Goal: Task Accomplishment & Management: Use online tool/utility

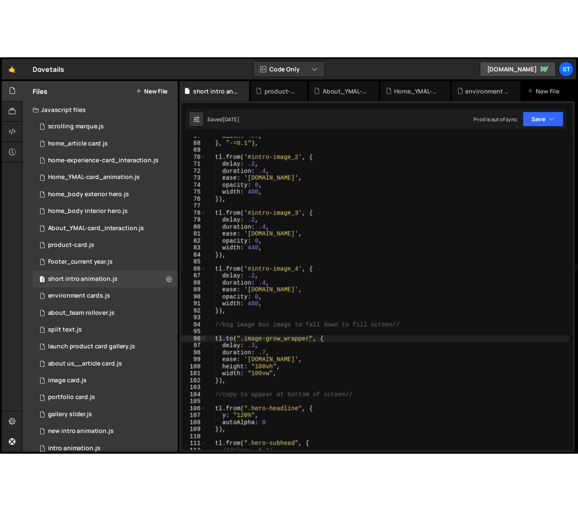
scroll to position [485, 0]
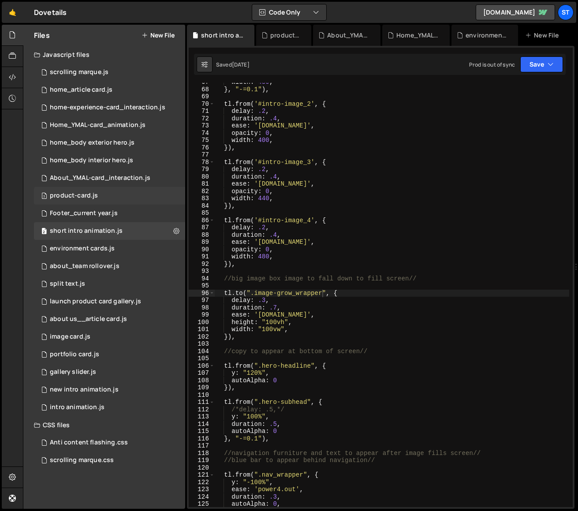
click at [79, 195] on div "product-card.js" at bounding box center [74, 196] width 48 height 8
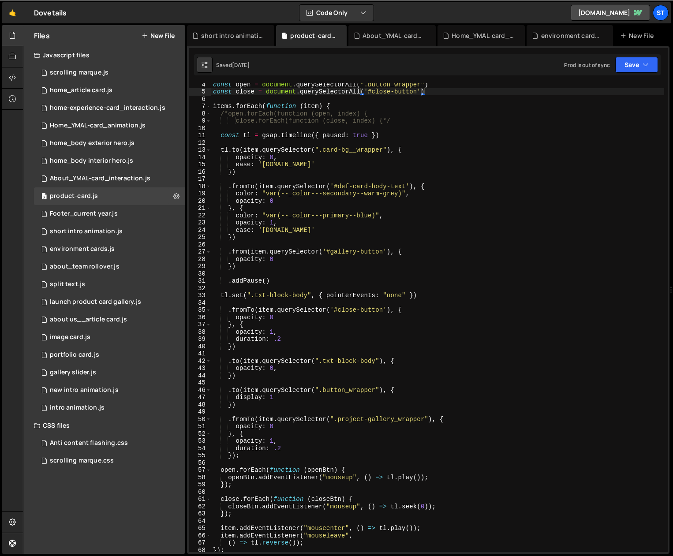
scroll to position [11365, 0]
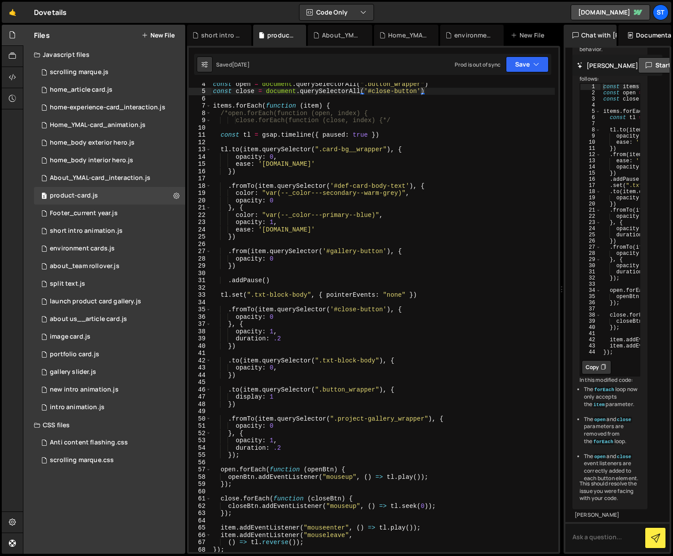
drag, startPoint x: 671, startPoint y: 343, endPoint x: 556, endPoint y: 367, distance: 117.6
click at [556, 367] on div "Files New File Javascript files 0 scrolling marque.js 0 1 home_article card.js …" at bounding box center [348, 290] width 650 height 530
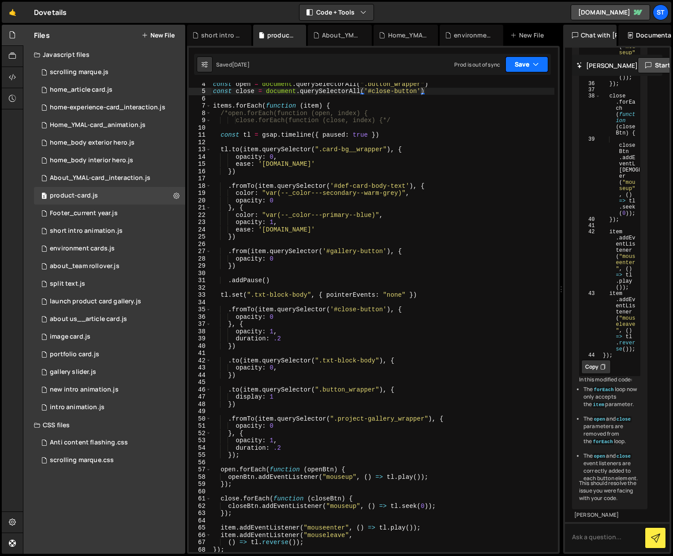
click at [521, 62] on button "Save" at bounding box center [526, 64] width 43 height 16
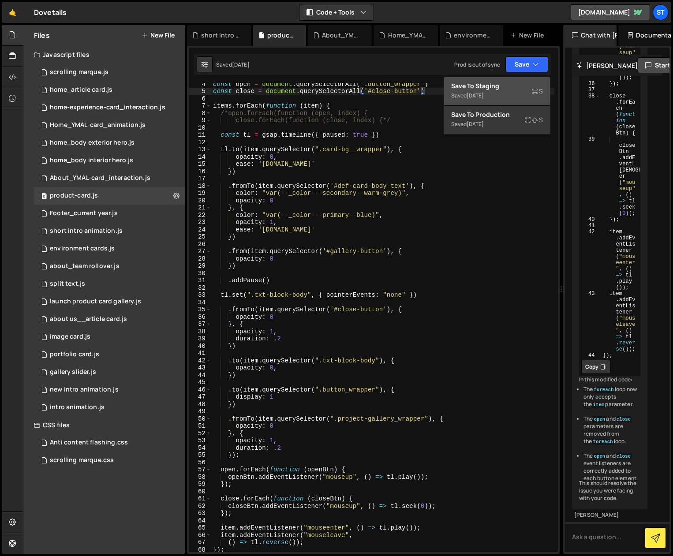
click at [508, 86] on div "Save to Staging S" at bounding box center [497, 86] width 92 height 9
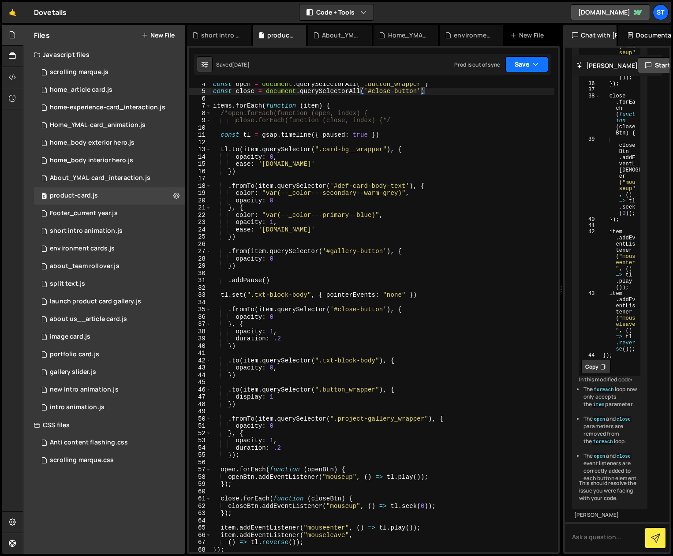
click at [514, 65] on button "Save" at bounding box center [526, 64] width 43 height 16
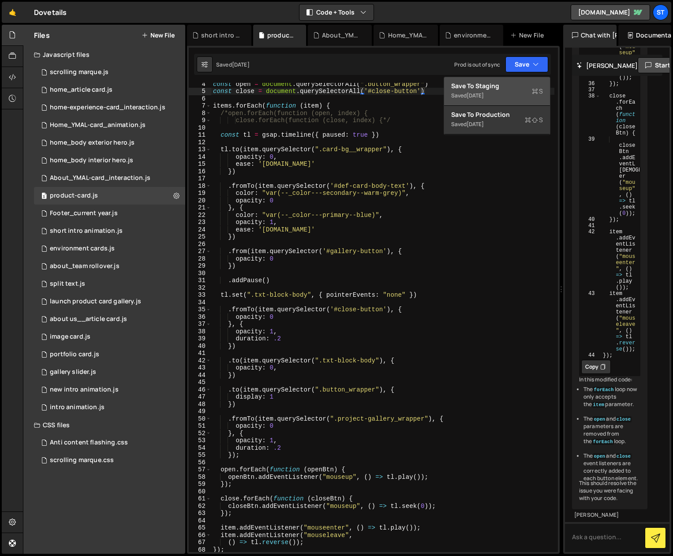
click at [470, 94] on div "[DATE]" at bounding box center [475, 95] width 17 height 7
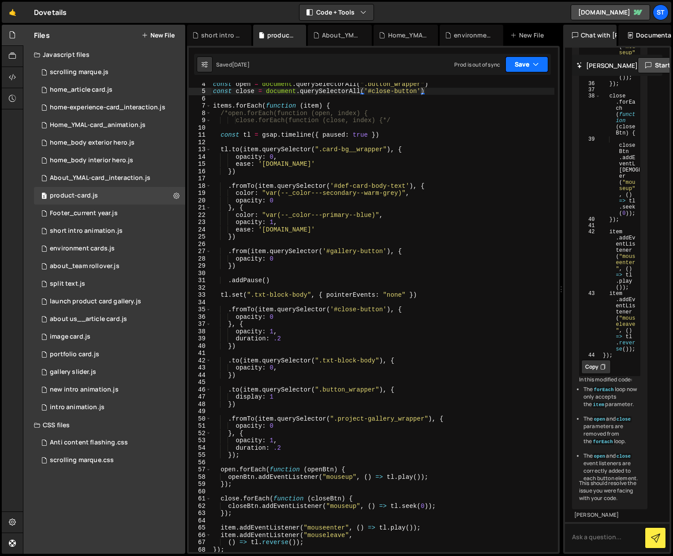
click at [534, 60] on icon "button" at bounding box center [536, 64] width 6 height 9
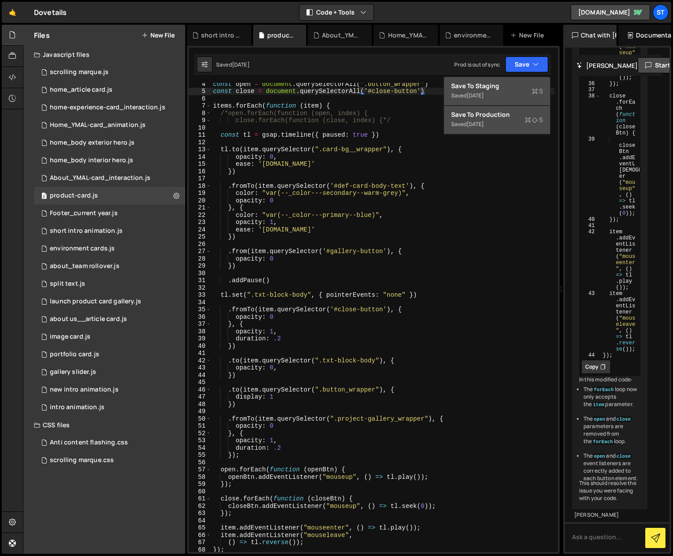
click at [496, 115] on div "Save to Production S" at bounding box center [497, 114] width 92 height 9
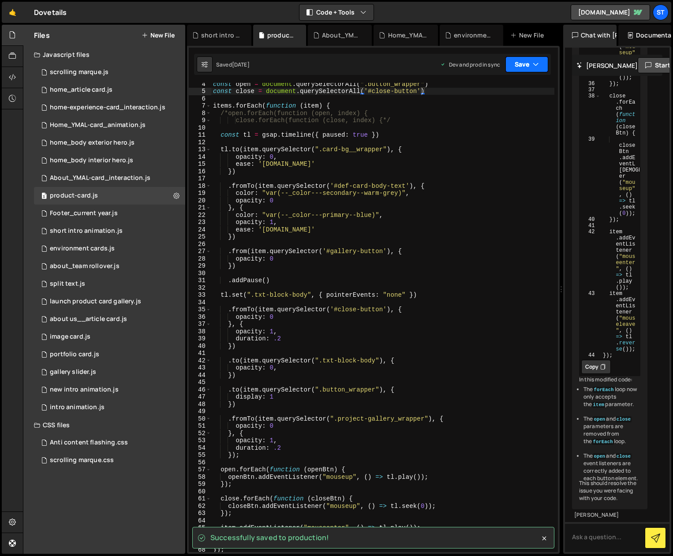
click at [537, 62] on icon "button" at bounding box center [536, 64] width 6 height 9
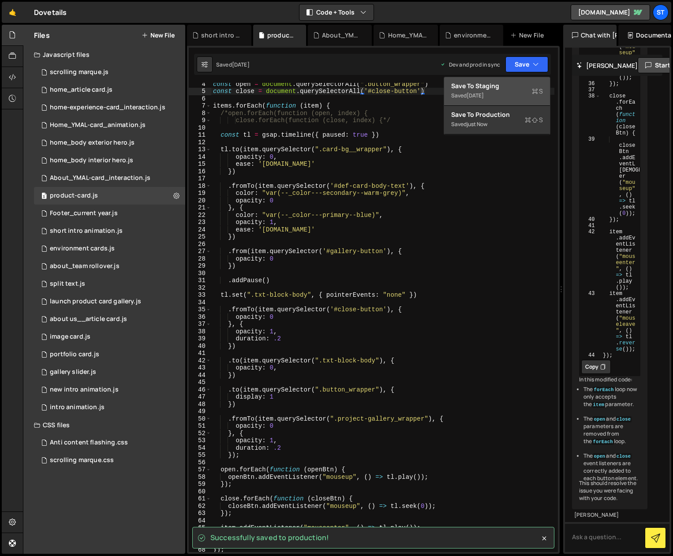
click at [493, 91] on div "Saved [DATE]" at bounding box center [497, 95] width 92 height 11
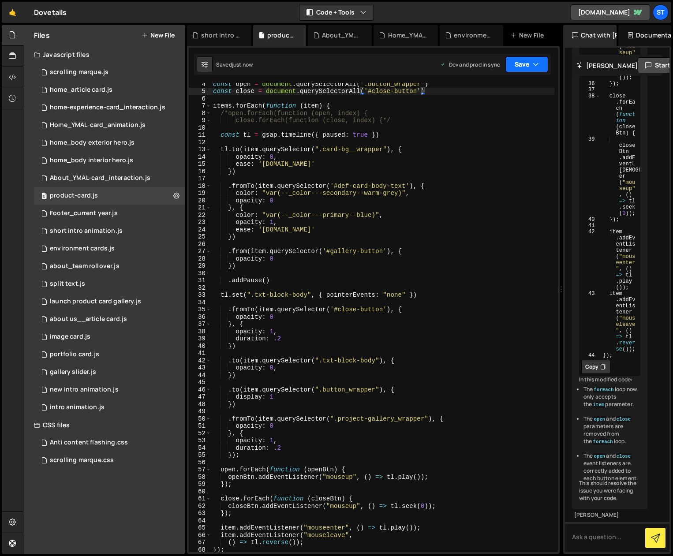
click at [539, 62] on button "Save" at bounding box center [526, 64] width 43 height 16
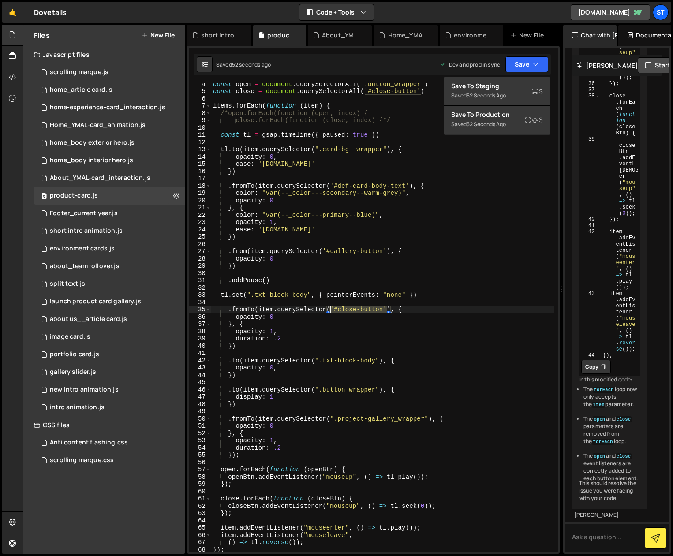
drag, startPoint x: 387, startPoint y: 310, endPoint x: 332, endPoint y: 311, distance: 54.7
click at [332, 311] on div "const open = document . querySelectorAll ( ".button_wrapper" ) const close = do…" at bounding box center [382, 322] width 343 height 484
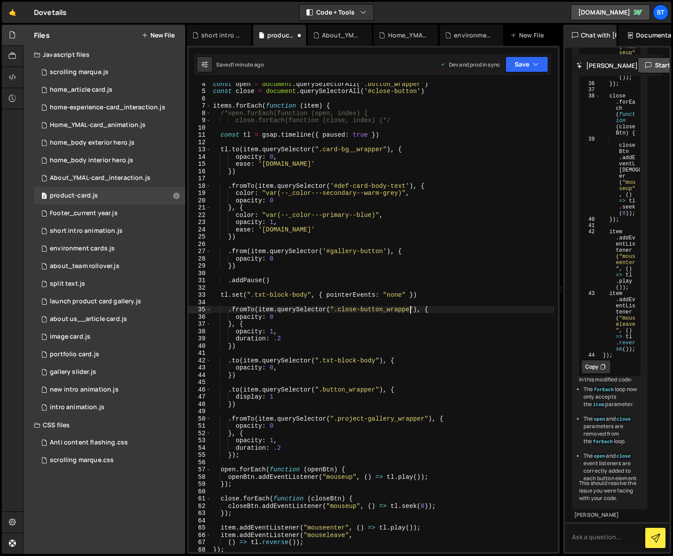
scroll to position [0, 14]
click at [278, 318] on div "const open = document . querySelectorAll ( ".button_wrapper" ) const close = do…" at bounding box center [382, 322] width 343 height 484
click at [229, 310] on div "const open = document . querySelectorAll ( ".button_wrapper" ) const close = do…" at bounding box center [382, 322] width 343 height 484
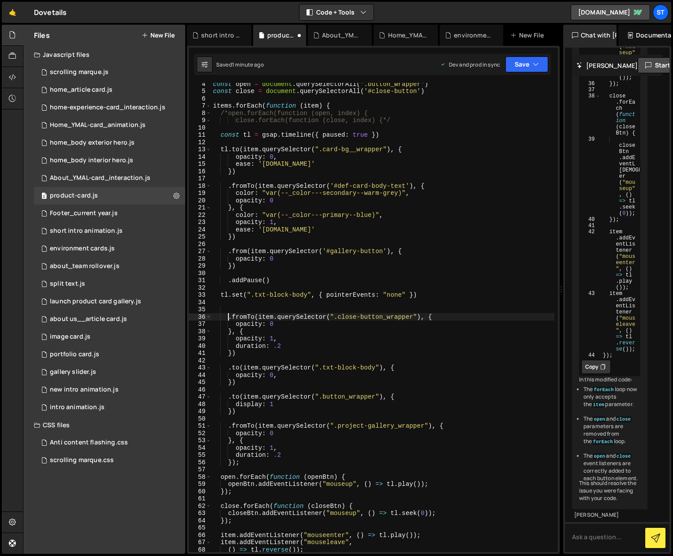
type textarea ".fromTo(item.querySelector(".close-button_wrapper"), {"
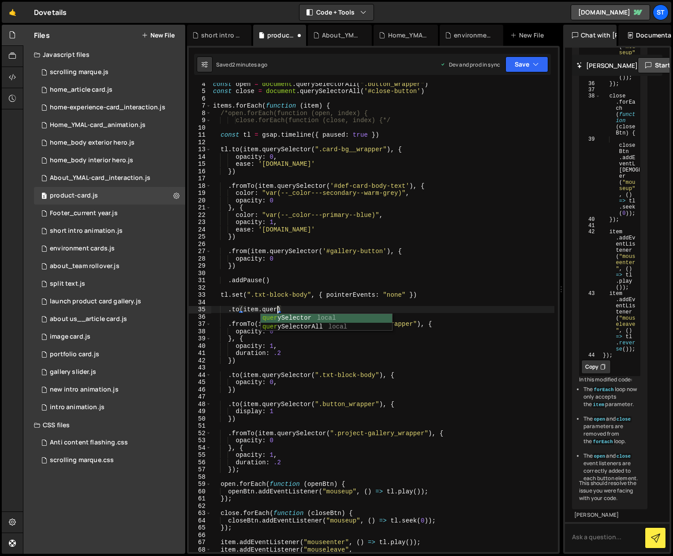
scroll to position [0, 4]
click at [287, 318] on div "query Selector local query SelectorAll local" at bounding box center [326, 331] width 131 height 34
paste textarea "product-title')"
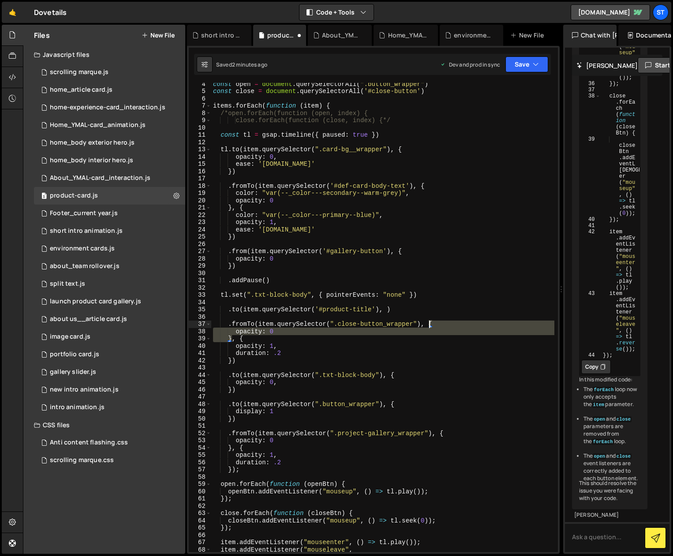
drag, startPoint x: 231, startPoint y: 339, endPoint x: 428, endPoint y: 323, distance: 197.3
click at [428, 323] on div "const open = document . querySelectorAll ( ".button_wrapper" ) const close = do…" at bounding box center [382, 322] width 343 height 484
click at [388, 309] on div "const open = document . querySelectorAll ( ".button_wrapper" ) const close = do…" at bounding box center [382, 322] width 343 height 484
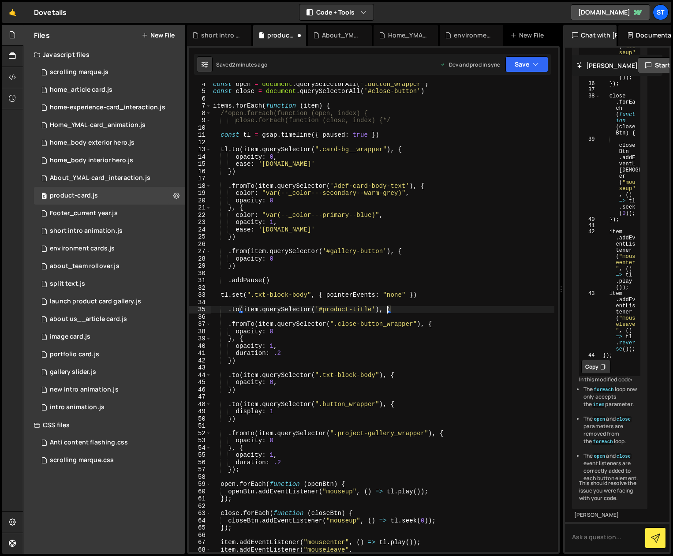
paste textarea "}"
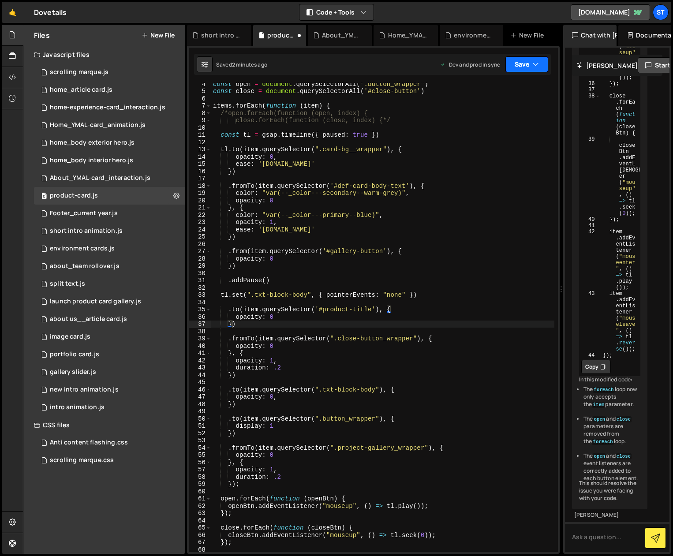
click at [537, 59] on button "Save" at bounding box center [526, 64] width 43 height 16
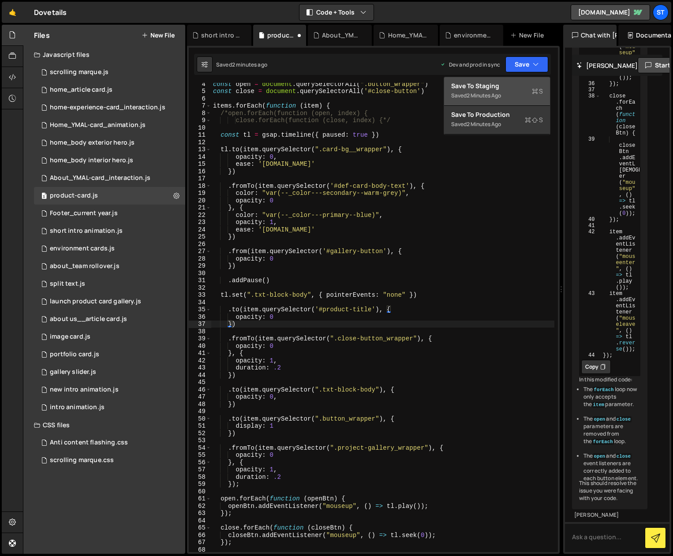
click at [490, 86] on div "Save to Staging S" at bounding box center [497, 86] width 92 height 9
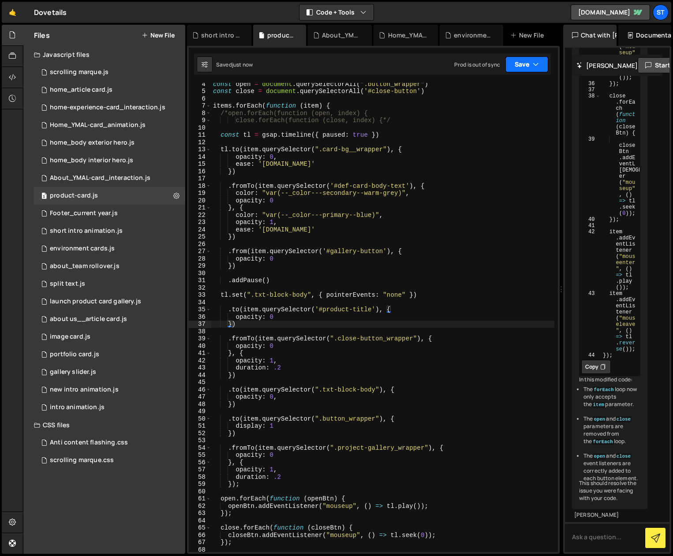
click at [539, 62] on button "Save" at bounding box center [526, 64] width 43 height 16
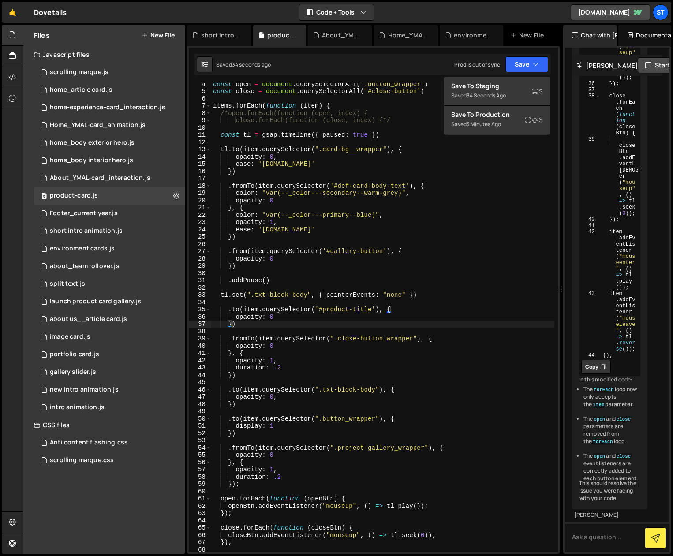
click at [428, 357] on div "const open = document . querySelectorAll ( ".button_wrapper" ) const close = do…" at bounding box center [382, 322] width 343 height 484
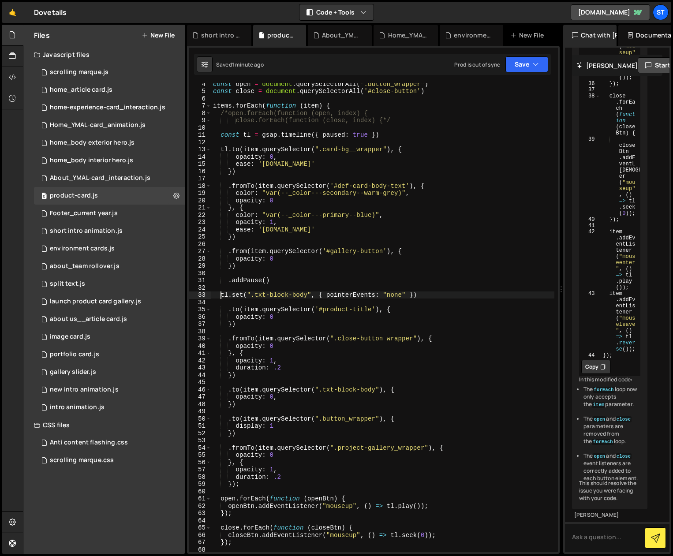
click at [220, 295] on div "const open = document . querySelectorAll ( ".button_wrapper" ) const close = do…" at bounding box center [382, 322] width 343 height 484
type textarea "/*tl.set(".txt-block-body", { pointerEvents: "none" })"
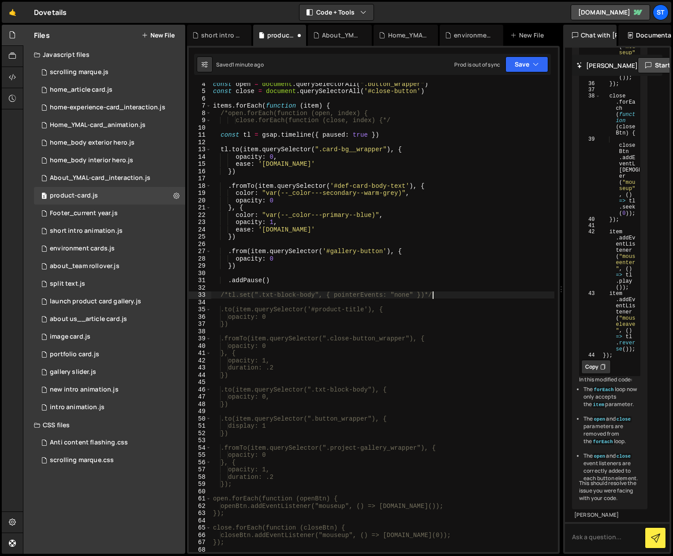
scroll to position [0, 15]
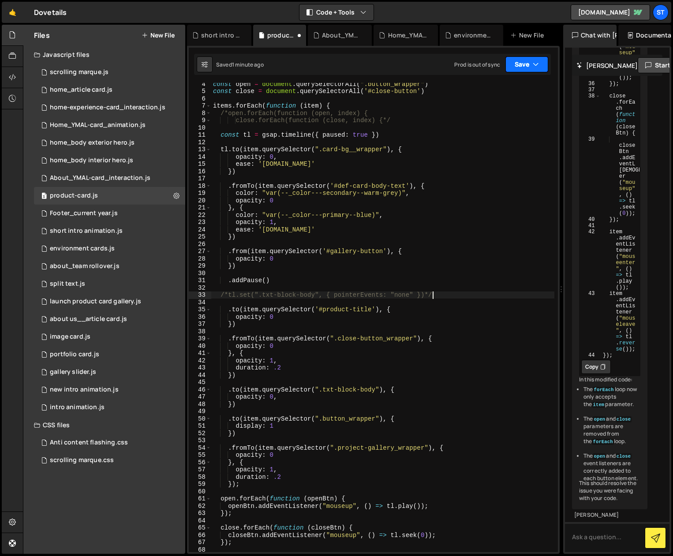
click at [539, 67] on button "Save" at bounding box center [526, 64] width 43 height 16
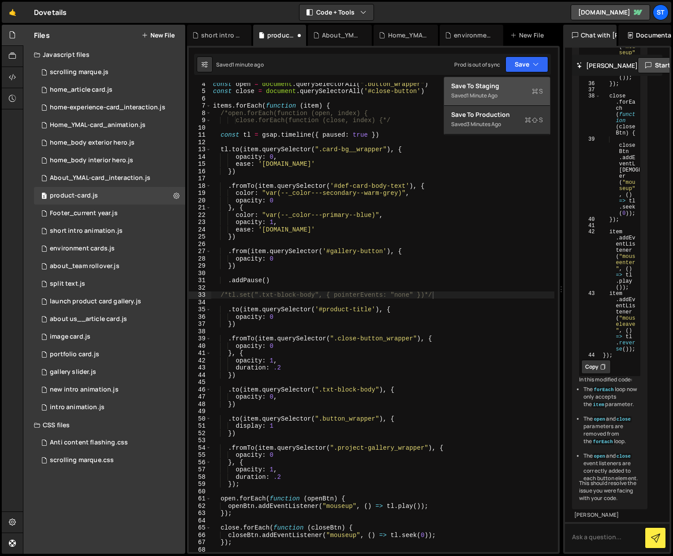
click at [500, 86] on div "Save to Staging S" at bounding box center [497, 86] width 92 height 9
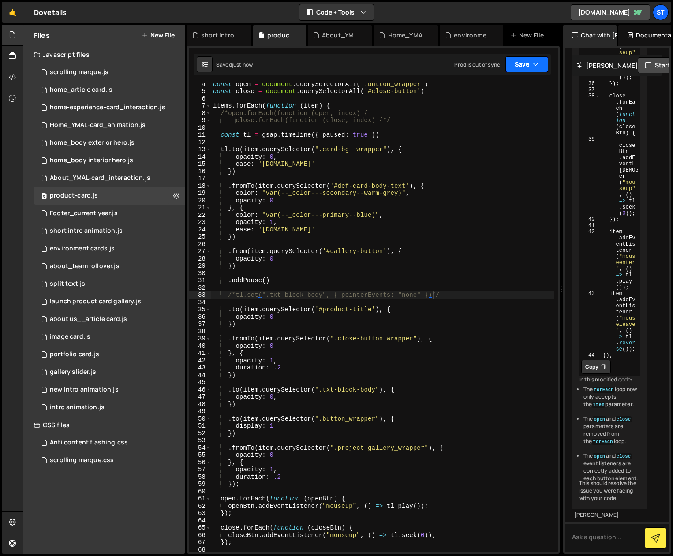
click at [532, 60] on button "Save" at bounding box center [526, 64] width 43 height 16
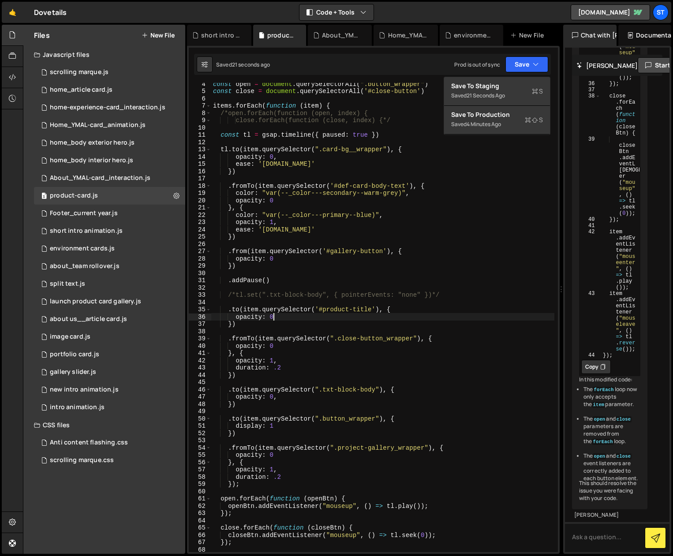
click at [334, 319] on div "const open = document . querySelectorAll ( ".button_wrapper" ) const close = do…" at bounding box center [382, 322] width 343 height 484
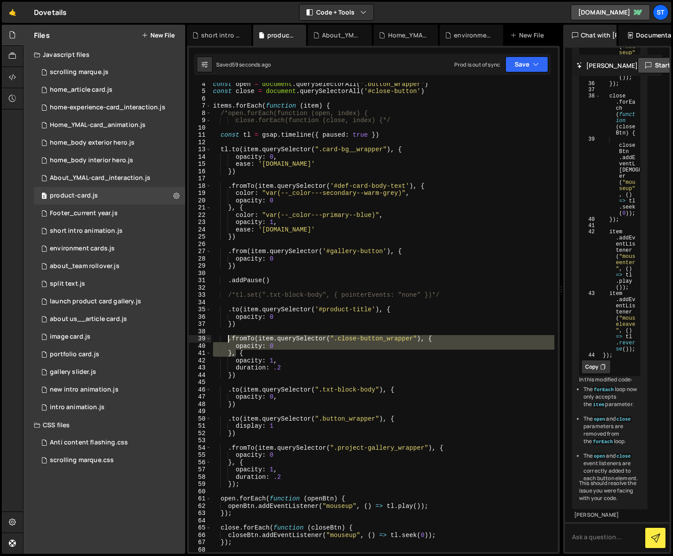
drag, startPoint x: 235, startPoint y: 355, endPoint x: 229, endPoint y: 341, distance: 15.0
click at [229, 341] on div "const open = document . querySelectorAll ( ".button_wrapper" ) const close = do…" at bounding box center [382, 322] width 343 height 484
click at [229, 188] on div "const open = document . querySelectorAll ( ".button_wrapper" ) const close = do…" at bounding box center [382, 322] width 343 height 484
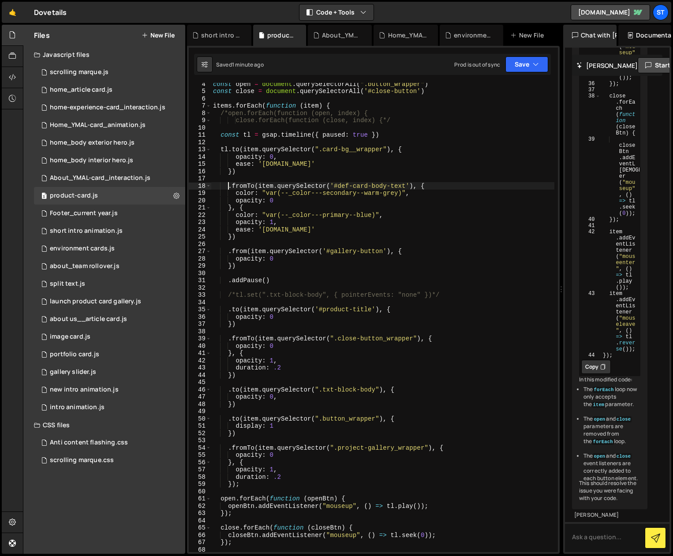
paste textarea "},"
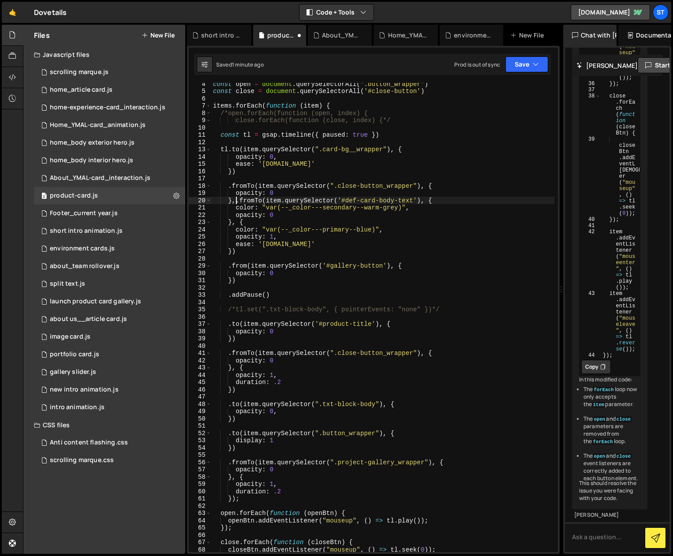
scroll to position [0, 1]
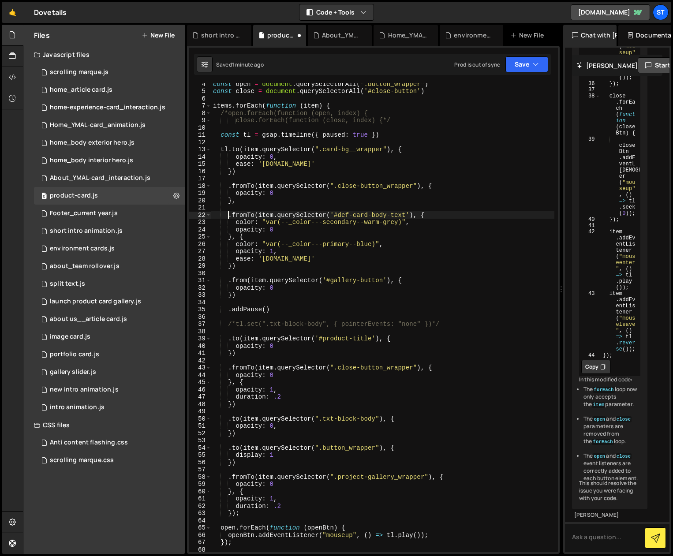
click at [299, 374] on div "const open = document . querySelectorAll ( ".button_wrapper" ) const close = do…" at bounding box center [382, 322] width 343 height 484
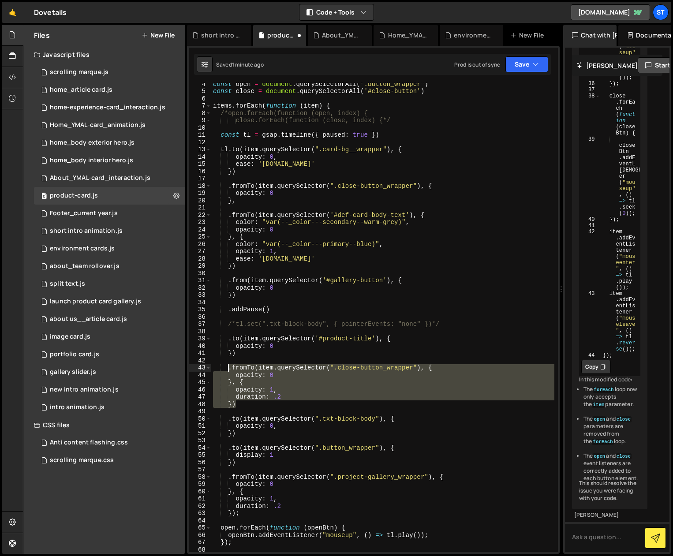
drag, startPoint x: 245, startPoint y: 398, endPoint x: 227, endPoint y: 368, distance: 35.0
click at [227, 368] on div "const open = document . querySelectorAll ( ".button_wrapper" ) const close = do…" at bounding box center [382, 322] width 343 height 484
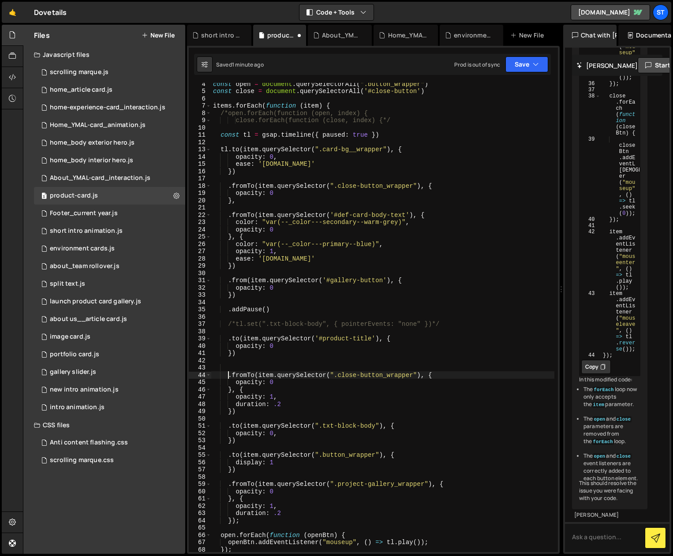
type textarea ".fromTo(item.querySelector(".close-button_wrapper"), {"
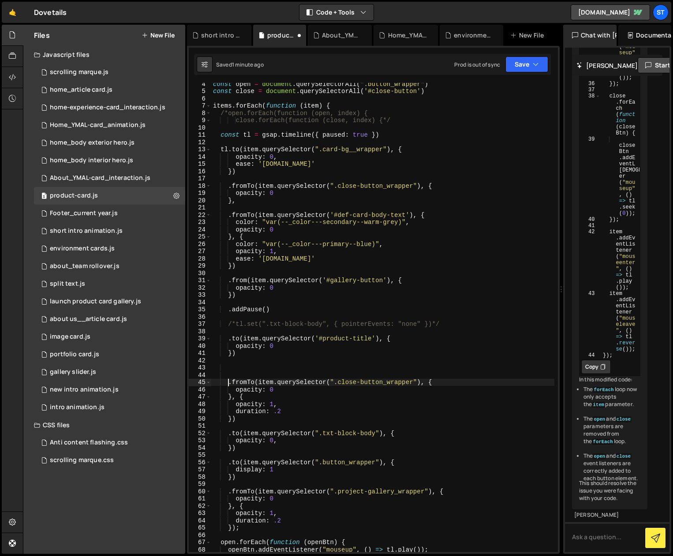
scroll to position [0, 0]
paste textarea "})"
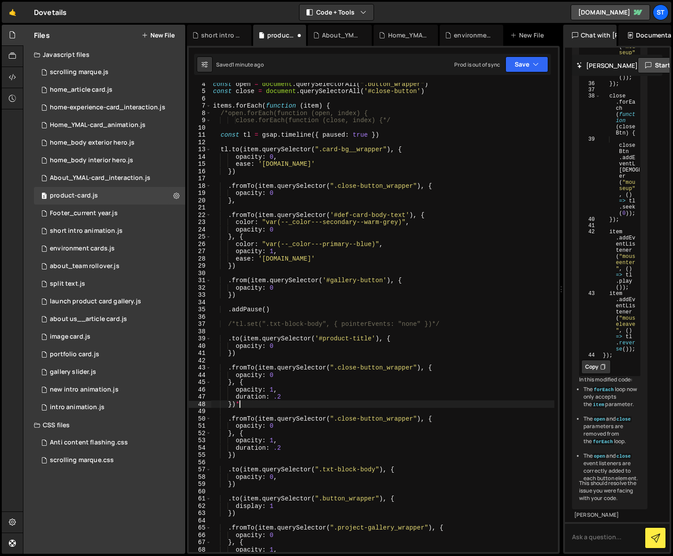
scroll to position [0, 1]
click at [227, 368] on div "const open = document . querySelectorAll ( ".button_wrapper" ) const close = do…" at bounding box center [382, 322] width 343 height 484
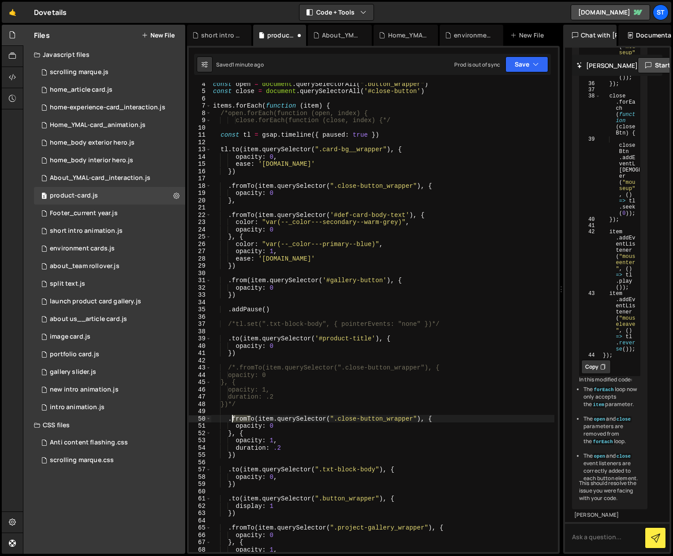
drag, startPoint x: 250, startPoint y: 418, endPoint x: 234, endPoint y: 419, distance: 16.8
click at [234, 413] on div "const open = document . querySelectorAll ( ".button_wrapper" ) const close = do…" at bounding box center [382, 322] width 343 height 484
click at [428, 413] on div "const open = document . querySelectorAll ( ".button_wrapper" ) const close = do…" at bounding box center [382, 322] width 343 height 484
click at [240, 413] on div "const open = document . querySelectorAll ( ".button_wrapper" ) const close = do…" at bounding box center [382, 322] width 343 height 484
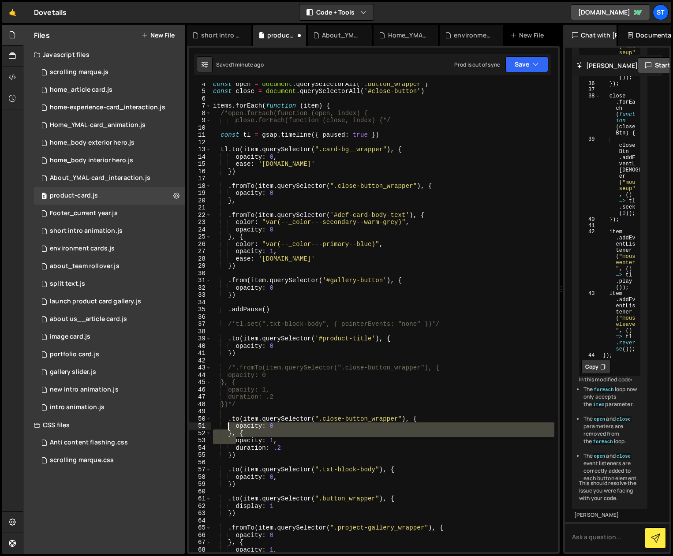
drag, startPoint x: 236, startPoint y: 442, endPoint x: 228, endPoint y: 428, distance: 15.8
click at [228, 413] on div "const open = document . querySelectorAll ( ".button_wrapper" ) const close = do…" at bounding box center [382, 322] width 343 height 484
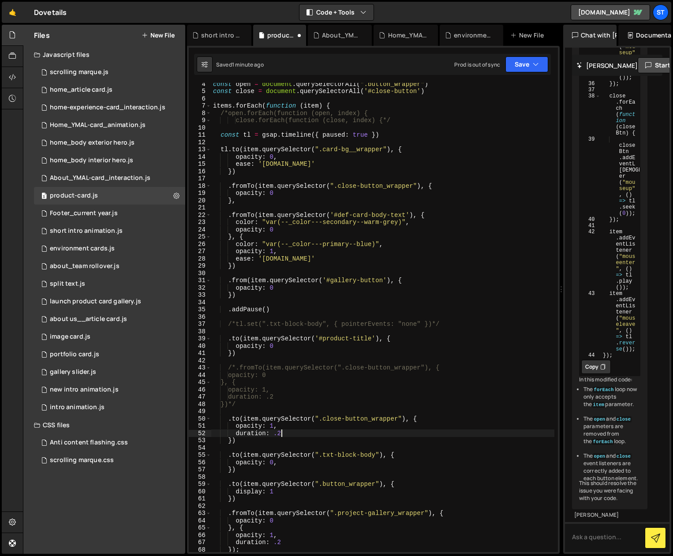
click at [298, 413] on div "const open = document . querySelectorAll ( ".button_wrapper" ) const close = do…" at bounding box center [382, 322] width 343 height 484
click at [535, 66] on icon "button" at bounding box center [536, 64] width 6 height 9
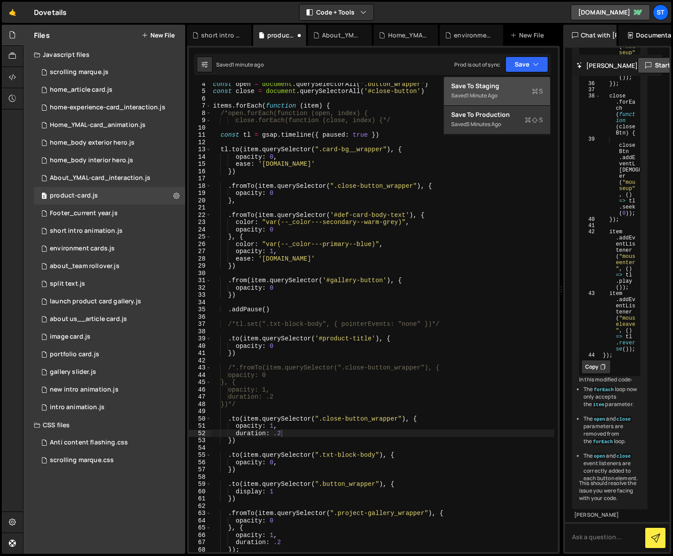
click at [474, 91] on div "Saved 1 minute ago" at bounding box center [497, 95] width 92 height 11
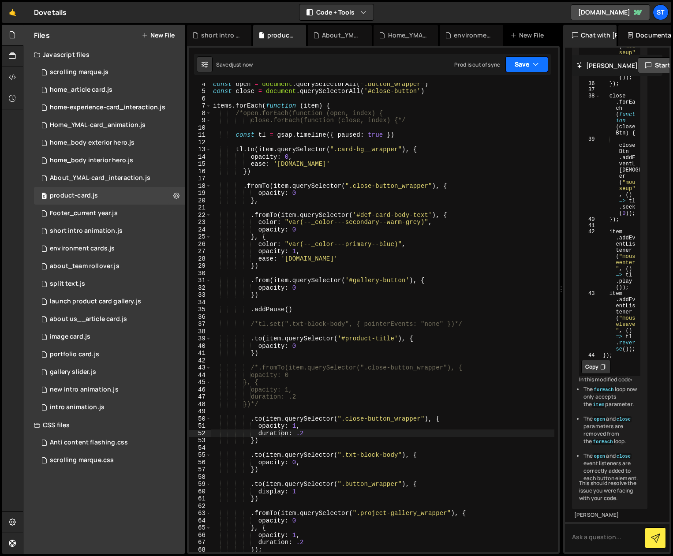
click at [535, 58] on button "Save" at bounding box center [526, 64] width 43 height 16
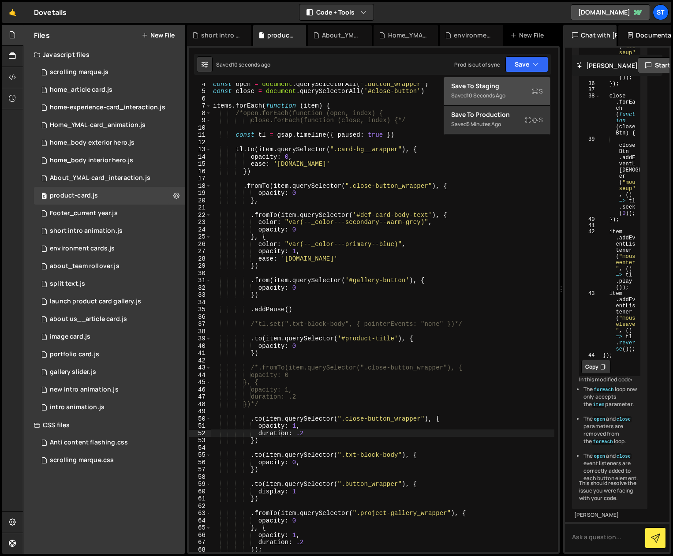
click at [481, 88] on div "Save to Staging S" at bounding box center [497, 86] width 92 height 9
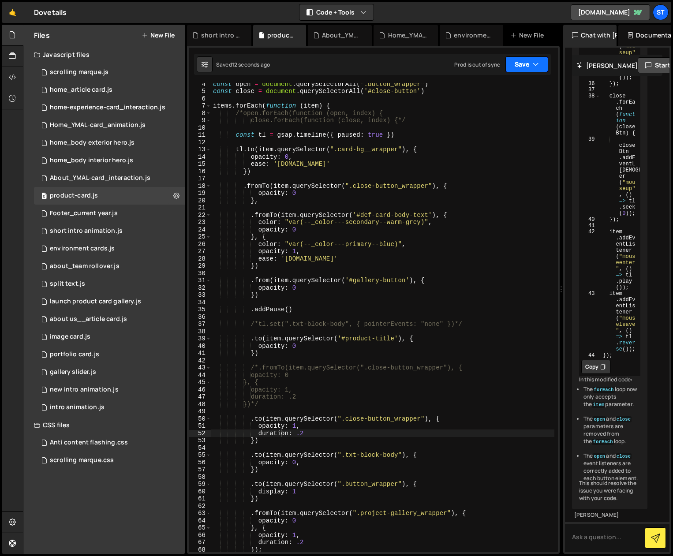
click at [527, 62] on button "Save" at bounding box center [526, 64] width 43 height 16
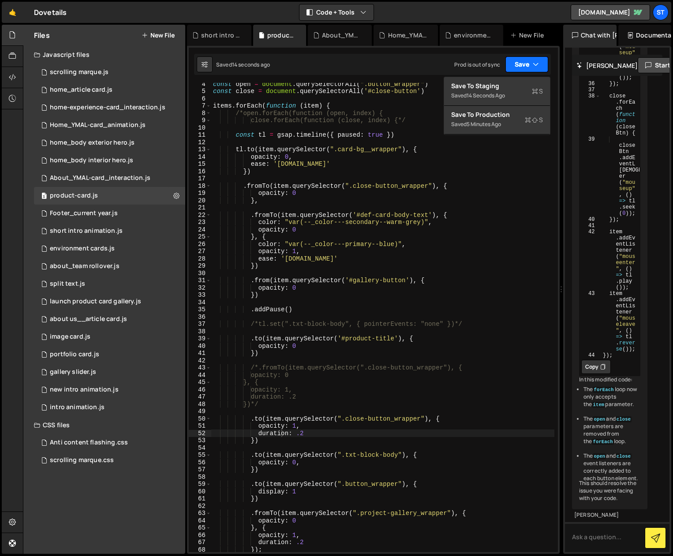
click at [533, 63] on icon "button" at bounding box center [536, 64] width 6 height 9
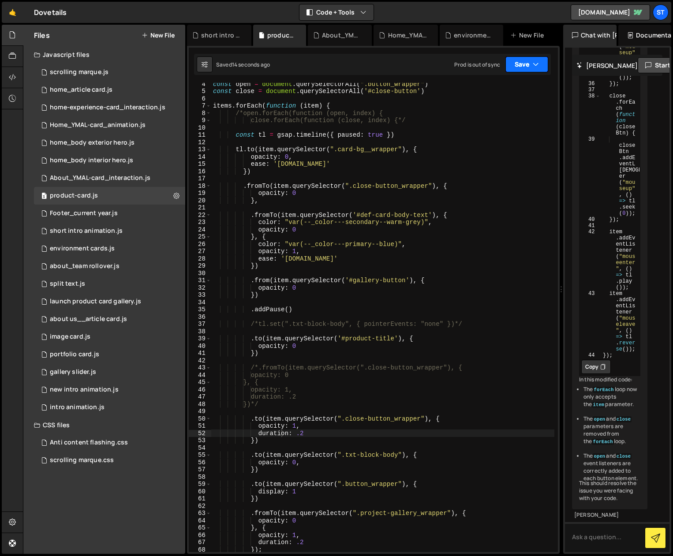
click at [533, 63] on icon "button" at bounding box center [536, 64] width 6 height 9
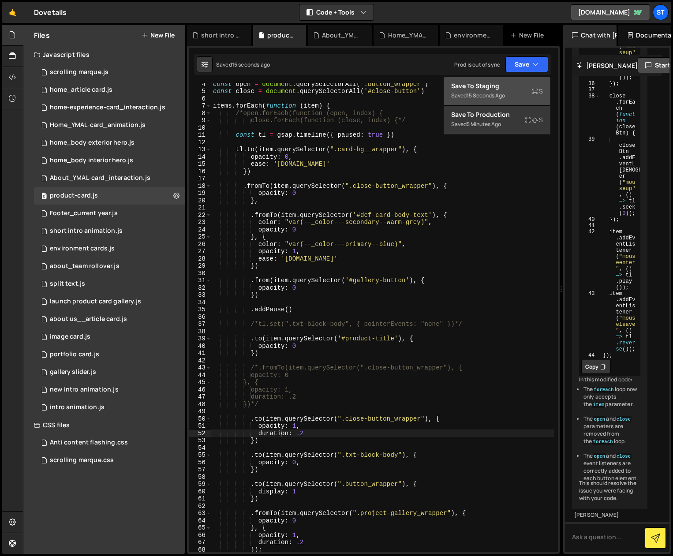
click at [492, 94] on div "15 seconds ago" at bounding box center [486, 95] width 38 height 7
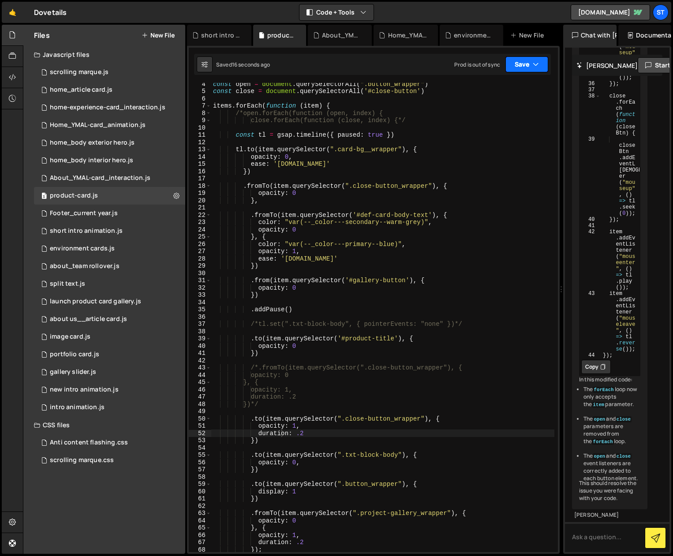
click at [546, 63] on button "Save" at bounding box center [526, 64] width 43 height 16
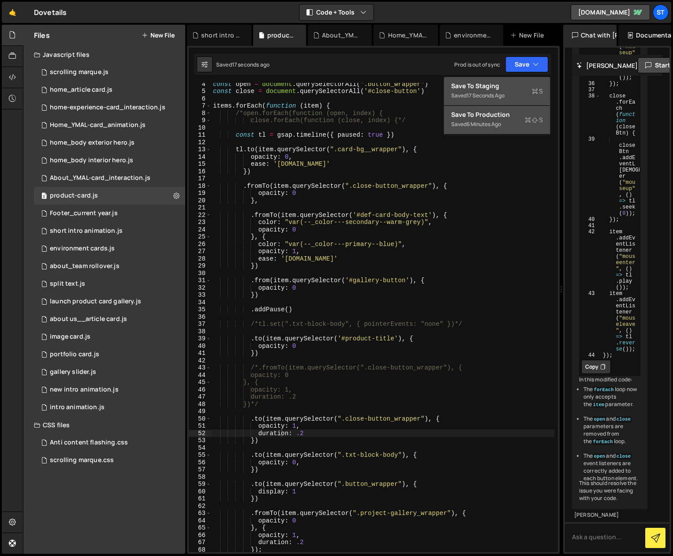
click at [495, 110] on div "Save to Production S" at bounding box center [497, 114] width 92 height 9
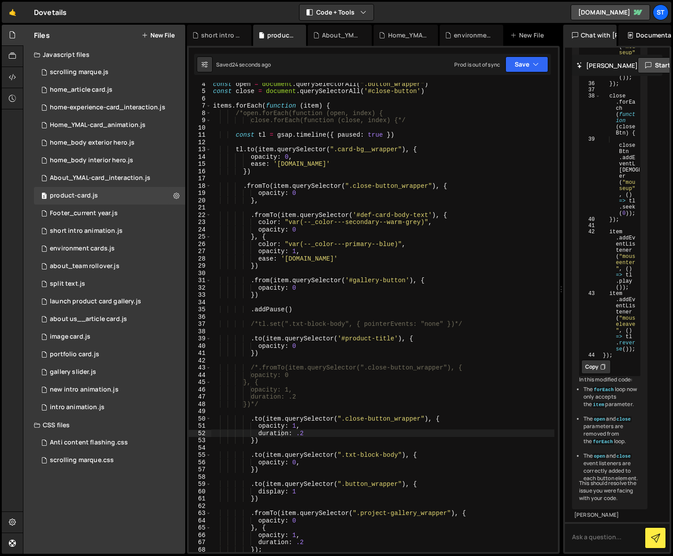
click at [411, 260] on div "const open = document . querySelectorAll ( ".button_wrapper" ) const close = do…" at bounding box center [382, 322] width 343 height 484
drag, startPoint x: 270, startPoint y: 185, endPoint x: 263, endPoint y: 187, distance: 6.7
click at [263, 187] on div "const open = document . querySelectorAll ( ".button_wrapper" ) const close = do…" at bounding box center [382, 322] width 343 height 484
click at [530, 53] on div "1 Type cmd + s to save your Javascript file. הההההההההההההההההההההההההההההההההה…" at bounding box center [373, 300] width 373 height 508
click at [530, 59] on button "Save" at bounding box center [526, 64] width 43 height 16
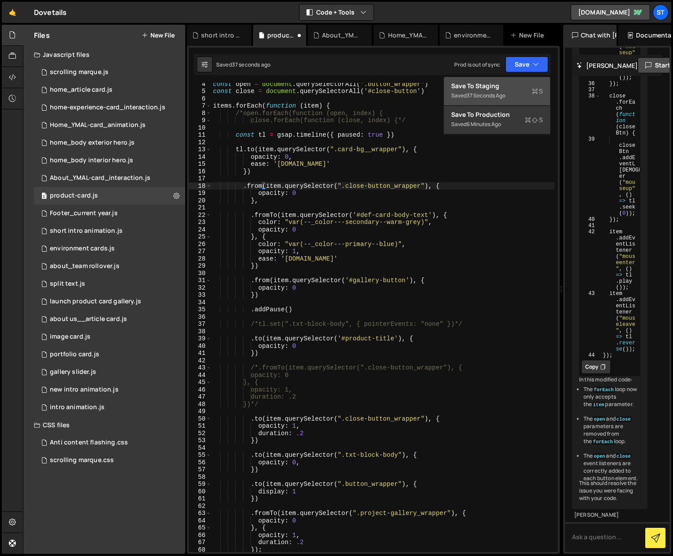
click at [523, 89] on div "Save to Staging S" at bounding box center [497, 86] width 92 height 9
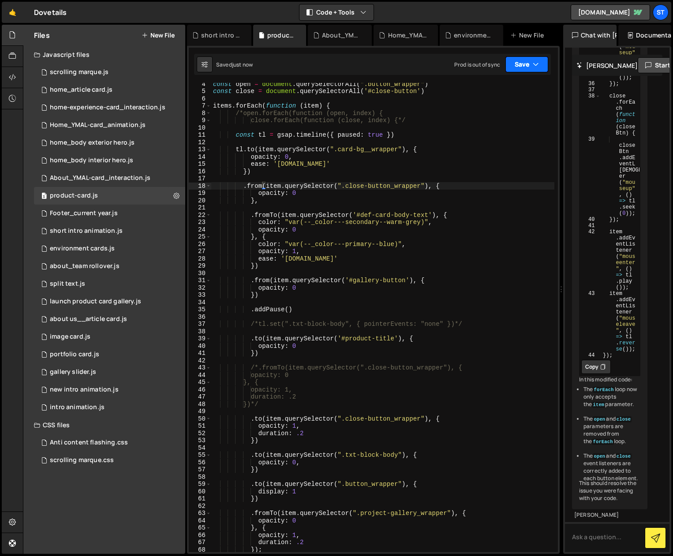
click at [534, 63] on icon "button" at bounding box center [536, 64] width 6 height 9
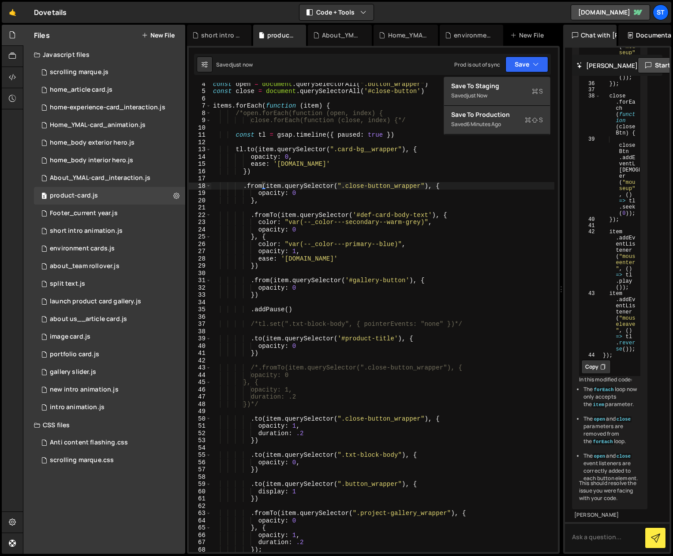
click at [398, 71] on div "Saved just now Prod is out of sync Upgrade to Edit Save Save to Staging S Saved…" at bounding box center [372, 64] width 357 height 21
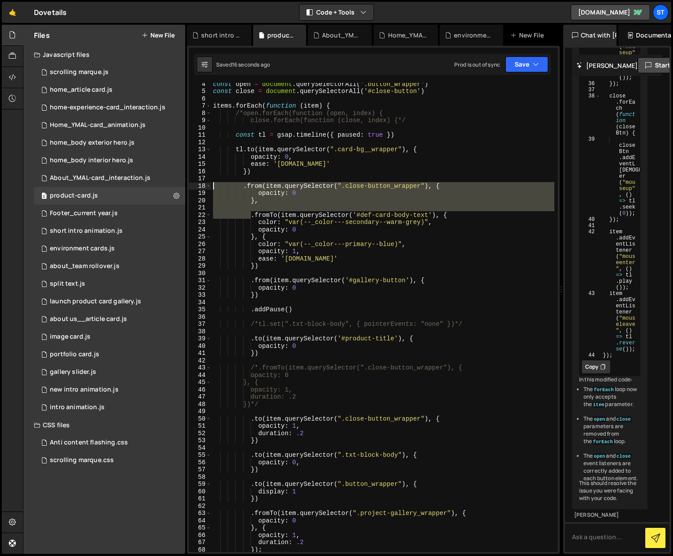
drag, startPoint x: 250, startPoint y: 216, endPoint x: 193, endPoint y: 183, distance: 66.2
click at [193, 183] on div ".fromTo(item.querySelector('#def-card-body-text'), { 4 5 6 7 8 9 10 11 12 13 14…" at bounding box center [373, 317] width 369 height 469
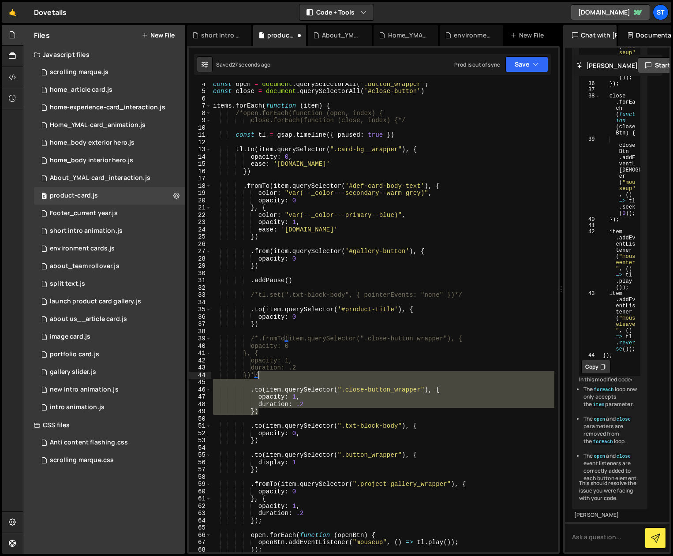
drag, startPoint x: 265, startPoint y: 414, endPoint x: 259, endPoint y: 376, distance: 38.4
click at [259, 376] on div "const open = document . querySelectorAll ( ".button_wrapper" ) const close = do…" at bounding box center [382, 322] width 343 height 484
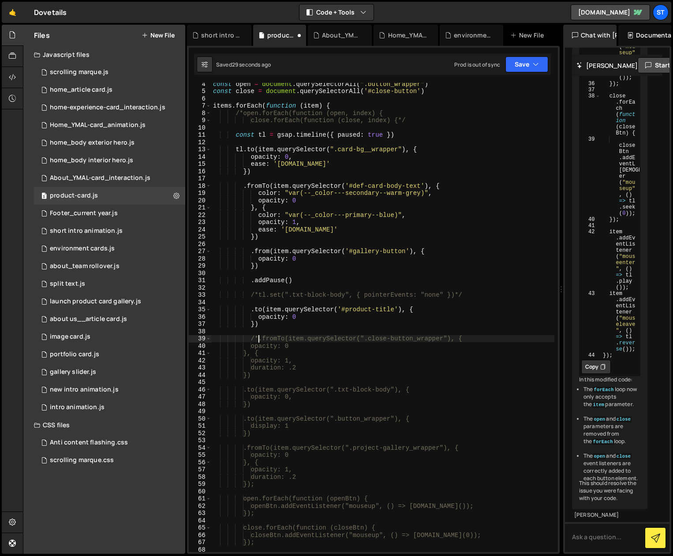
click at [258, 338] on div "const open = document . querySelectorAll ( ".button_wrapper" ) const close = do…" at bounding box center [382, 325] width 343 height 491
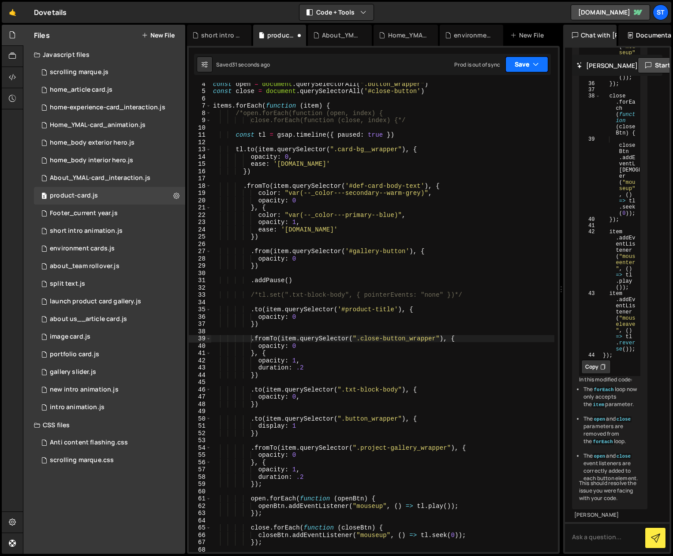
click at [530, 63] on button "Save" at bounding box center [526, 64] width 43 height 16
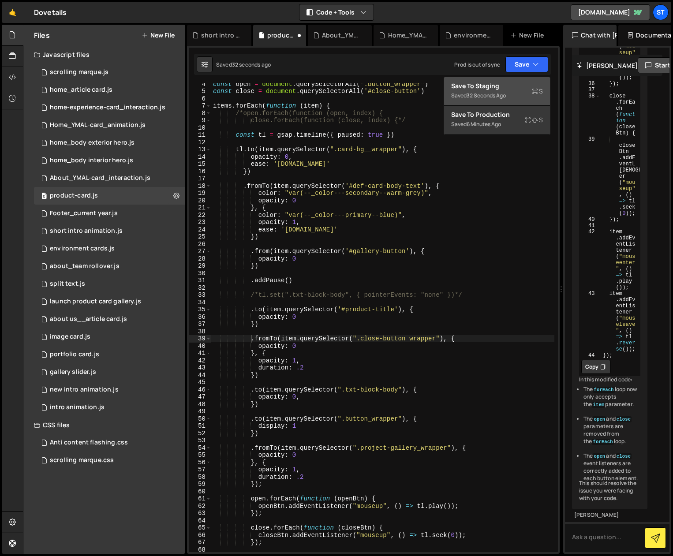
click at [501, 87] on div "Save to Staging S" at bounding box center [497, 86] width 92 height 9
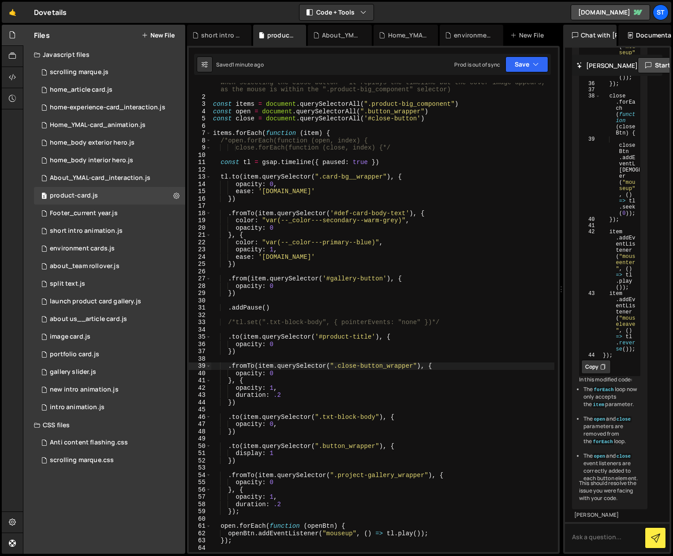
scroll to position [0, 0]
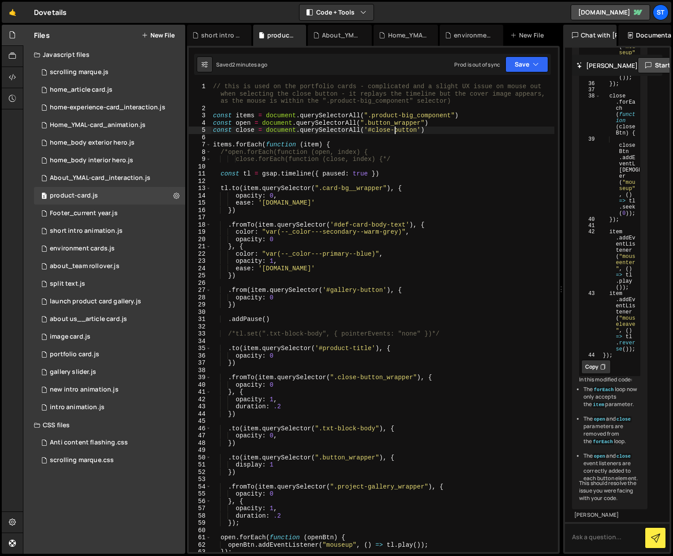
click at [396, 131] on div "// this is used on the portfolio cards - complicated and a slight UX issue on m…" at bounding box center [382, 332] width 343 height 498
click at [272, 320] on div "// this is used on the portfolio cards - complicated and a slight UX issue on m…" at bounding box center [382, 332] width 343 height 498
drag, startPoint x: 272, startPoint y: 321, endPoint x: 227, endPoint y: 320, distance: 45.9
click at [227, 320] on div "// this is used on the portfolio cards - complicated and a slight UX issue on m…" at bounding box center [382, 332] width 343 height 498
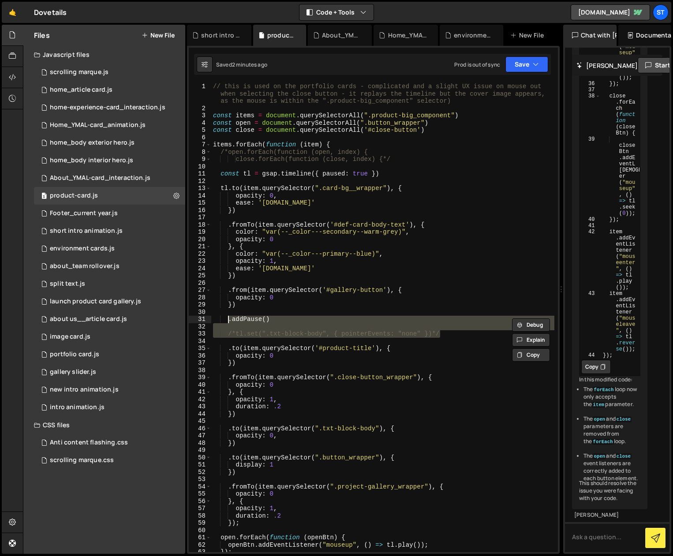
drag, startPoint x: 444, startPoint y: 334, endPoint x: 228, endPoint y: 320, distance: 217.0
click at [228, 320] on div "// this is used on the portfolio cards - complicated and a slight UX issue on m…" at bounding box center [382, 332] width 343 height 498
type textarea ".addPause()"
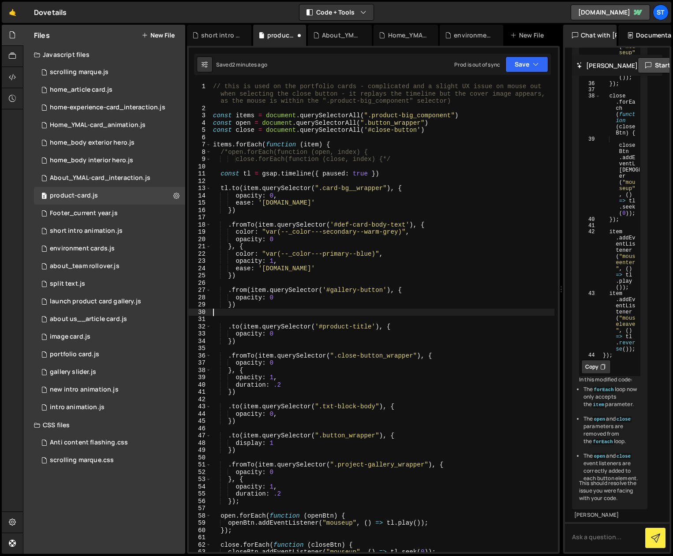
type textarea "})"
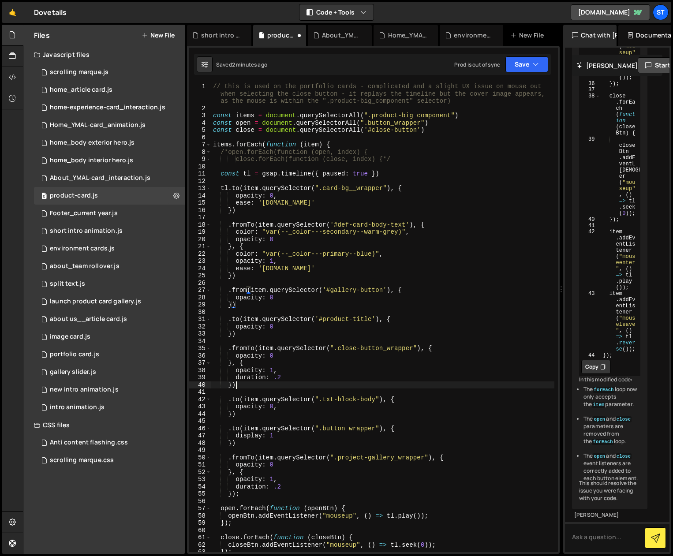
click at [252, 388] on div "// this is used on the portfolio cards - complicated and a slight UX issue on m…" at bounding box center [382, 332] width 343 height 498
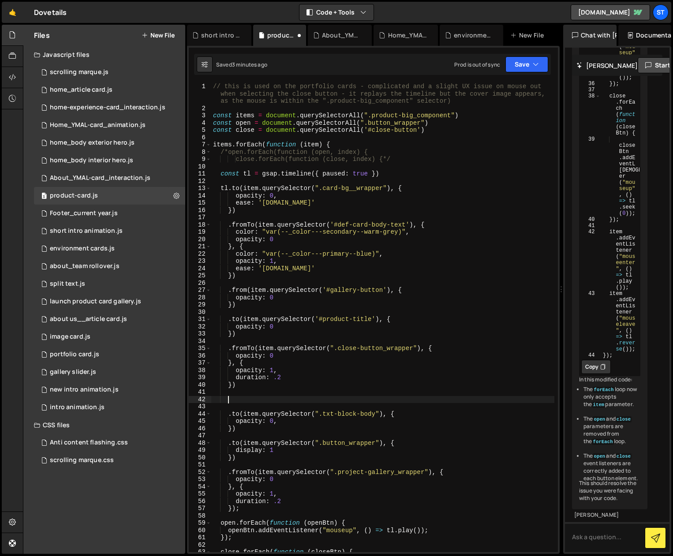
paste textarea "/*tl.set(".txt-block-body", { pointerEvents: "none" })*/"
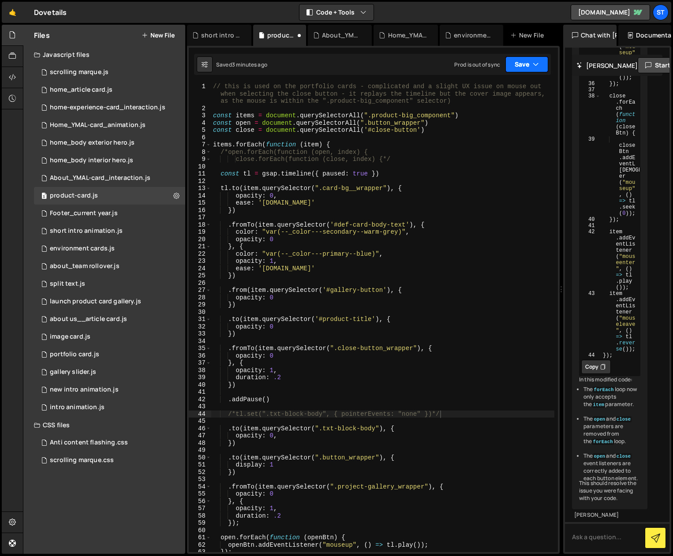
click at [523, 64] on button "Save" at bounding box center [526, 64] width 43 height 16
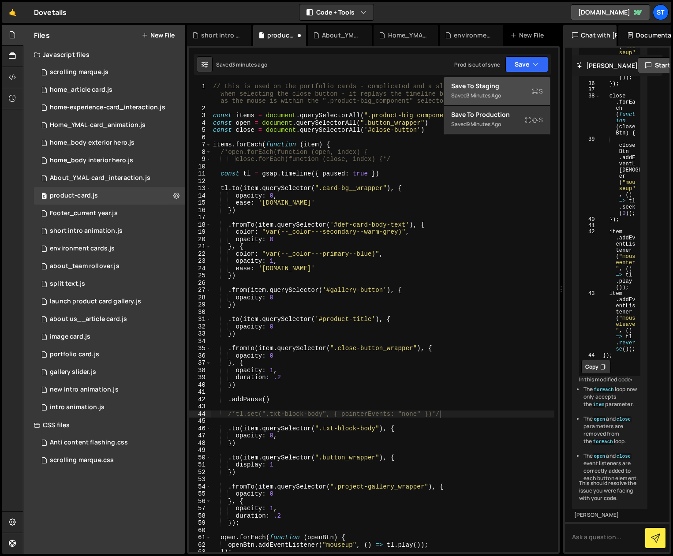
click at [496, 87] on div "Save to Staging S" at bounding box center [497, 86] width 92 height 9
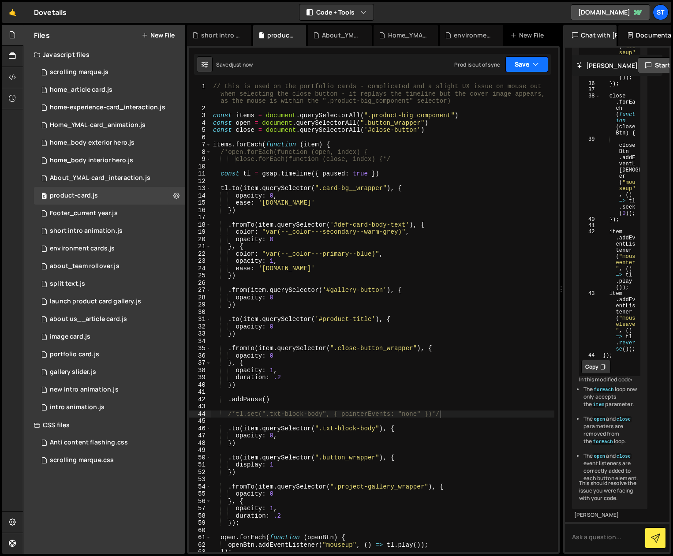
click at [533, 61] on icon "button" at bounding box center [536, 64] width 6 height 9
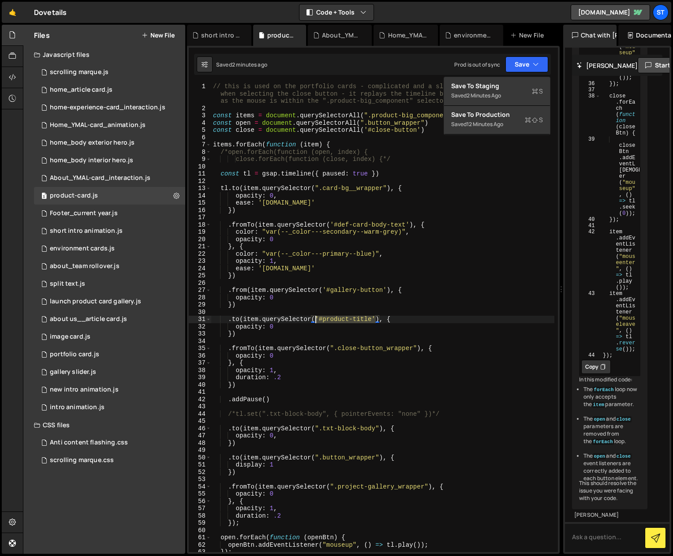
drag, startPoint x: 376, startPoint y: 319, endPoint x: 315, endPoint y: 320, distance: 60.4
click at [315, 320] on div "// this is used on the portfolio cards - complicated and a slight UX issue on m…" at bounding box center [382, 332] width 343 height 498
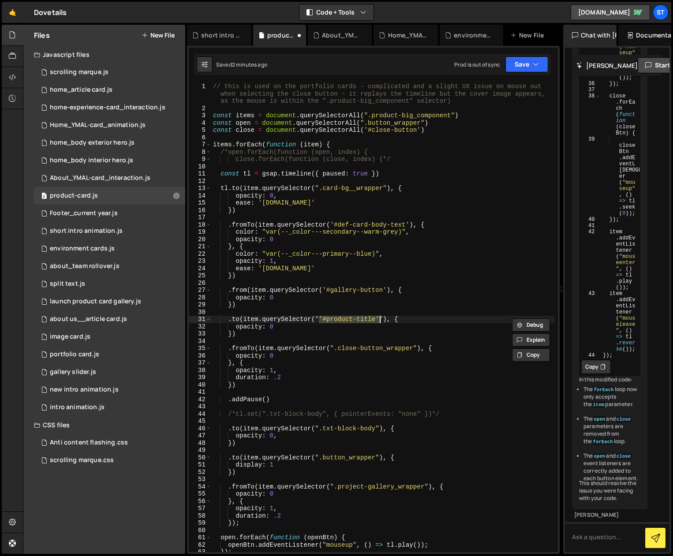
scroll to position [0, 7]
paste textarea "product-big-thumb_subtitle""
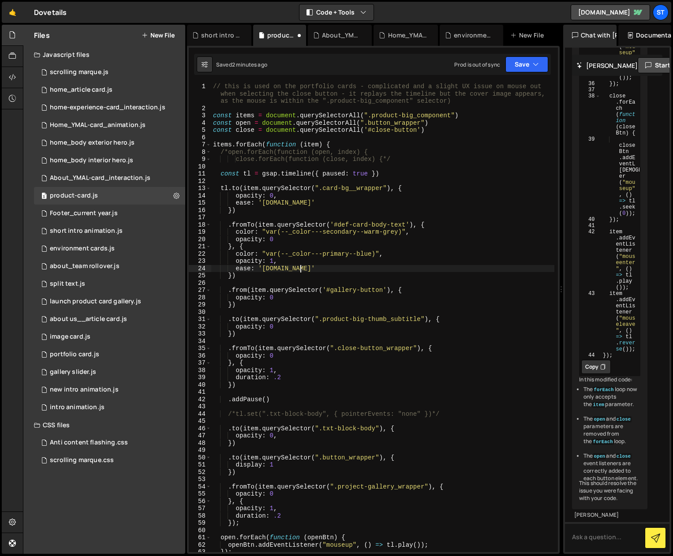
click at [493, 267] on div "// this is used on the portfolio cards - complicated and a slight UX issue on m…" at bounding box center [382, 332] width 343 height 498
click at [532, 63] on button "Save" at bounding box center [526, 64] width 43 height 16
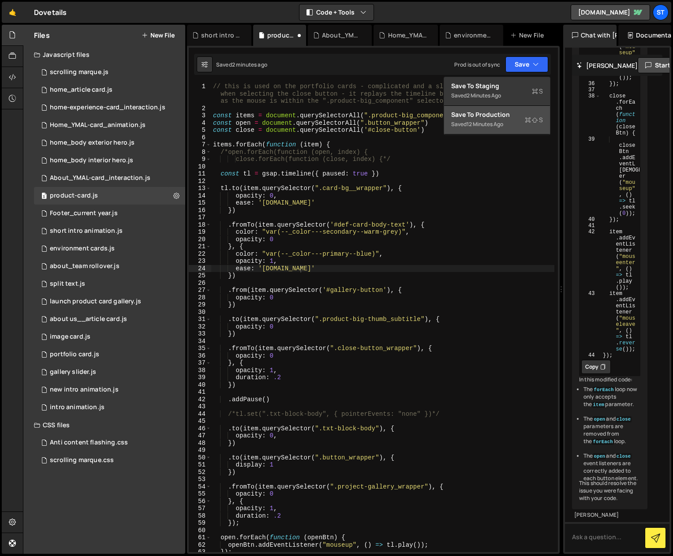
click at [480, 112] on div "Save to Production S" at bounding box center [497, 114] width 92 height 9
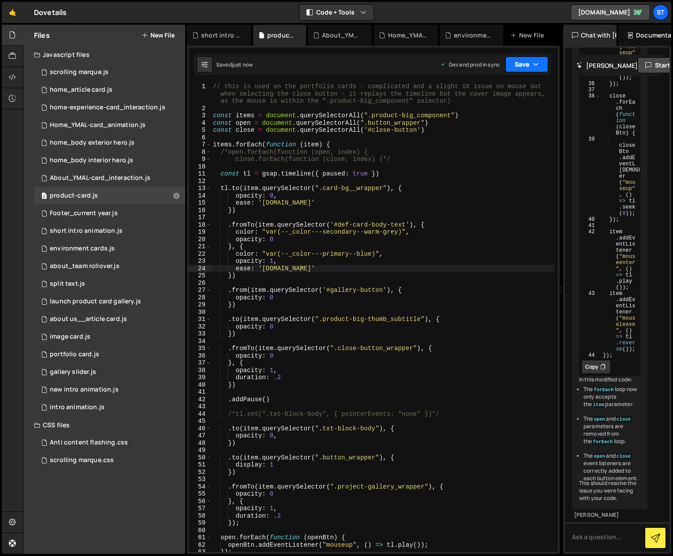
click at [526, 63] on button "Save" at bounding box center [526, 64] width 43 height 16
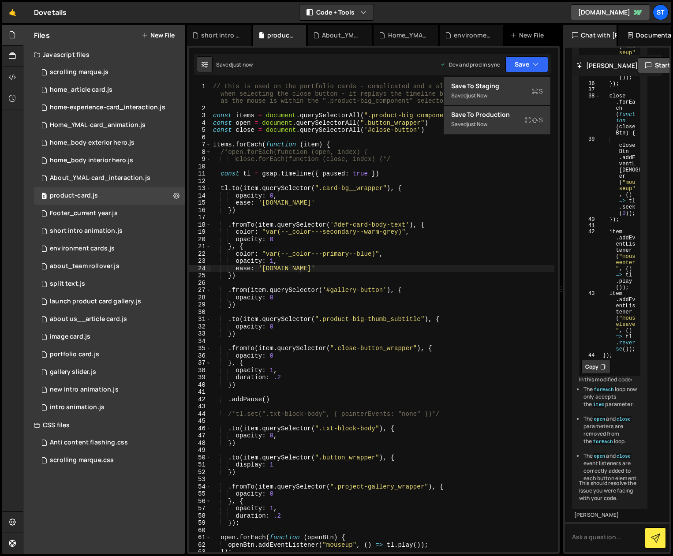
click at [370, 63] on div "Saved just now Dev and prod in sync Upgrade to Edit Save Save to Staging S Save…" at bounding box center [372, 64] width 357 height 21
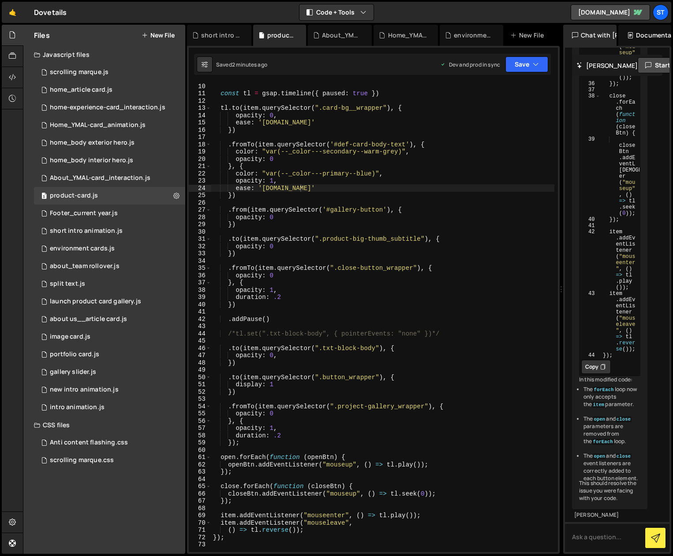
scroll to position [0, 4]
click at [227, 319] on div "const tl = gsap . timeline ({ paused : true }) tl . to ( item . querySelector (…" at bounding box center [382, 324] width 343 height 484
type textarea "/*.addPause()"
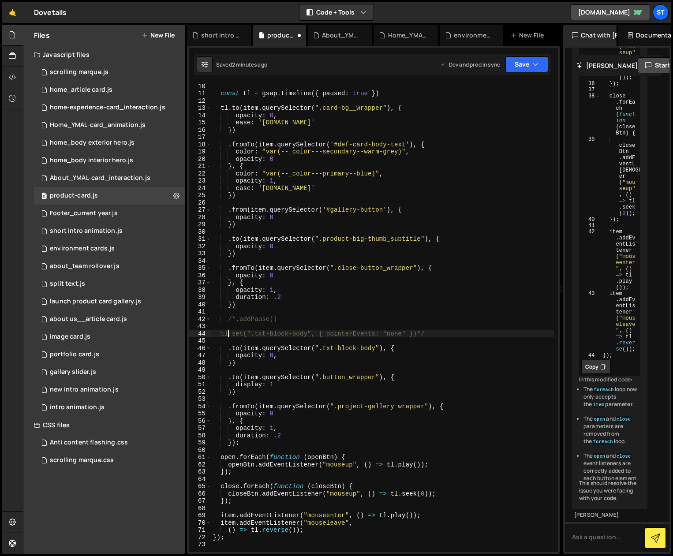
drag, startPoint x: 470, startPoint y: 296, endPoint x: 483, endPoint y: 261, distance: 37.4
click at [470, 296] on div "const tl = gsap . timeline ({ paused : true }) tl . to ( item . querySelector (…" at bounding box center [382, 324] width 343 height 484
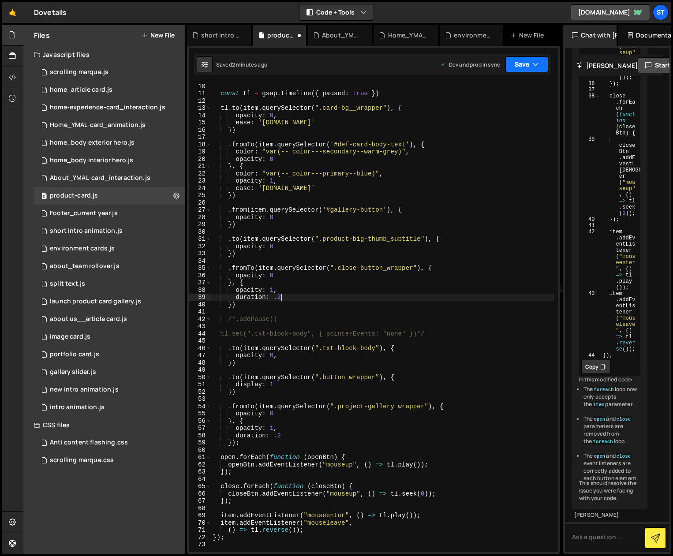
click at [538, 64] on icon "button" at bounding box center [536, 64] width 6 height 9
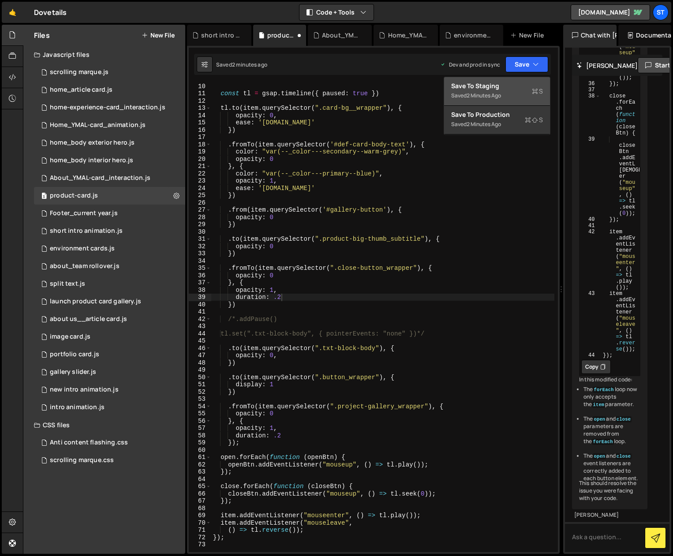
click at [508, 89] on div "Save to Staging S" at bounding box center [497, 86] width 92 height 9
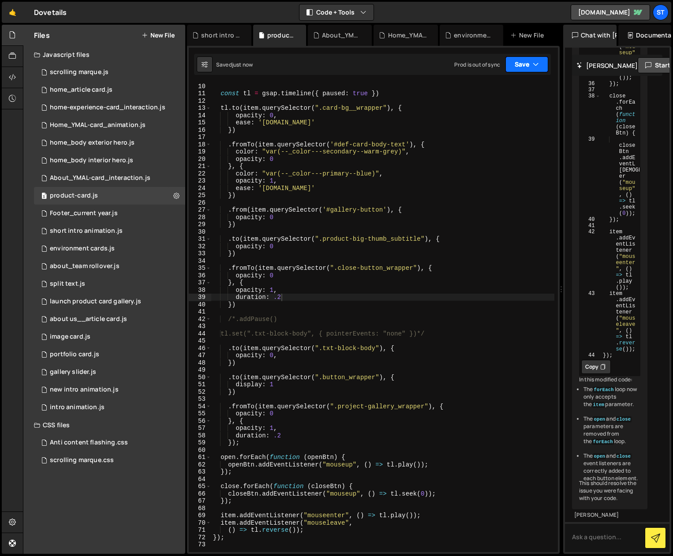
click at [539, 62] on button "Save" at bounding box center [526, 64] width 43 height 16
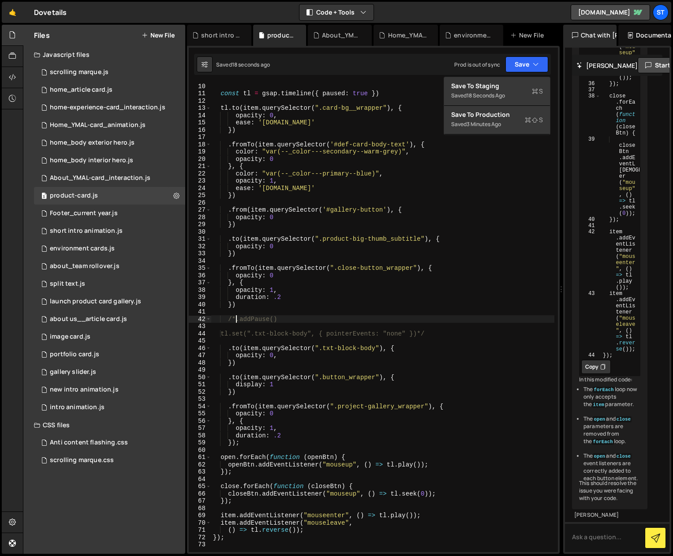
click at [235, 319] on div "const tl = gsap . timeline ({ paused : true }) tl . to ( item . querySelector (…" at bounding box center [382, 324] width 343 height 484
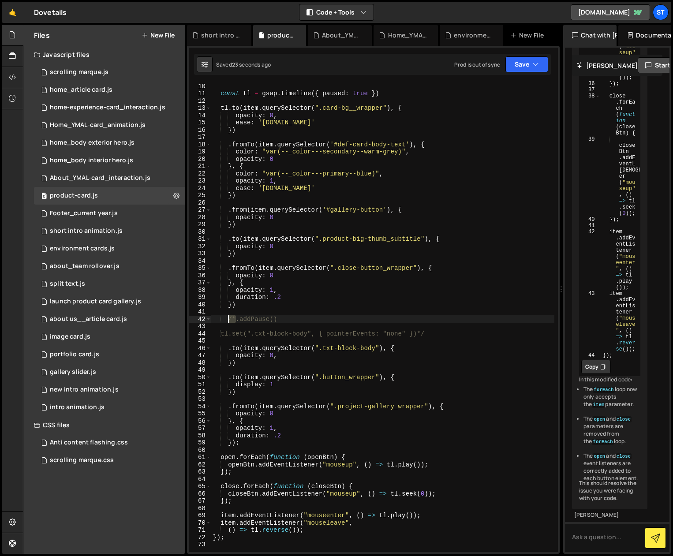
drag, startPoint x: 236, startPoint y: 319, endPoint x: 229, endPoint y: 319, distance: 7.1
click at [229, 319] on div "const tl = gsap . timeline ({ paused : true }) tl . to ( item . querySelector (…" at bounding box center [382, 324] width 343 height 484
click at [225, 333] on div "const tl = gsap . timeline ({ paused : true }) tl . to ( item . querySelector (…" at bounding box center [382, 324] width 343 height 484
paste textarea "/*"
type textarea "/*tl.set(".txt-block-body", { pointerEvents: "none" })*/"
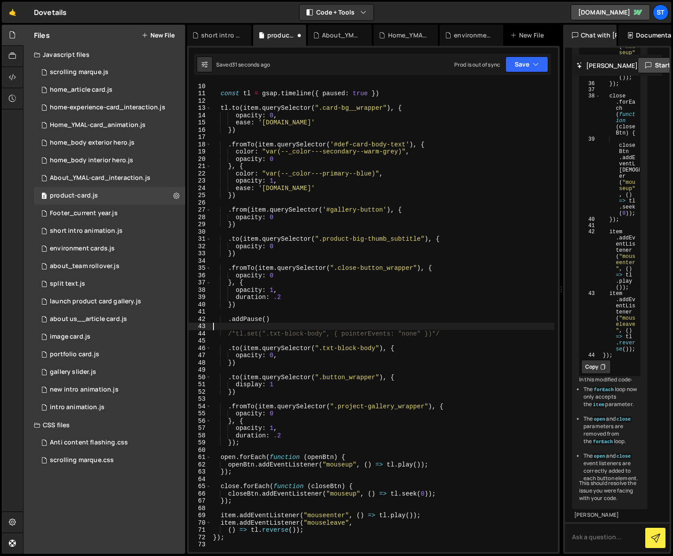
click at [318, 323] on div "const tl = gsap . timeline ({ paused : true }) tl . to ( item . querySelector (…" at bounding box center [382, 324] width 343 height 484
click at [540, 67] on button "Save" at bounding box center [526, 64] width 43 height 16
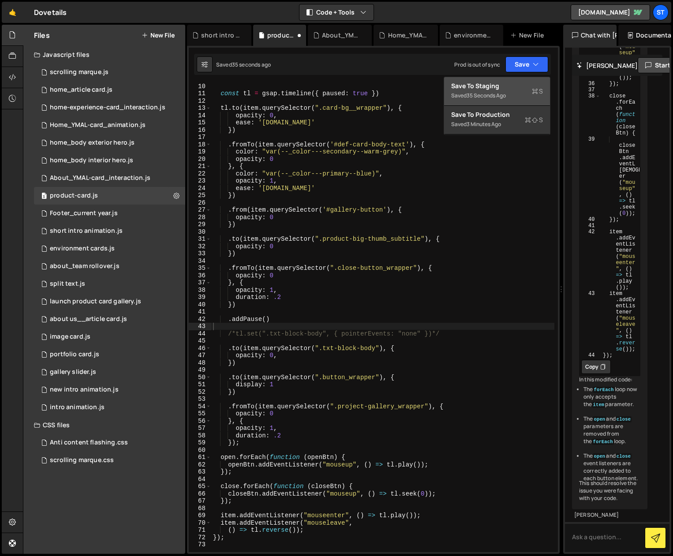
click at [496, 87] on div "Save to Staging S" at bounding box center [497, 86] width 92 height 9
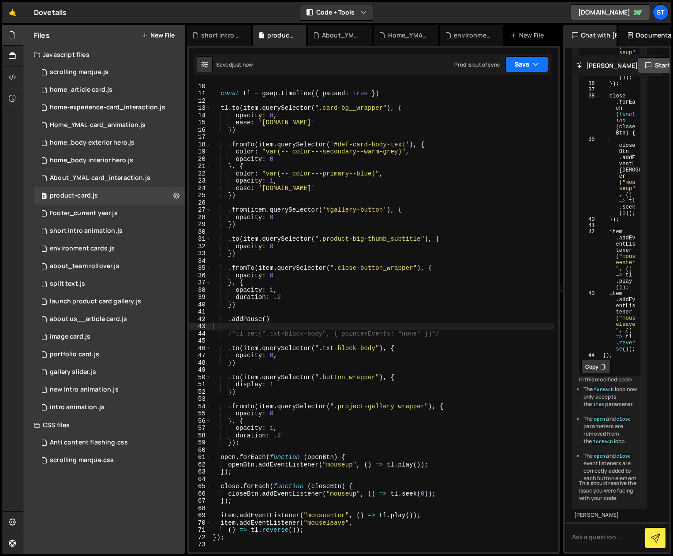
click at [526, 60] on button "Save" at bounding box center [526, 64] width 43 height 16
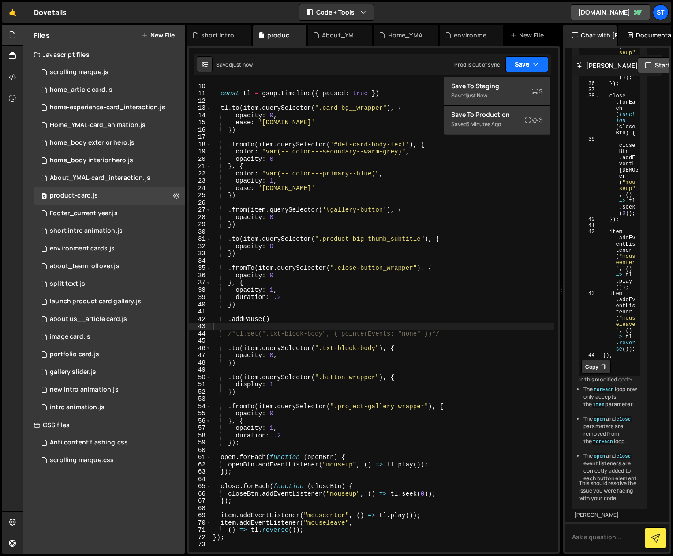
click at [526, 60] on button "Save" at bounding box center [526, 64] width 43 height 16
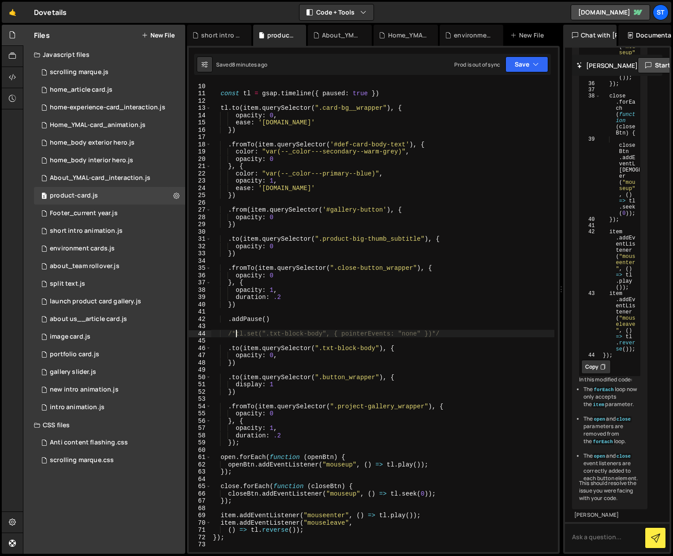
click at [235, 333] on div "const tl = gsap . timeline ({ paused : true }) tl . to ( item . querySelector (…" at bounding box center [382, 324] width 343 height 484
click at [433, 332] on div "const tl = gsap . timeline ({ paused : true }) tl . to ( item . querySelector (…" at bounding box center [382, 324] width 343 height 484
click at [530, 62] on button "Save" at bounding box center [526, 64] width 43 height 16
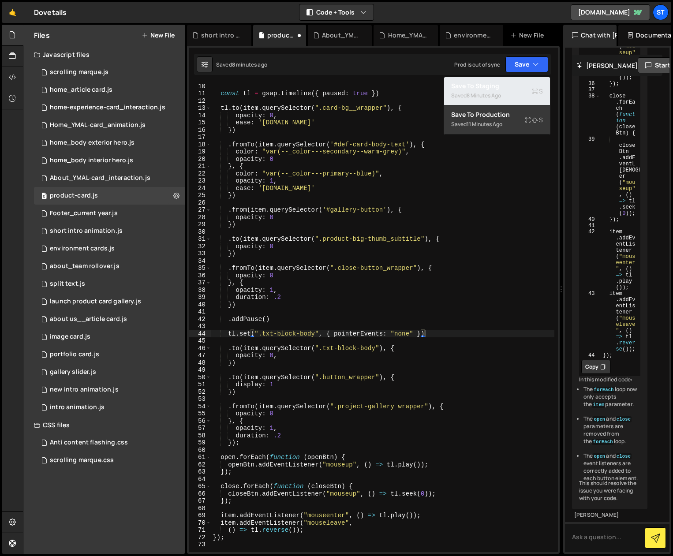
click at [491, 91] on div "Saved 8 minutes ago" at bounding box center [497, 95] width 92 height 11
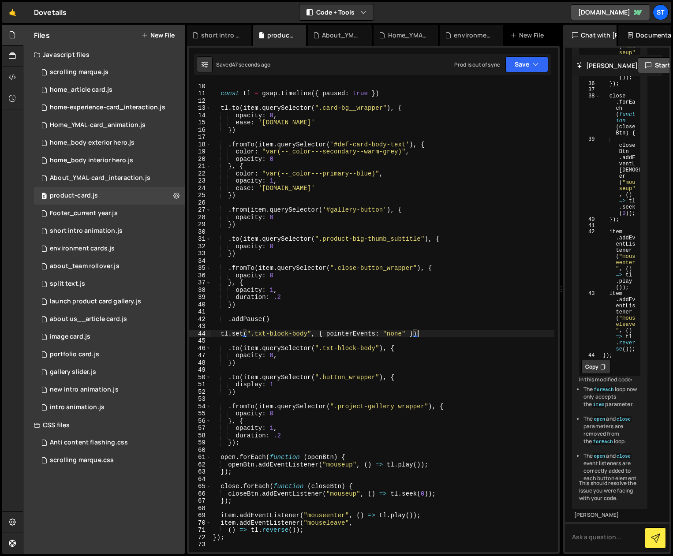
click at [430, 333] on div "const tl = gsap . timeline ({ paused : true }) tl . to ( item . querySelector (…" at bounding box center [382, 324] width 343 height 484
type textarea "tl.set(".txt-block-body", { pointerEvents: "none" })*/"
click at [466, 276] on div "const tl = gsap . timeline ({ paused : true }) tl . to ( item . querySelector (…" at bounding box center [382, 324] width 343 height 484
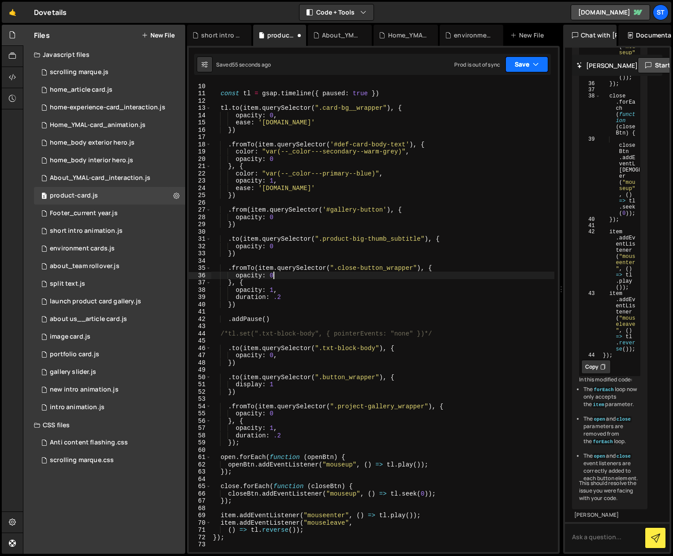
click at [534, 62] on icon "button" at bounding box center [536, 64] width 6 height 9
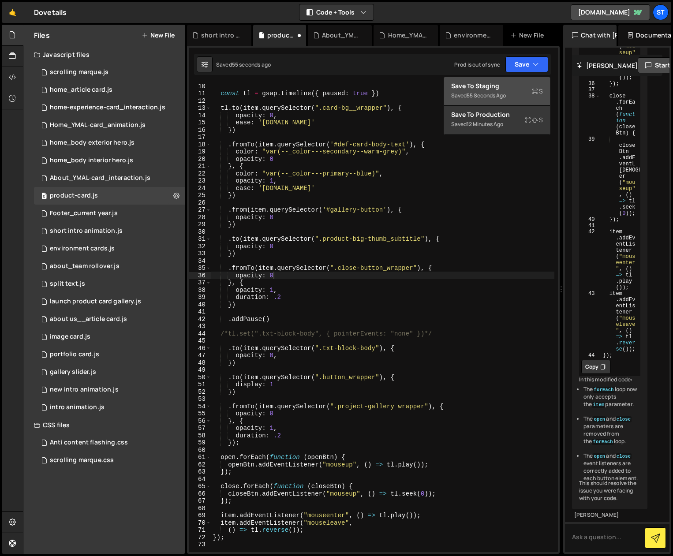
click at [503, 86] on div "Save to Staging S" at bounding box center [497, 86] width 92 height 9
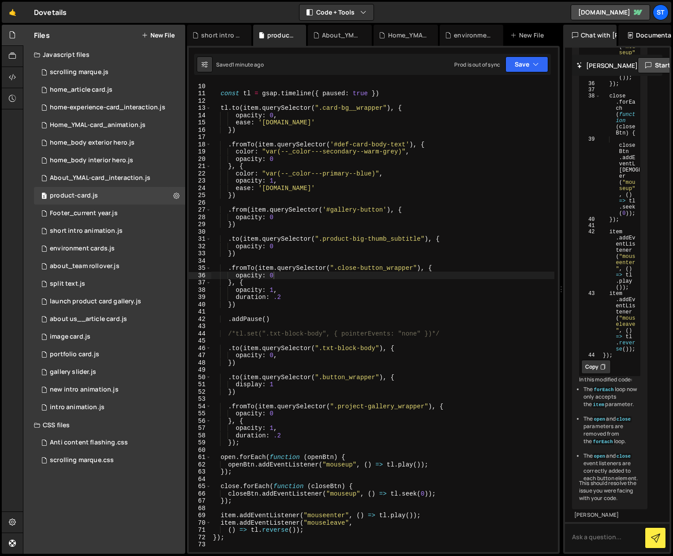
click at [379, 239] on div "const tl = gsap . timeline ({ paused : true }) tl . to ( item . querySelector (…" at bounding box center [382, 324] width 343 height 484
drag, startPoint x: 425, startPoint y: 237, endPoint x: 316, endPoint y: 239, distance: 108.9
click at [316, 239] on div "const tl = gsap . timeline ({ paused : true }) tl . to ( item . querySelector (…" at bounding box center [382, 324] width 343 height 484
paste textarea "product-card_title'"
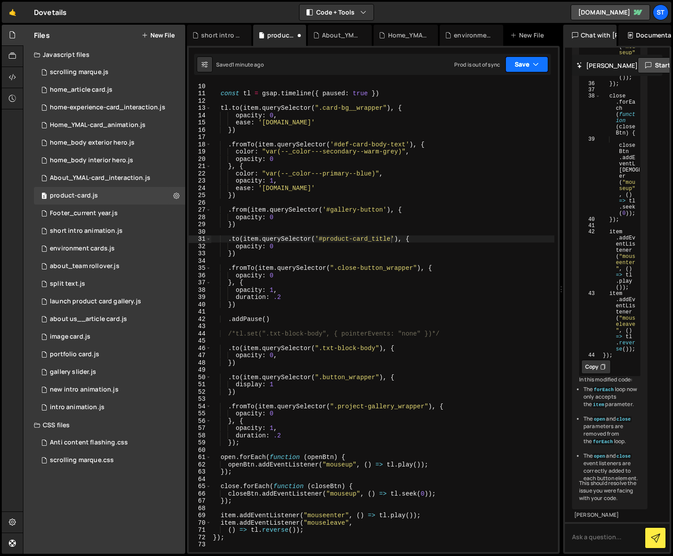
click at [527, 65] on button "Save" at bounding box center [526, 64] width 43 height 16
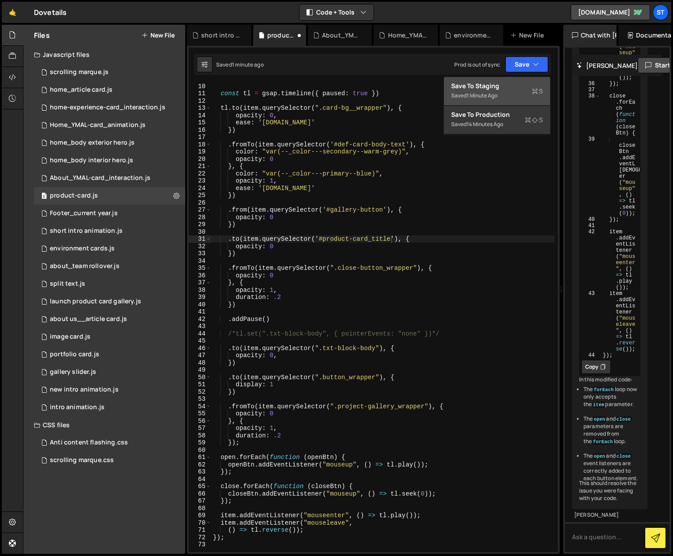
click at [467, 87] on div "Save to Staging S" at bounding box center [497, 86] width 92 height 9
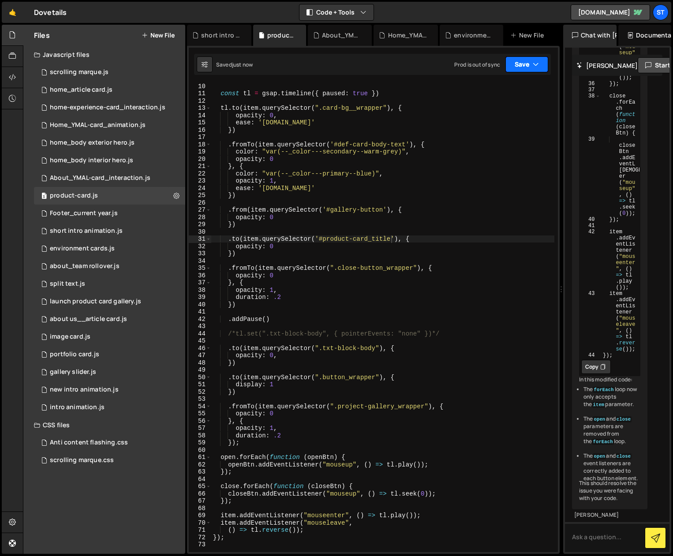
click at [521, 62] on button "Save" at bounding box center [526, 64] width 43 height 16
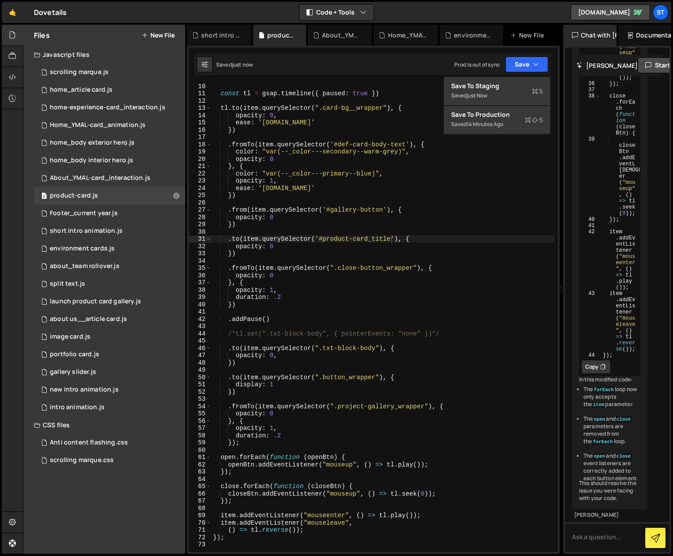
click at [402, 65] on div "Saved just now Prod is out of sync Upgrade to Edit Save Save to Staging S Saved…" at bounding box center [372, 64] width 357 height 21
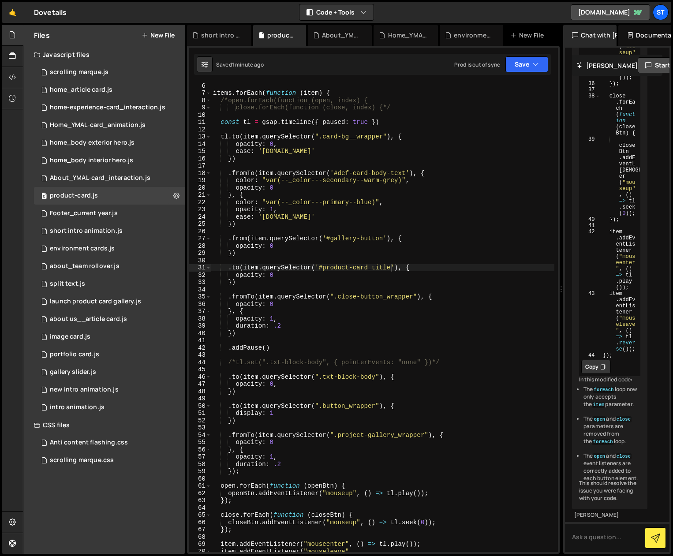
scroll to position [0, 0]
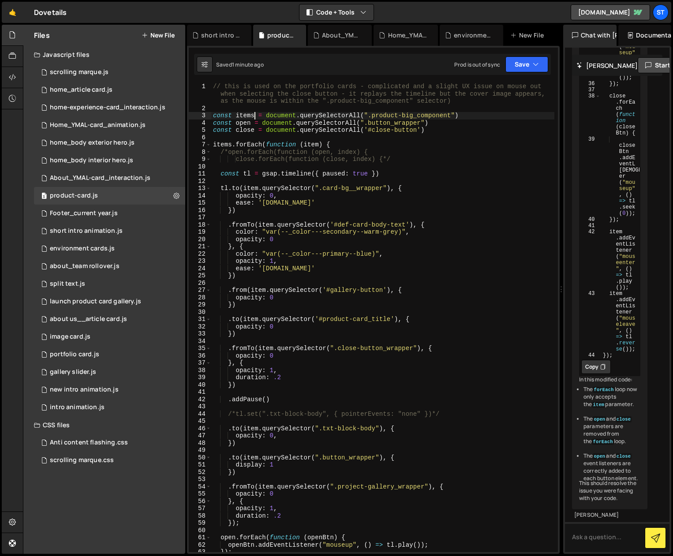
click at [253, 116] on div "// this is used on the portfolio cards - complicated and a slight UX issue on m…" at bounding box center [382, 332] width 343 height 498
click at [529, 64] on button "Save" at bounding box center [526, 64] width 43 height 16
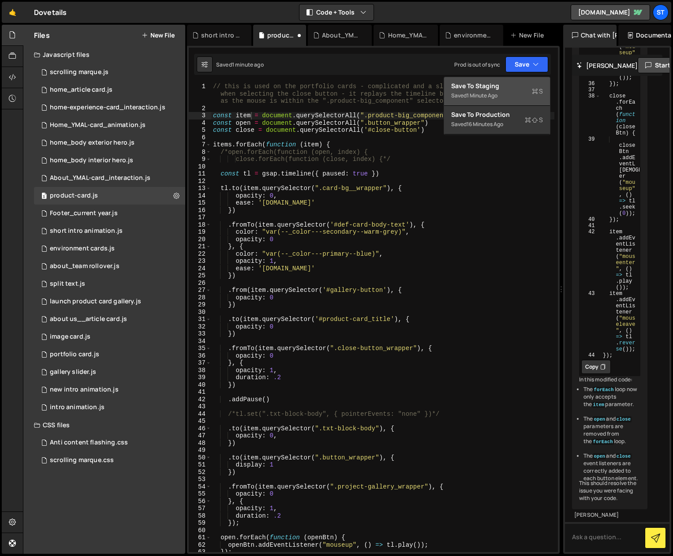
click at [485, 90] on div "Saved 1 minute ago" at bounding box center [497, 95] width 92 height 11
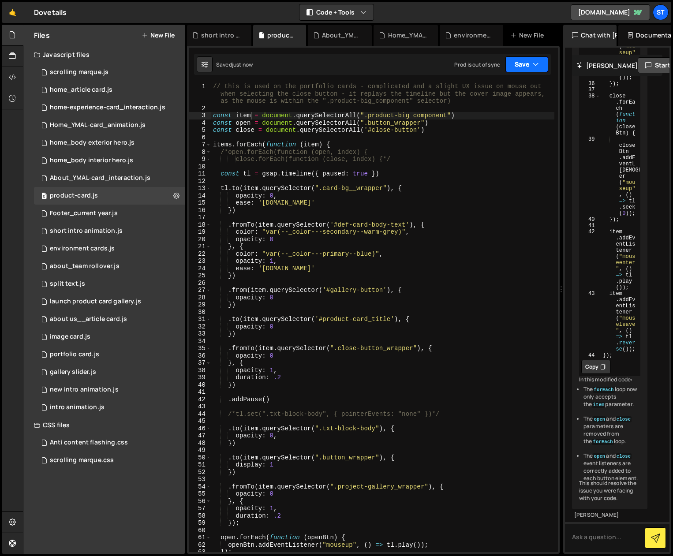
click at [525, 59] on button "Save" at bounding box center [526, 64] width 43 height 16
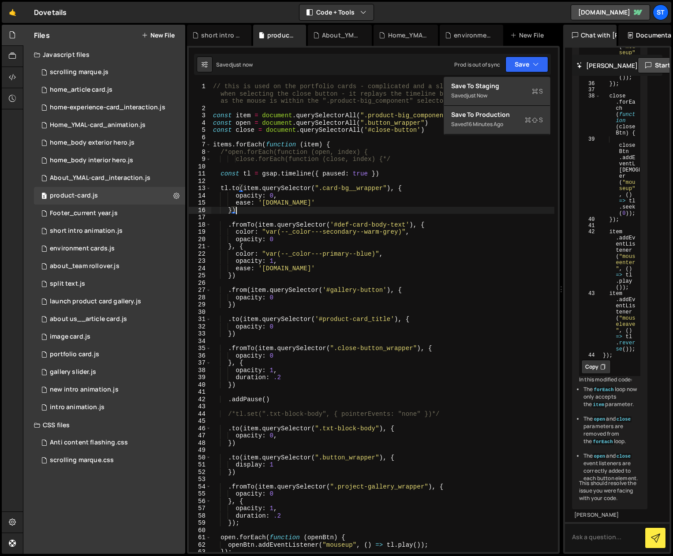
click at [490, 210] on div "// this is used on the portfolio cards - complicated and a slight UX issue on m…" at bounding box center [382, 332] width 343 height 498
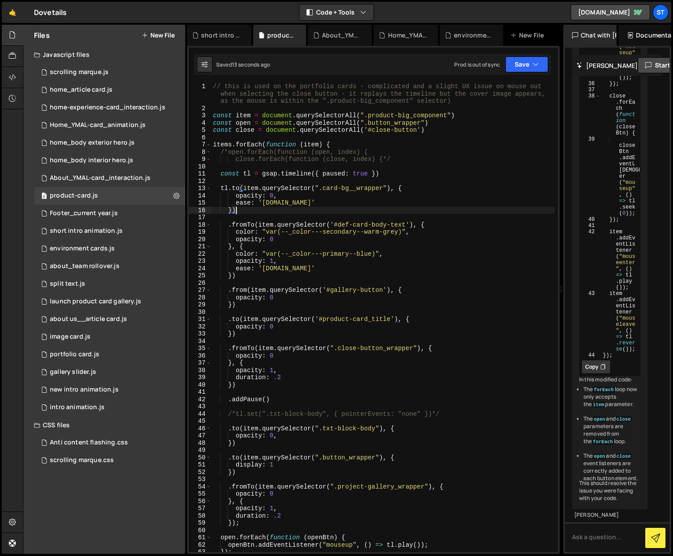
click at [250, 116] on div "// this is used on the portfolio cards - complicated and a slight UX issue on m…" at bounding box center [382, 332] width 343 height 498
type textarea "const items = document.querySelectorAll(".product-big_component")"
click at [519, 67] on button "Save" at bounding box center [526, 64] width 43 height 16
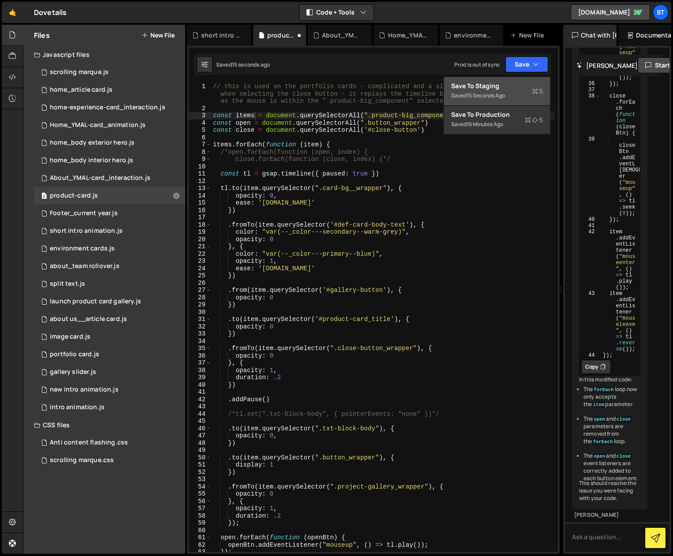
click at [500, 90] on div "Saved 15 seconds ago" at bounding box center [497, 95] width 92 height 11
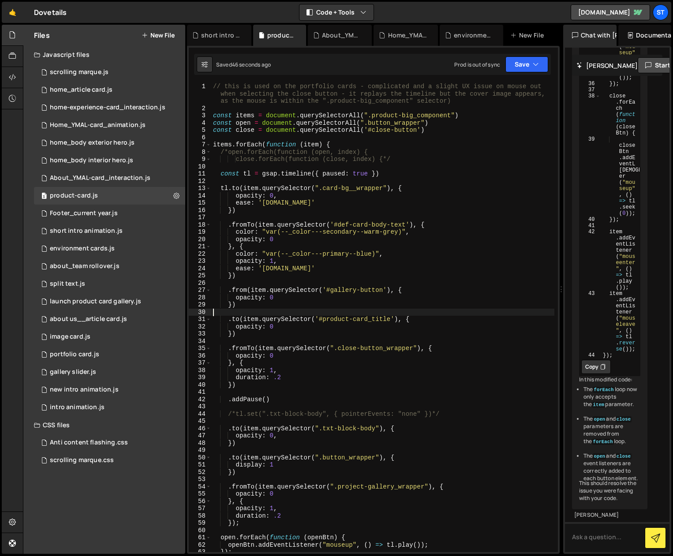
click at [337, 312] on div "// this is used on the portfolio cards - complicated and a slight UX issue on m…" at bounding box center [382, 332] width 343 height 498
drag, startPoint x: 414, startPoint y: 348, endPoint x: 340, endPoint y: 349, distance: 74.1
click at [340, 349] on div "// this is used on the portfolio cards - complicated and a slight UX issue on m…" at bounding box center [382, 332] width 343 height 498
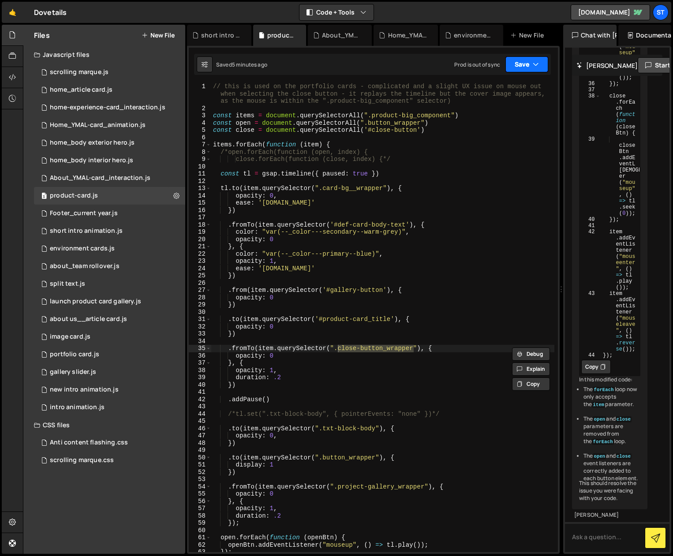
click at [539, 63] on button "Save" at bounding box center [526, 64] width 43 height 16
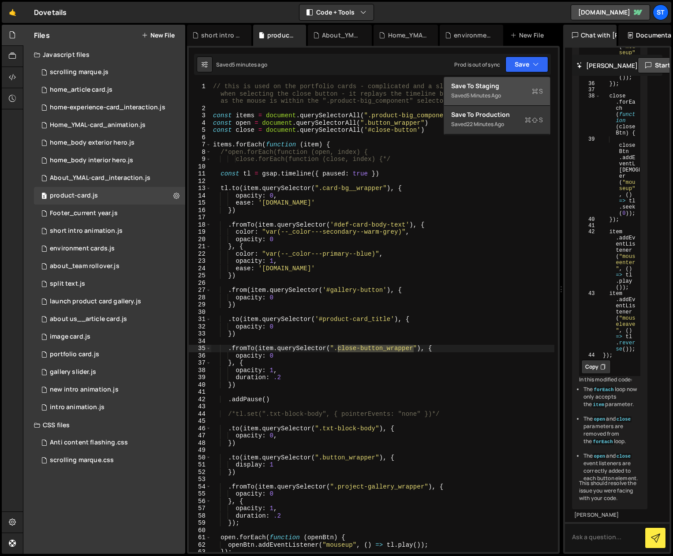
click at [477, 95] on div "5 minutes ago" at bounding box center [484, 95] width 34 height 7
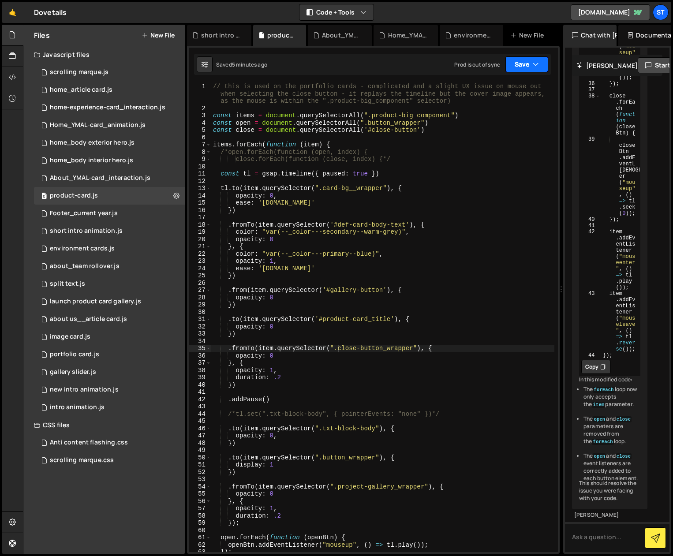
click at [543, 61] on button "Save" at bounding box center [526, 64] width 43 height 16
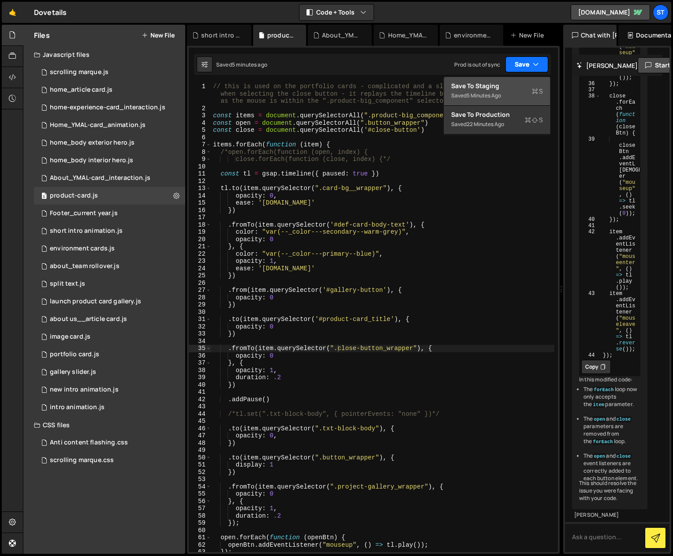
click at [523, 62] on button "Save" at bounding box center [526, 64] width 43 height 16
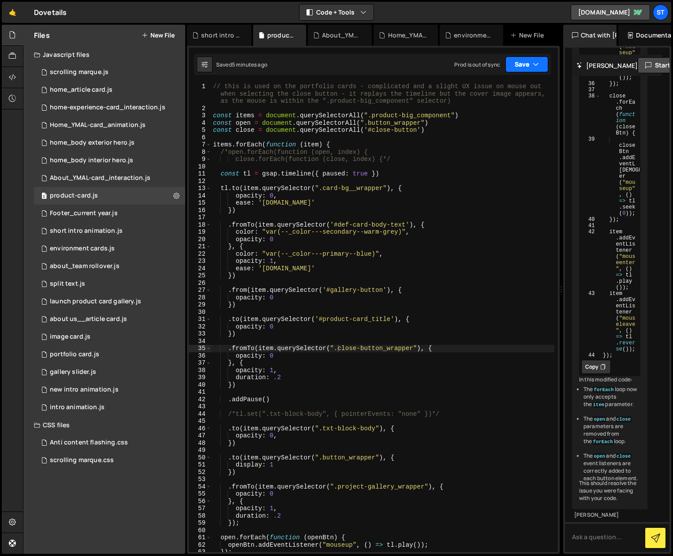
click at [523, 62] on button "Save" at bounding box center [526, 64] width 43 height 16
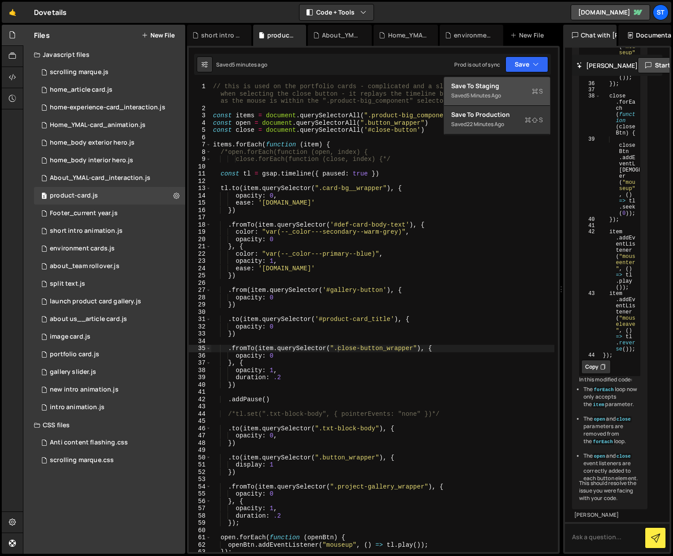
click at [479, 97] on div "5 minutes ago" at bounding box center [484, 95] width 34 height 7
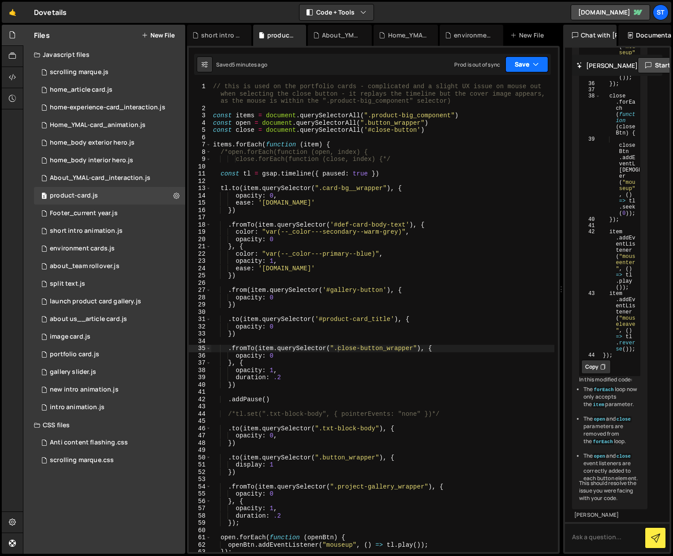
click at [524, 64] on button "Save" at bounding box center [526, 64] width 43 height 16
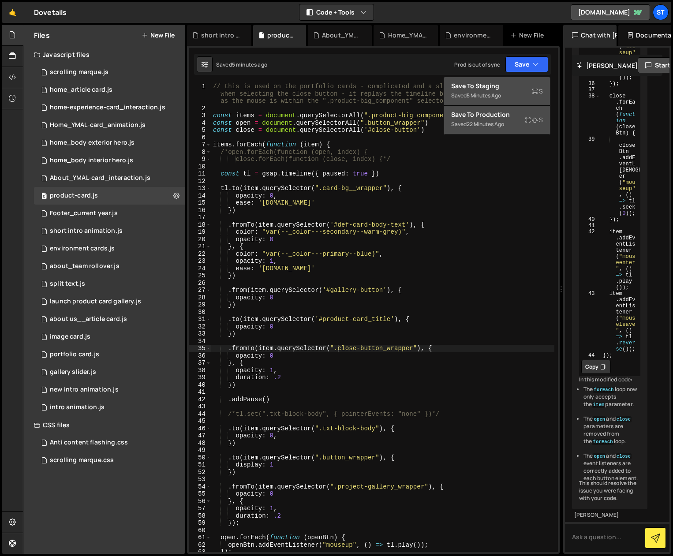
click at [507, 112] on div "Save to Production S" at bounding box center [497, 114] width 92 height 9
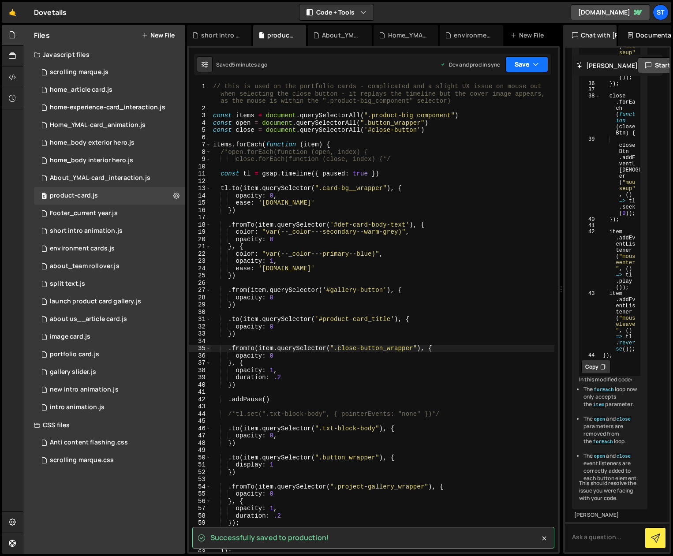
click at [532, 60] on button "Save" at bounding box center [526, 64] width 43 height 16
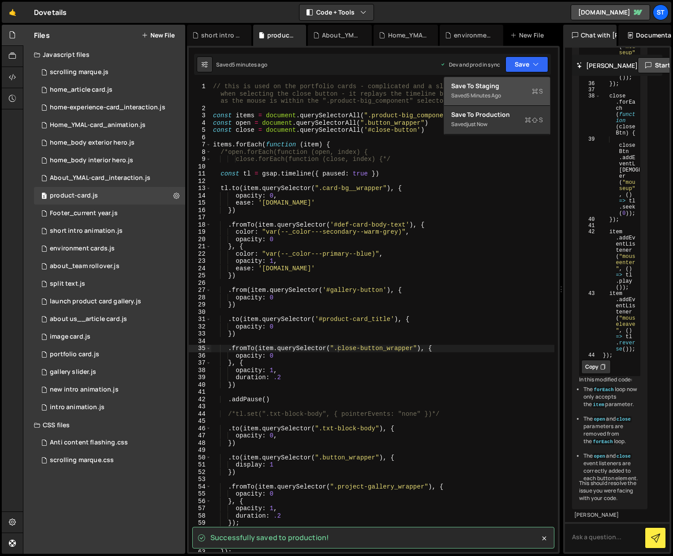
click at [515, 88] on div "Save to Staging S" at bounding box center [497, 86] width 92 height 9
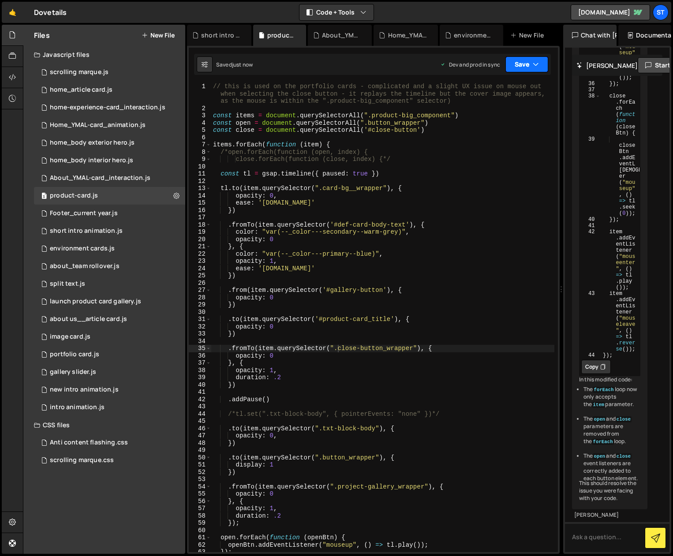
click at [535, 61] on icon "button" at bounding box center [536, 64] width 6 height 9
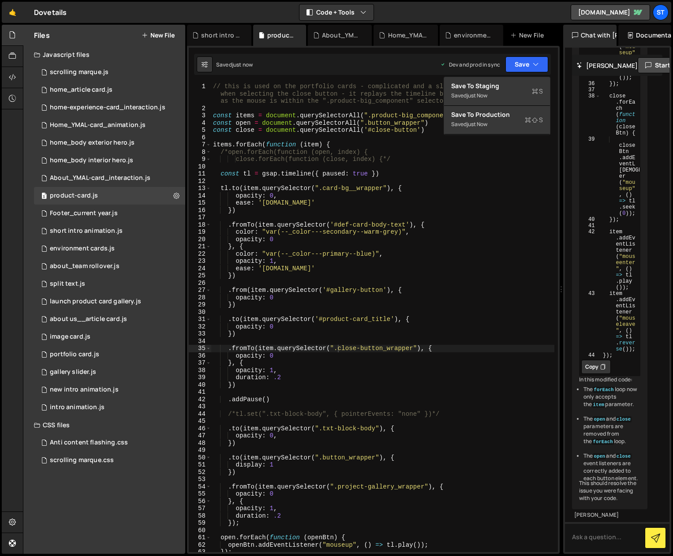
click at [312, 75] on div "1 Type cmd + s to save your Javascript file. הההההההההההההההההההההההההההההההההה…" at bounding box center [373, 300] width 373 height 508
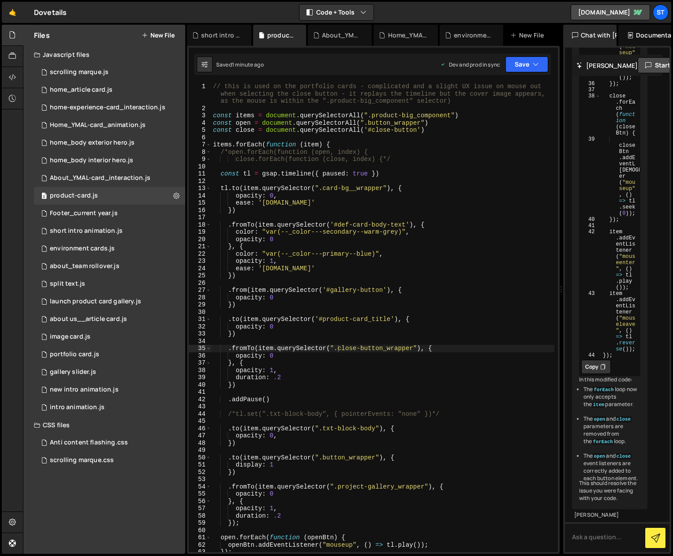
click at [430, 321] on div "// this is used on the portfolio cards - complicated and a slight UX issue on m…" at bounding box center [382, 332] width 343 height 498
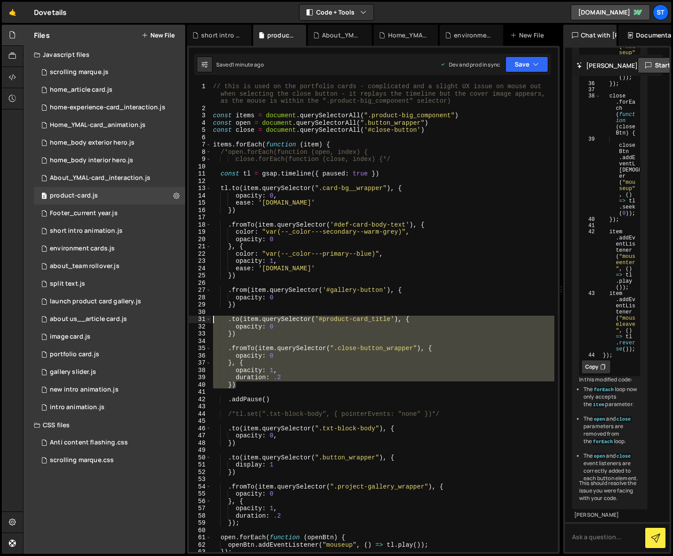
drag, startPoint x: 238, startPoint y: 386, endPoint x: 211, endPoint y: 319, distance: 72.6
click at [211, 319] on div ".to(item.querySelector('#product-card_title'), { 1 2 3 4 5 6 7 8 9 10 11 12 13 …" at bounding box center [373, 317] width 369 height 469
type textarea ".to(item.querySelector('#product-card_title'), { opacity: 0"
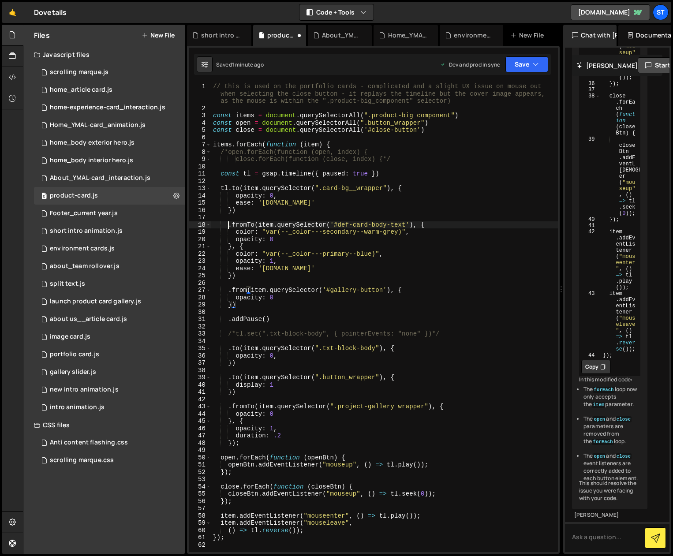
click at [227, 226] on div "// this is used on the portfolio cards - complicated and a slight UX issue on m…" at bounding box center [384, 332] width 347 height 498
paste textarea "})"
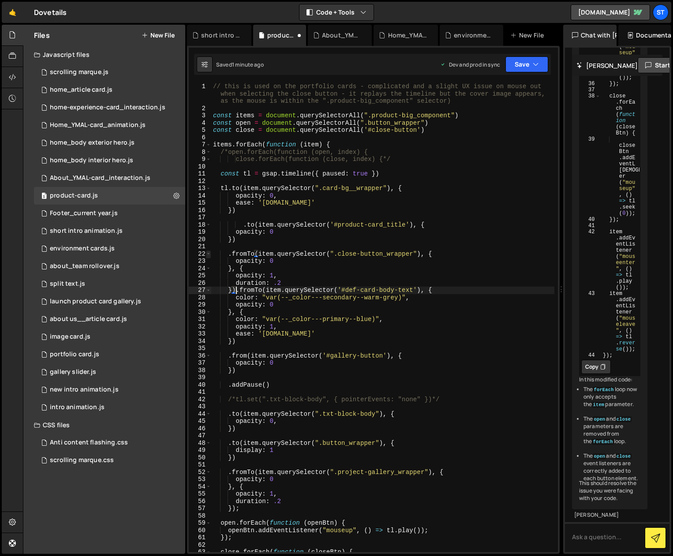
scroll to position [0, 1]
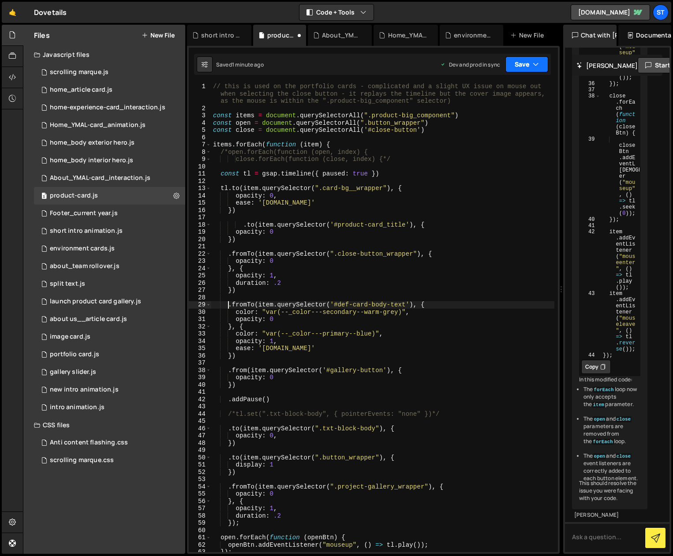
click at [527, 63] on button "Save" at bounding box center [526, 64] width 43 height 16
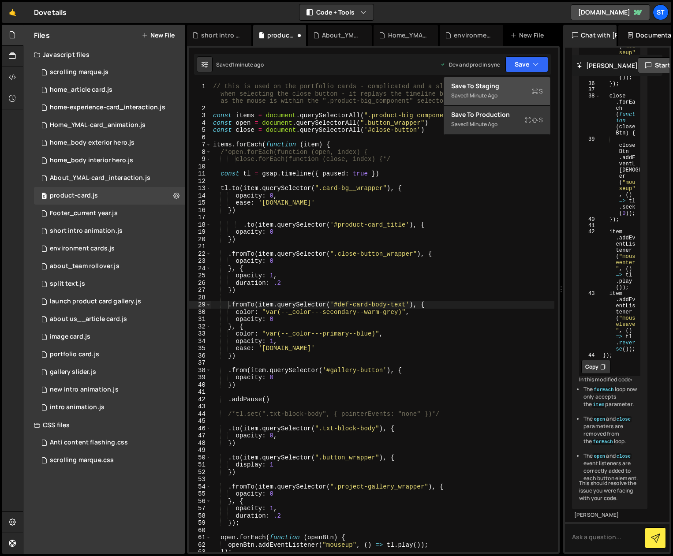
click at [492, 87] on div "Save to Staging S" at bounding box center [497, 86] width 92 height 9
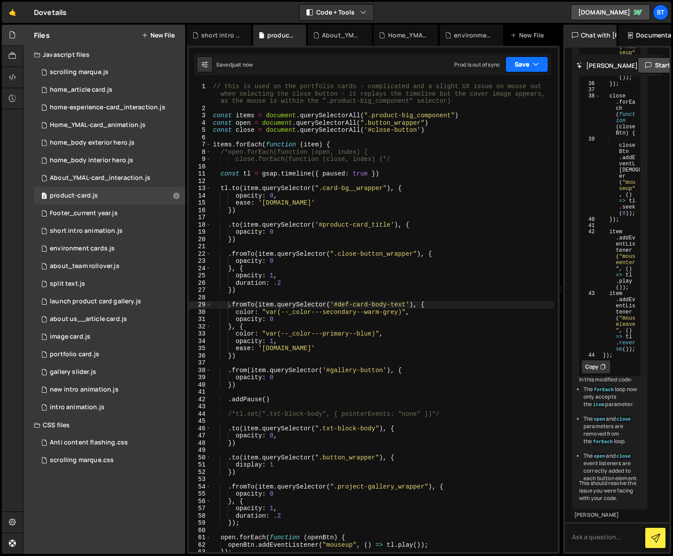
click at [536, 61] on icon "button" at bounding box center [536, 64] width 6 height 9
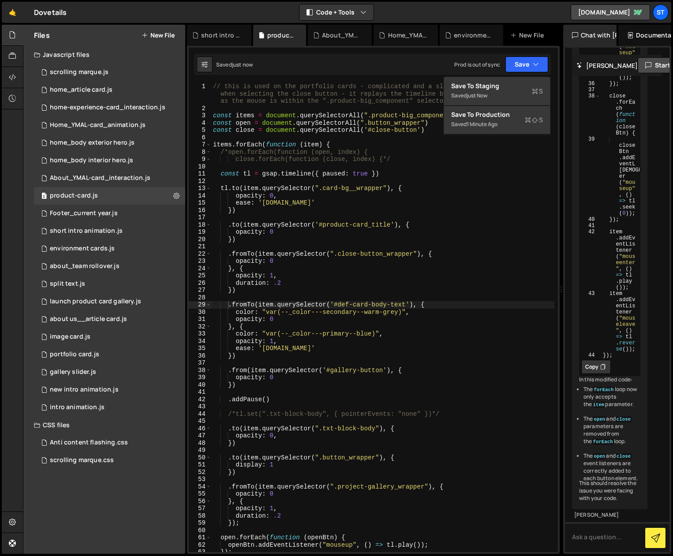
click at [392, 66] on div "Saved just now Prod is out of sync Upgrade to Edit Save Save to Staging S Saved…" at bounding box center [372, 64] width 357 height 21
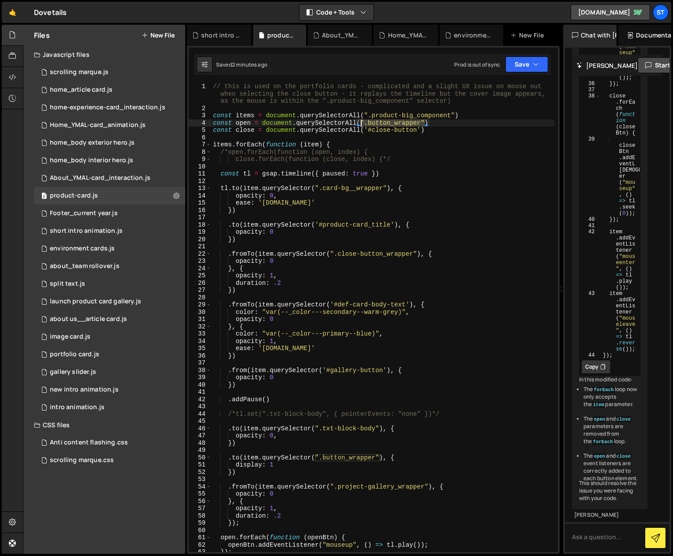
drag, startPoint x: 426, startPoint y: 121, endPoint x: 360, endPoint y: 124, distance: 65.3
click at [360, 124] on div "// this is used on the portfolio cards - complicated and a slight UX issue on m…" at bounding box center [382, 332] width 343 height 498
paste textarea "gallery-button'"
click at [519, 63] on button "Save" at bounding box center [526, 64] width 43 height 16
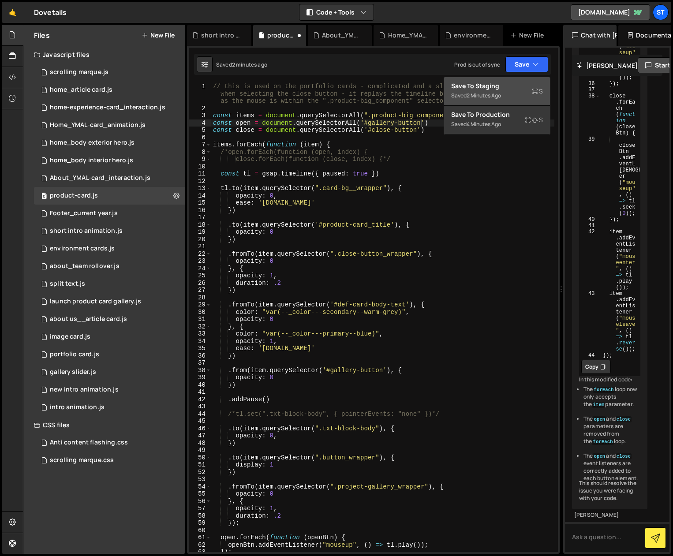
click at [469, 86] on div "Save to Staging S" at bounding box center [497, 86] width 92 height 9
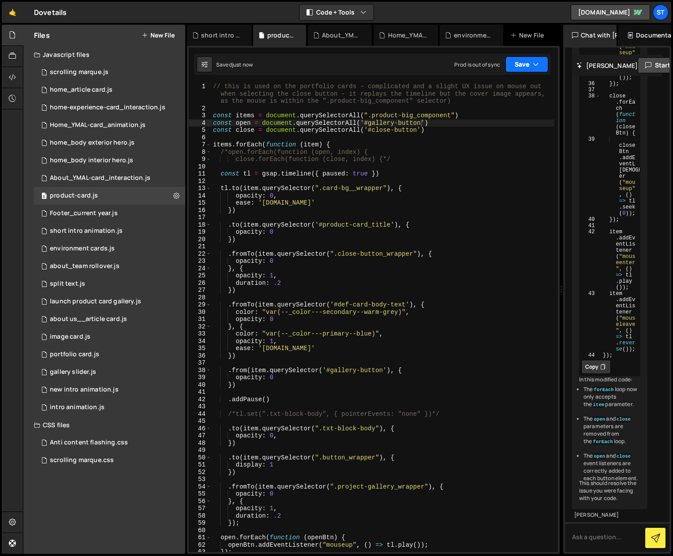
click at [534, 65] on icon "button" at bounding box center [536, 64] width 6 height 9
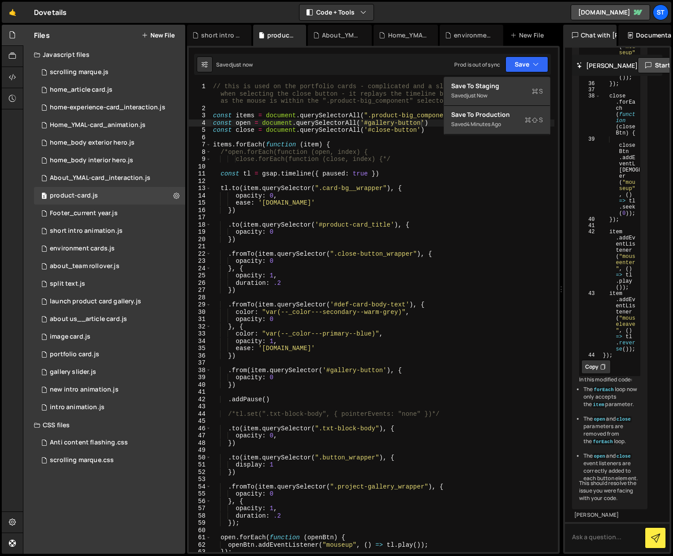
click at [486, 201] on div "// this is used on the portfolio cards - complicated and a slight UX issue on m…" at bounding box center [382, 332] width 343 height 498
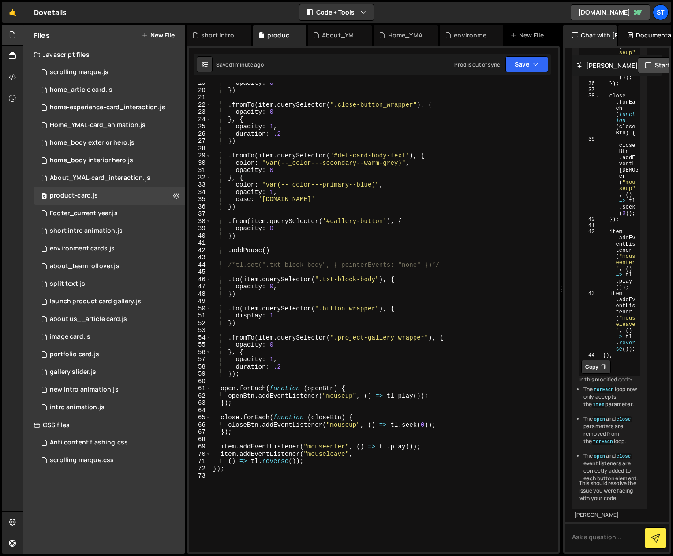
scroll to position [149, 0]
click at [237, 413] on div "opacity : 0 }) . fromTo ( item . querySelector ( ".close-button_wrapper" ) , { …" at bounding box center [382, 321] width 343 height 484
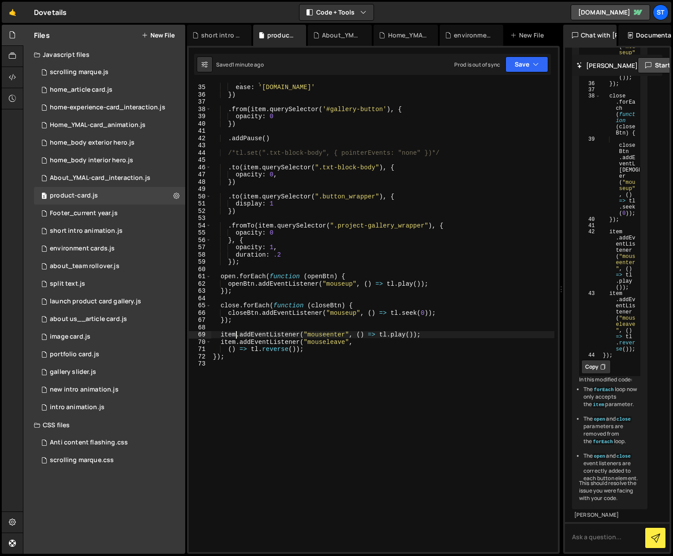
scroll to position [0, 2]
click at [236, 343] on div "opacity : 1 , ease : '[DOMAIN_NAME]' }) . from ( item . querySelector ( '#galle…" at bounding box center [382, 318] width 343 height 484
click at [527, 63] on button "Save" at bounding box center [526, 64] width 43 height 16
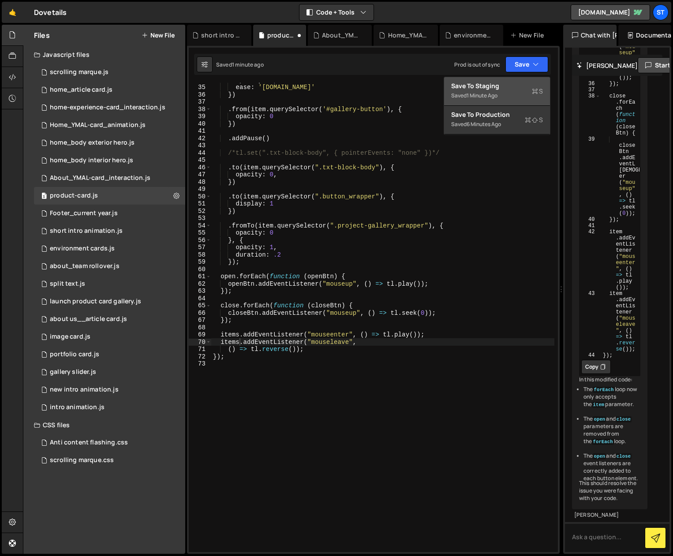
click at [485, 85] on div "Save to Staging S" at bounding box center [497, 86] width 92 height 9
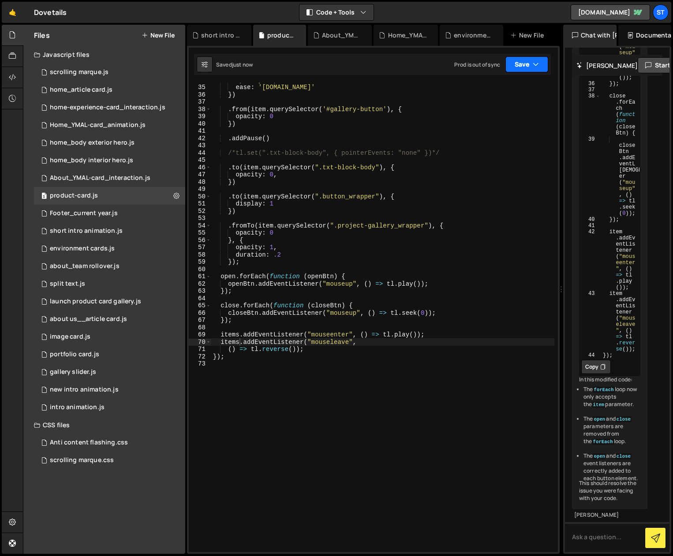
click at [531, 61] on button "Save" at bounding box center [526, 64] width 43 height 16
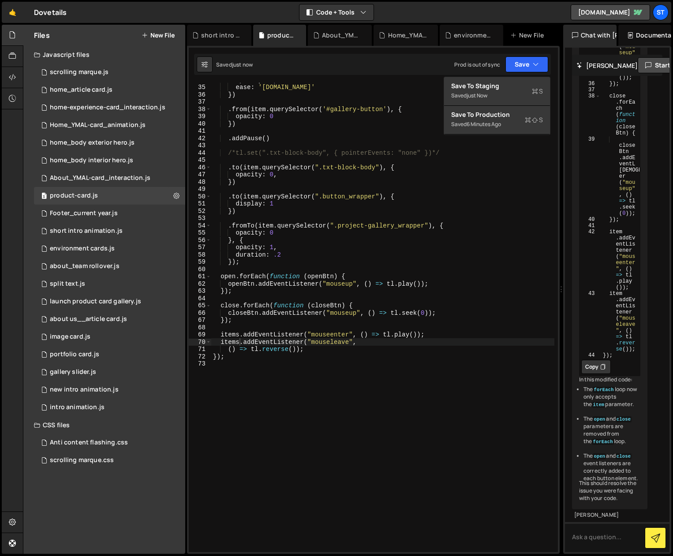
click at [239, 335] on div "opacity : 1 , ease : '[DOMAIN_NAME]' }) . from ( item . querySelector ( '#galle…" at bounding box center [382, 318] width 343 height 484
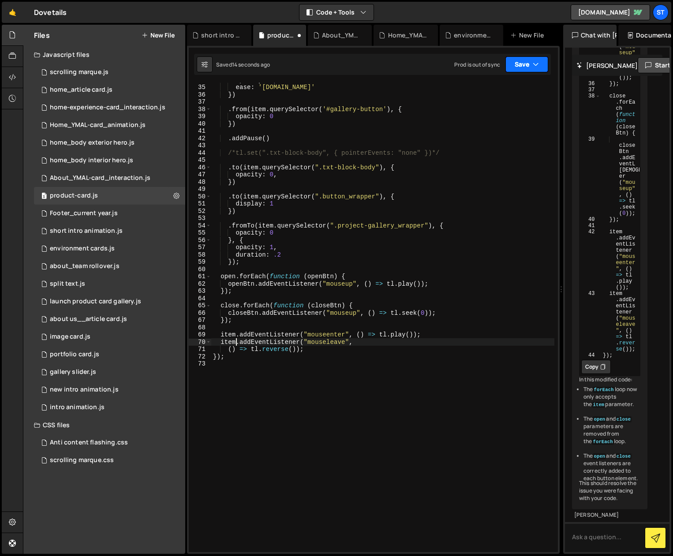
click at [521, 64] on button "Save" at bounding box center [526, 64] width 43 height 16
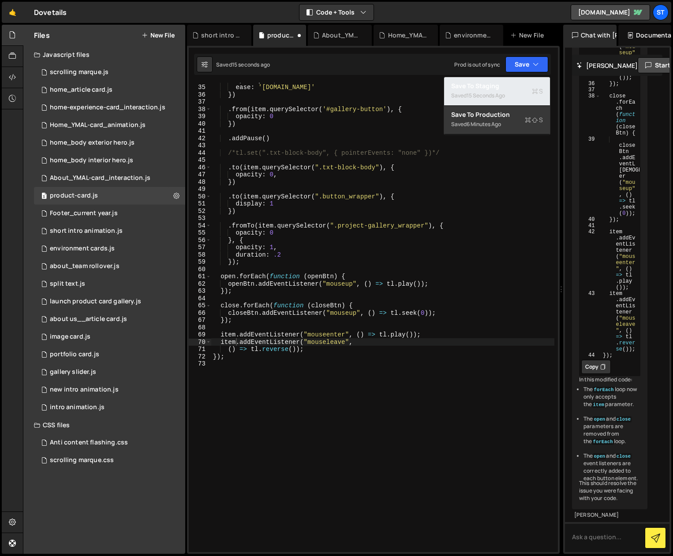
click at [493, 92] on div "15 seconds ago" at bounding box center [486, 95] width 38 height 7
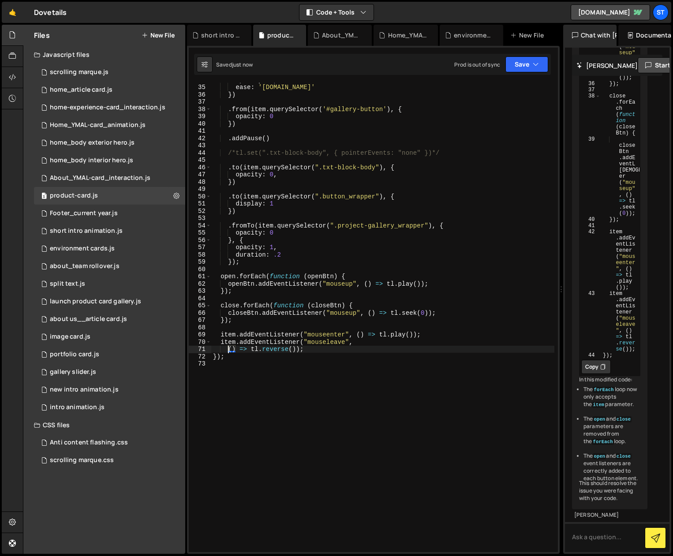
click at [228, 349] on div "opacity : 1 , ease : '[DOMAIN_NAME]' }) . from ( item . querySelector ( '#galle…" at bounding box center [382, 318] width 343 height 484
type textarea "item.addEventListener("mouseleave", () => tl.reverse());"
click at [392, 366] on div "opacity : 1 , ease : '[DOMAIN_NAME]' }) . from ( item . querySelector ( '#galle…" at bounding box center [382, 318] width 343 height 484
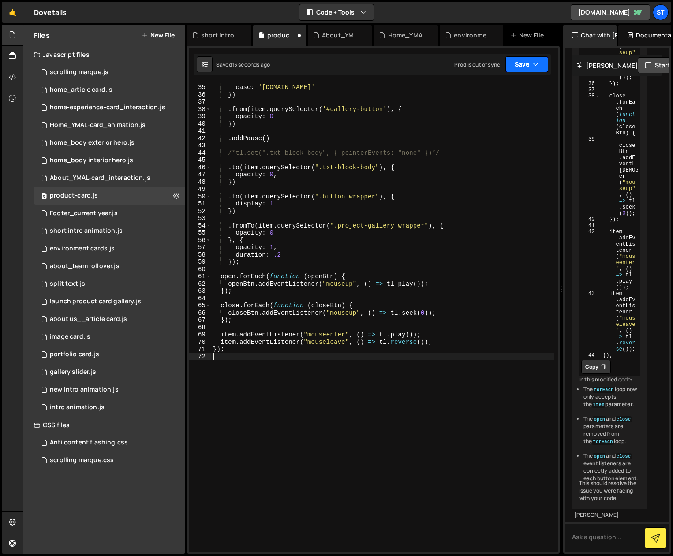
click at [534, 67] on icon "button" at bounding box center [536, 64] width 6 height 9
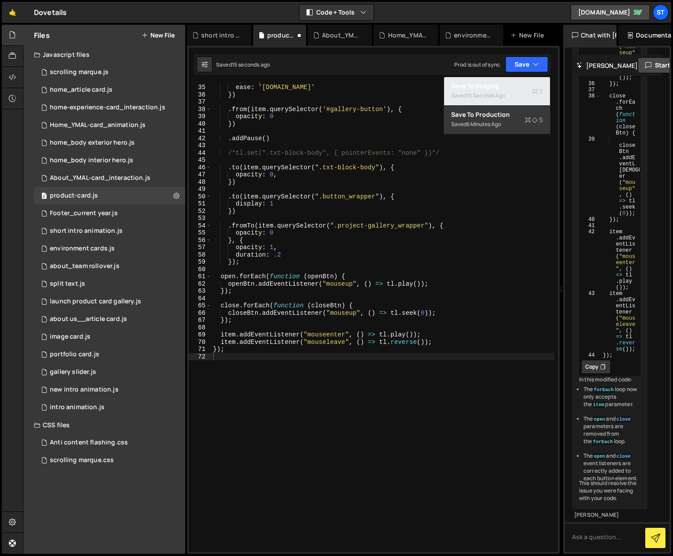
click at [498, 92] on div "15 seconds ago" at bounding box center [486, 95] width 38 height 7
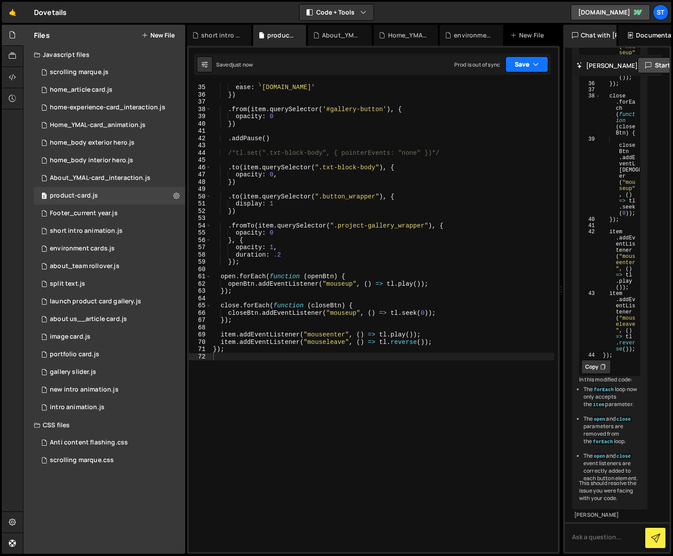
click at [521, 65] on button "Save" at bounding box center [526, 64] width 43 height 16
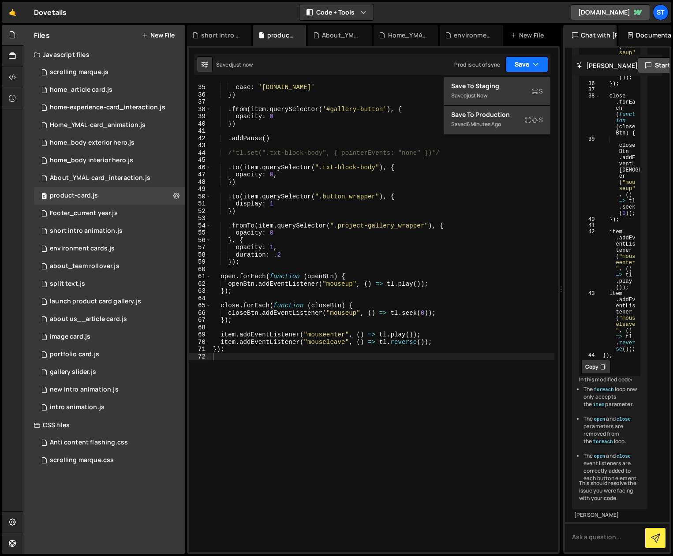
click at [521, 65] on button "Save" at bounding box center [526, 64] width 43 height 16
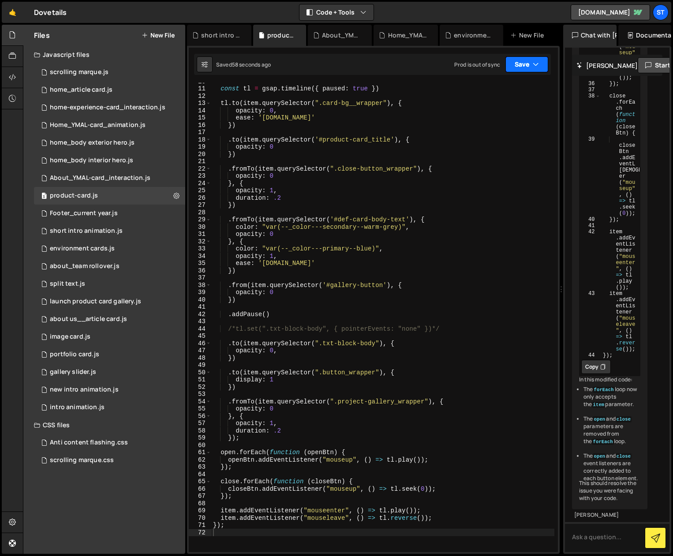
scroll to position [30, 0]
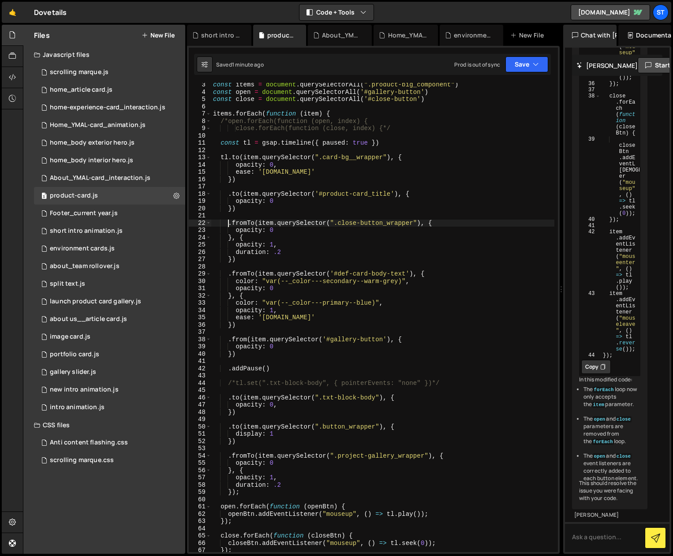
click at [227, 226] on div "const items = document . querySelectorAll ( ".product-big_component" ) const op…" at bounding box center [382, 323] width 343 height 484
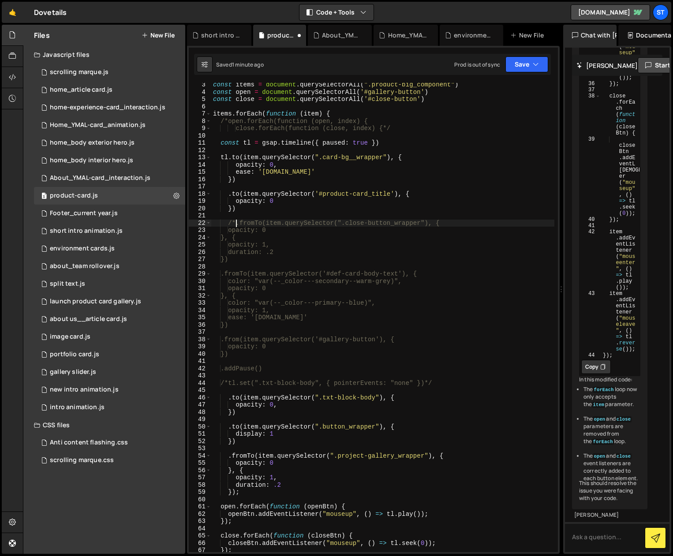
click at [250, 258] on div "const items = document . querySelectorAll ( ".product-big_component" ) const op…" at bounding box center [382, 323] width 343 height 484
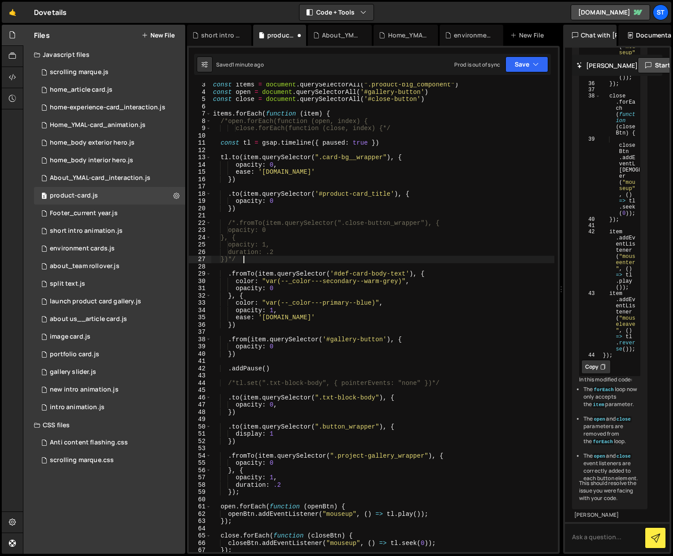
click at [468, 304] on div "const items = document . querySelectorAll ( ".product-big_component" ) const op…" at bounding box center [382, 323] width 343 height 484
click at [519, 67] on button "Save" at bounding box center [526, 64] width 43 height 16
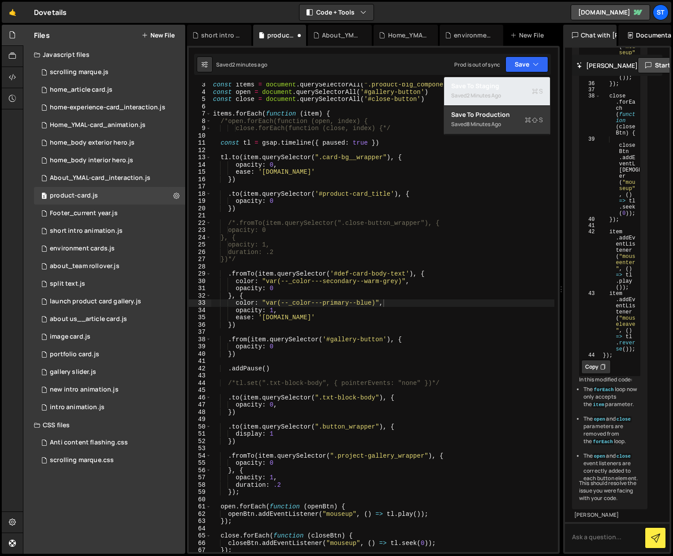
click at [491, 92] on div "2 minutes ago" at bounding box center [484, 95] width 34 height 7
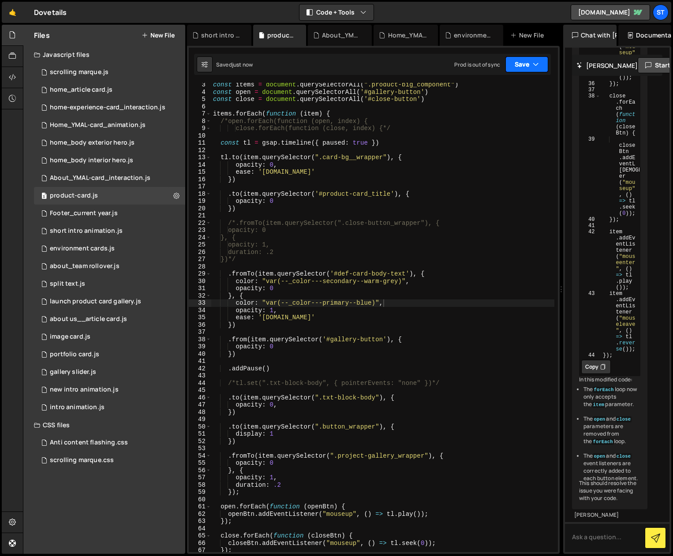
click at [513, 66] on button "Save" at bounding box center [526, 64] width 43 height 16
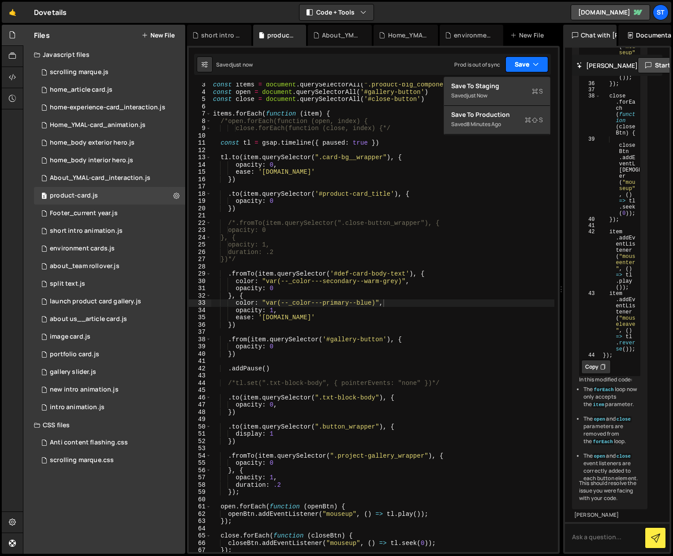
click at [513, 66] on button "Save" at bounding box center [526, 64] width 43 height 16
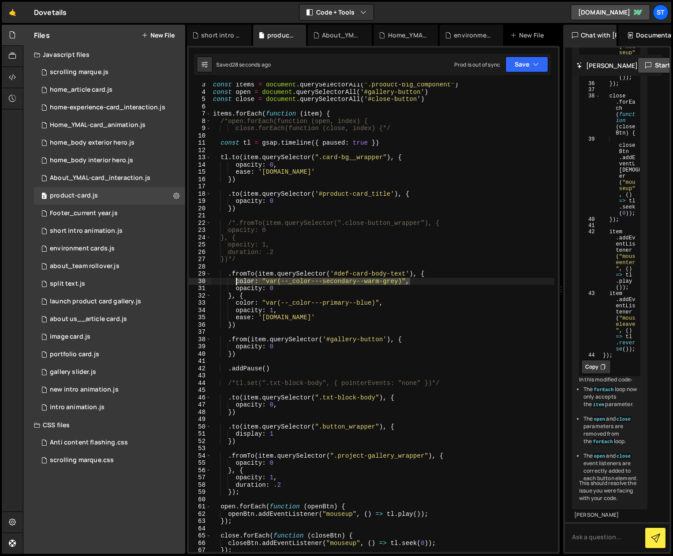
drag, startPoint x: 410, startPoint y: 282, endPoint x: 236, endPoint y: 282, distance: 173.7
click at [236, 282] on div "const items = document . querySelectorAll ( ".product-big_component" ) const op…" at bounding box center [382, 323] width 343 height 484
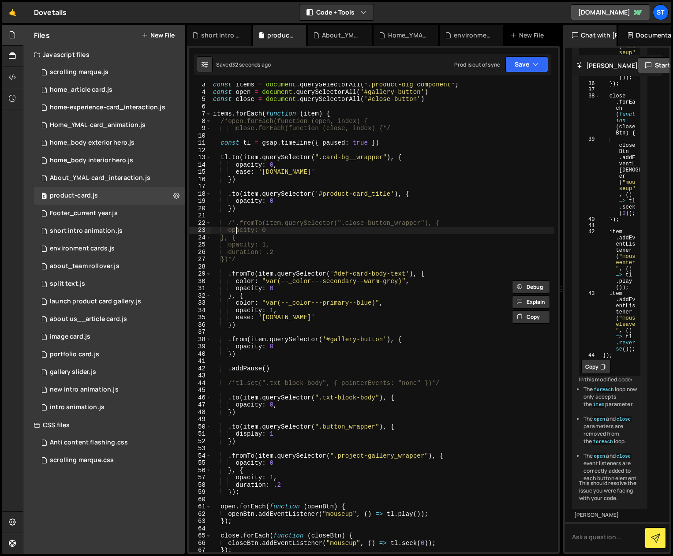
click at [236, 229] on div "const items = document . querySelectorAll ( ".product-big_component" ) const op…" at bounding box center [382, 323] width 343 height 484
paste textarea "color: "var(--_color---secondary--warm-grey)","
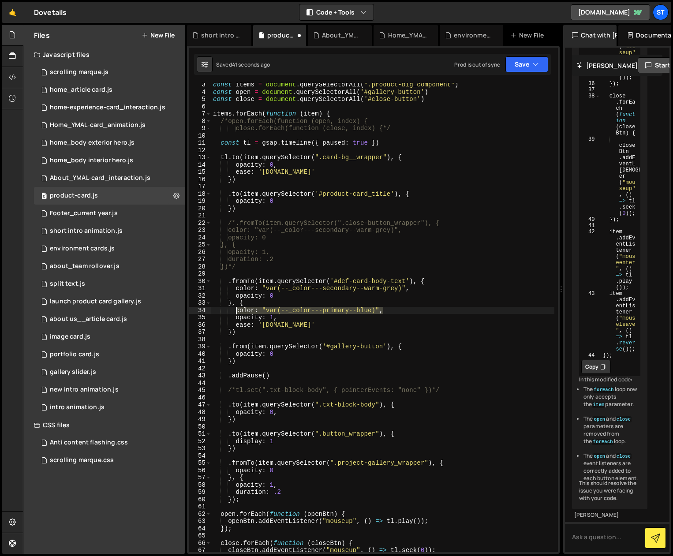
drag, startPoint x: 384, startPoint y: 311, endPoint x: 236, endPoint y: 311, distance: 148.6
click at [236, 311] on div "const items = document . querySelectorAll ( ".product-big_component" ) const op…" at bounding box center [382, 323] width 343 height 484
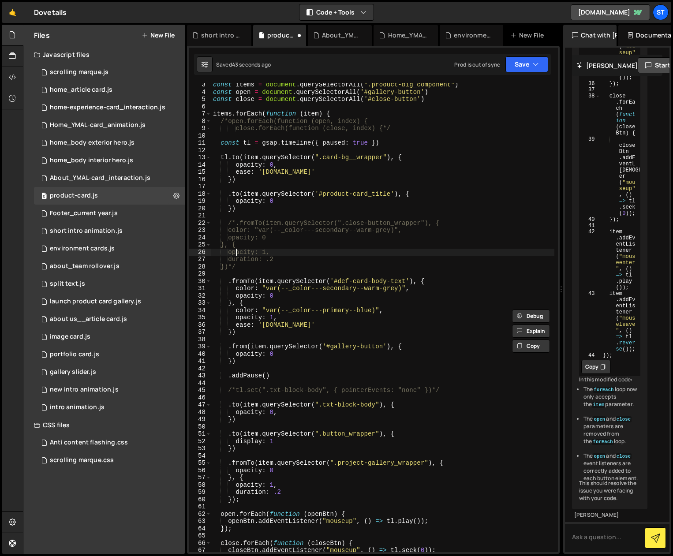
click at [235, 251] on div "const items = document . querySelectorAll ( ".product-big_component" ) const op…" at bounding box center [382, 323] width 343 height 484
paste textarea "color: "var(--_color---primary--blue)","
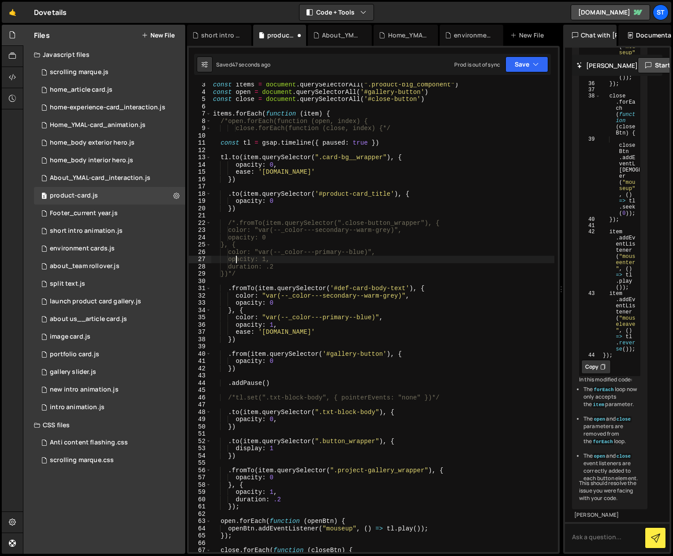
click at [257, 269] on div "const items = document . querySelectorAll ( ".product-big_component" ) const op…" at bounding box center [382, 323] width 343 height 484
click at [254, 272] on div "const items = document . querySelectorAll ( ".product-big_component" ) const op…" at bounding box center [382, 323] width 343 height 484
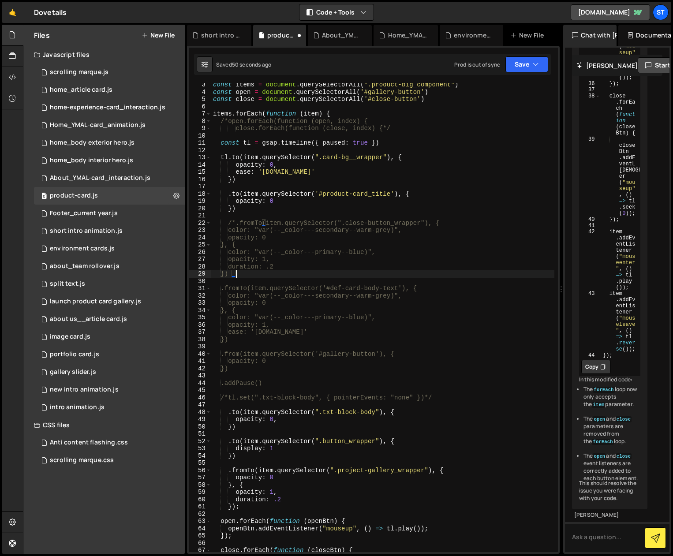
click at [235, 224] on div "const items = document . querySelectorAll ( ".product-big_component" ) const op…" at bounding box center [382, 323] width 343 height 484
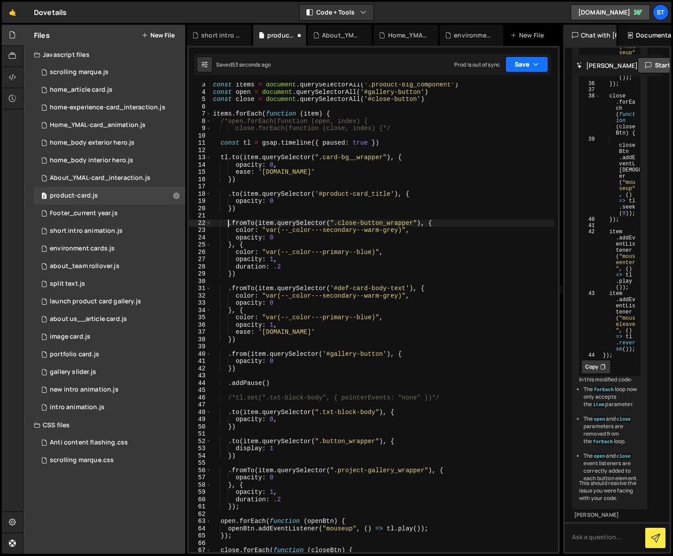
click at [524, 63] on button "Save" at bounding box center [526, 64] width 43 height 16
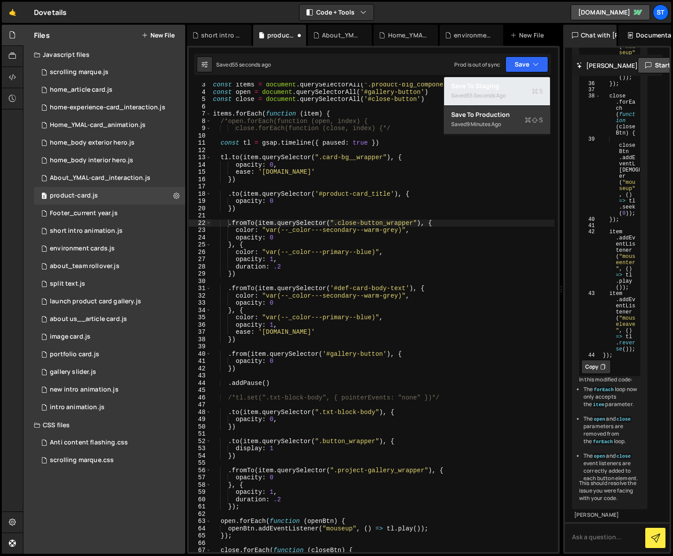
click at [482, 94] on div "55 seconds ago" at bounding box center [486, 95] width 39 height 7
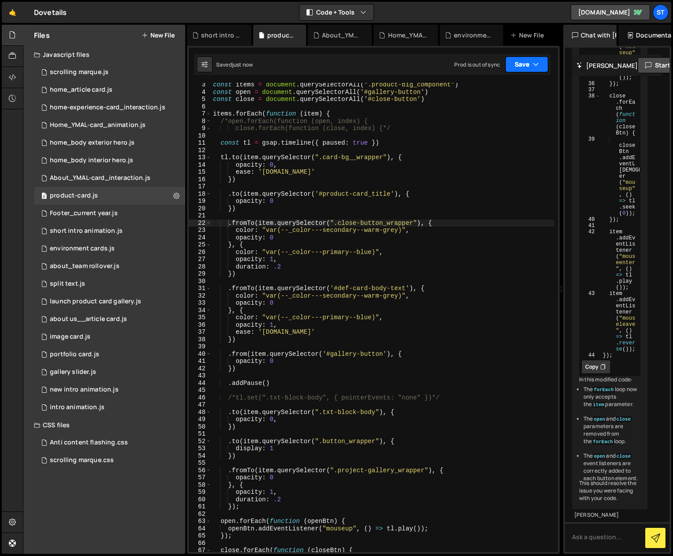
click at [540, 65] on button "Save" at bounding box center [526, 64] width 43 height 16
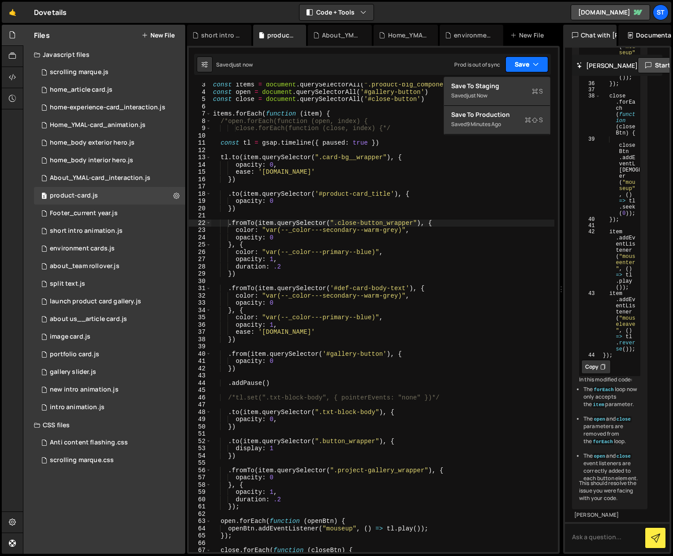
click at [540, 65] on button "Save" at bounding box center [526, 64] width 43 height 16
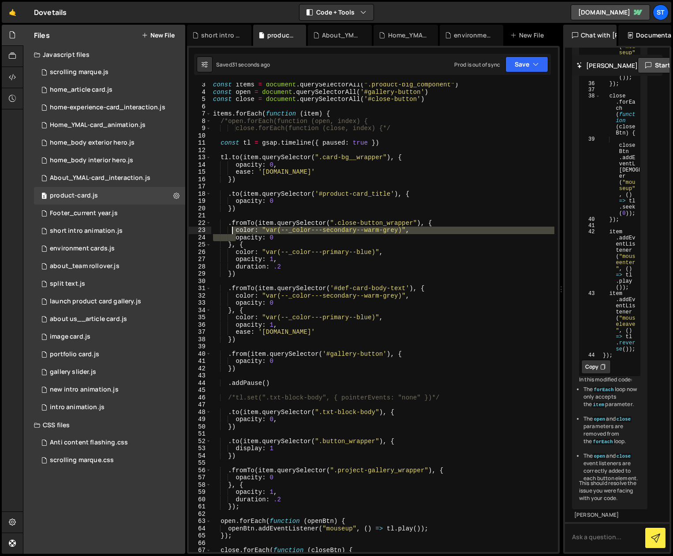
drag, startPoint x: 235, startPoint y: 239, endPoint x: 233, endPoint y: 230, distance: 9.4
click at [233, 230] on div "const items = document . querySelectorAll ( ".product-big_component" ) const op…" at bounding box center [382, 323] width 343 height 484
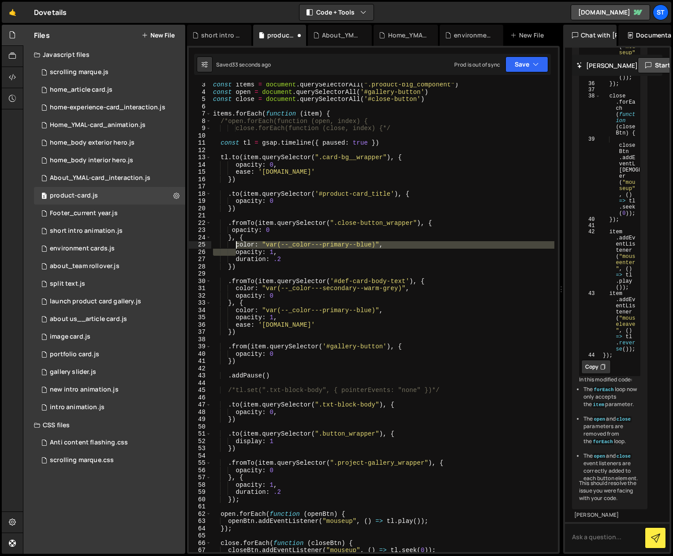
drag, startPoint x: 235, startPoint y: 252, endPoint x: 235, endPoint y: 245, distance: 7.1
click at [235, 245] on div "const items = document . querySelectorAll ( ".product-big_component" ) const op…" at bounding box center [382, 323] width 343 height 484
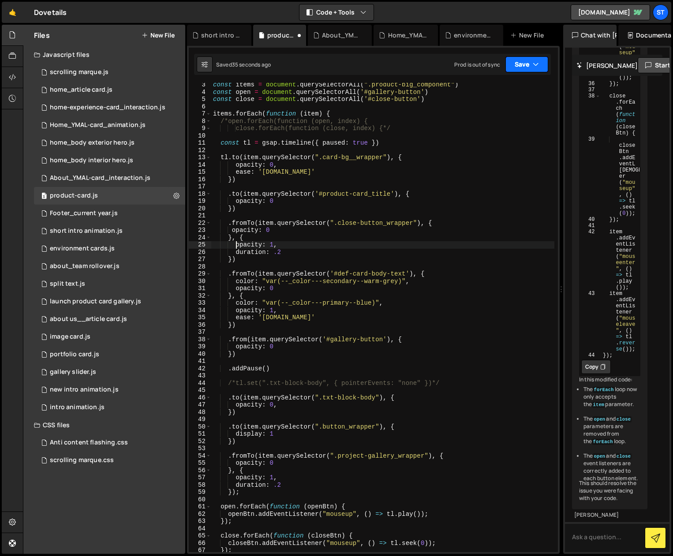
click at [534, 59] on button "Save" at bounding box center [526, 64] width 43 height 16
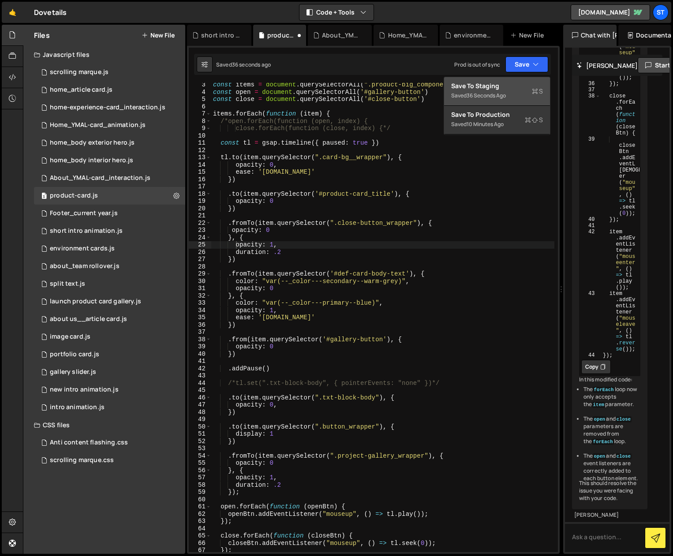
click at [501, 88] on div "Save to Staging S" at bounding box center [497, 86] width 92 height 9
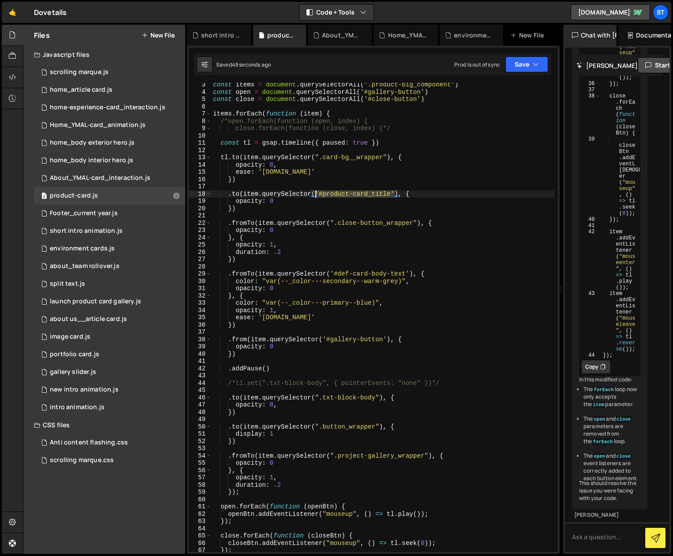
drag, startPoint x: 395, startPoint y: 192, endPoint x: 315, endPoint y: 193, distance: 79.4
click at [315, 193] on div "const items = document . querySelectorAll ( ".product-big_component" ) const op…" at bounding box center [382, 323] width 343 height 484
paste textarea "product-big-thumb_subtitle""
click at [519, 69] on button "Save" at bounding box center [526, 64] width 43 height 16
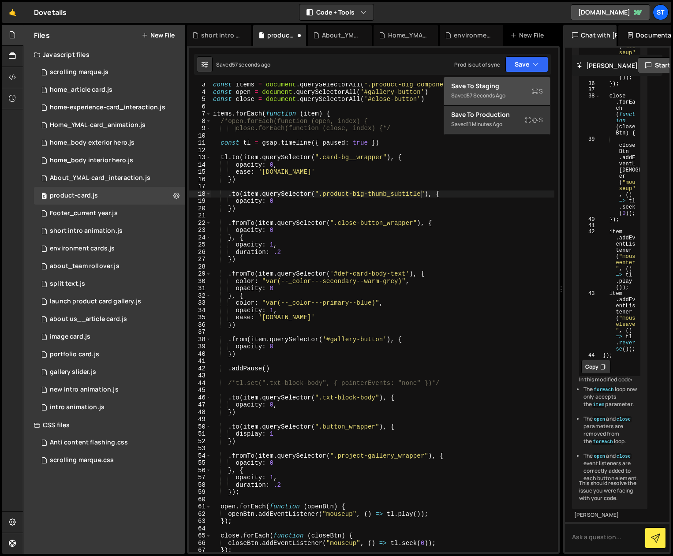
click at [483, 86] on div "Save to Staging S" at bounding box center [497, 86] width 92 height 9
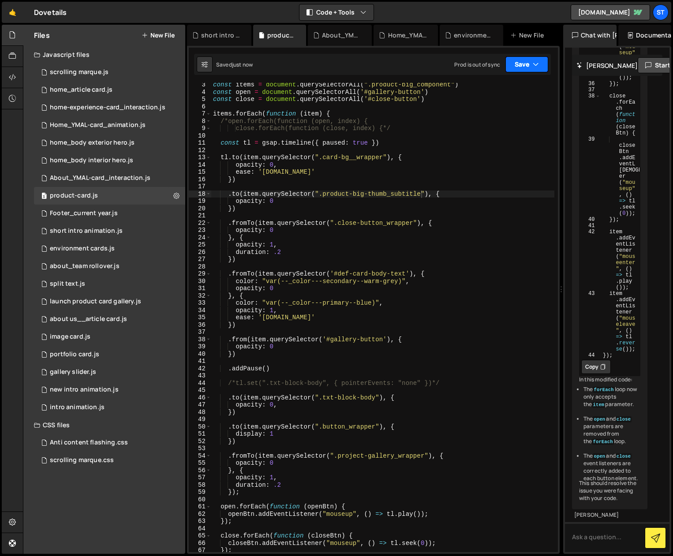
click at [528, 63] on button "Save" at bounding box center [526, 64] width 43 height 16
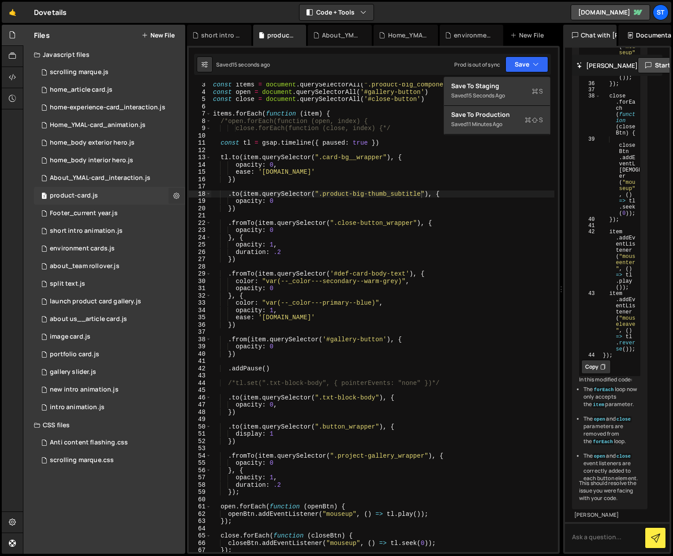
click at [176, 196] on icon at bounding box center [176, 195] width 6 height 8
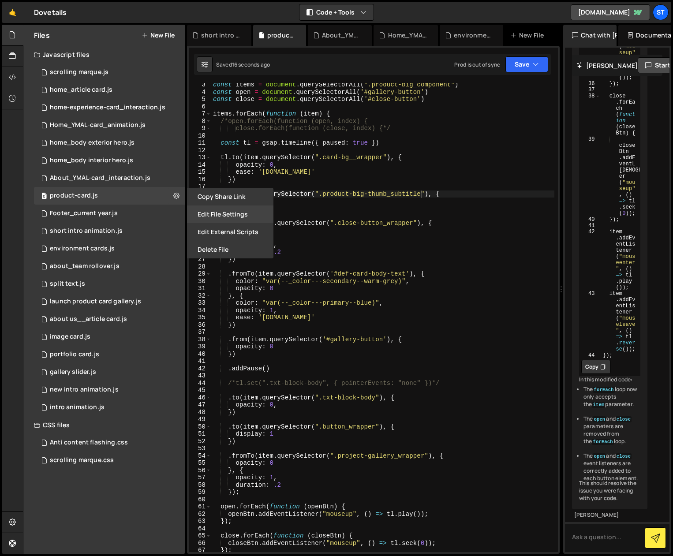
click at [216, 217] on button "Edit File Settings" at bounding box center [230, 214] width 86 height 18
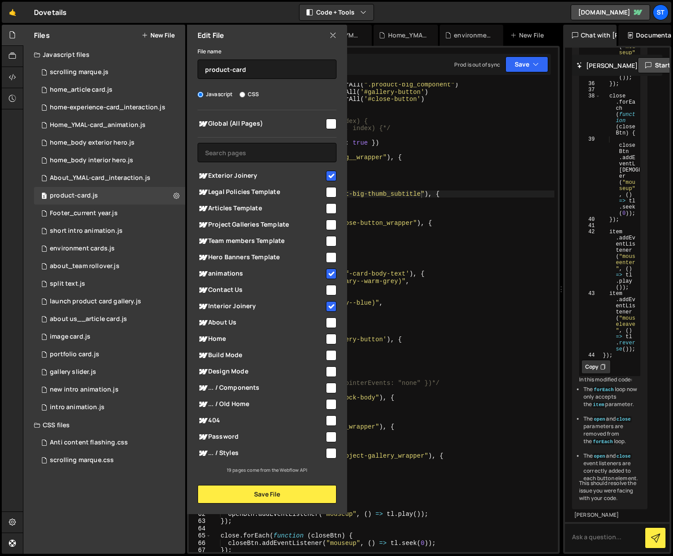
click at [333, 36] on icon at bounding box center [332, 35] width 7 height 10
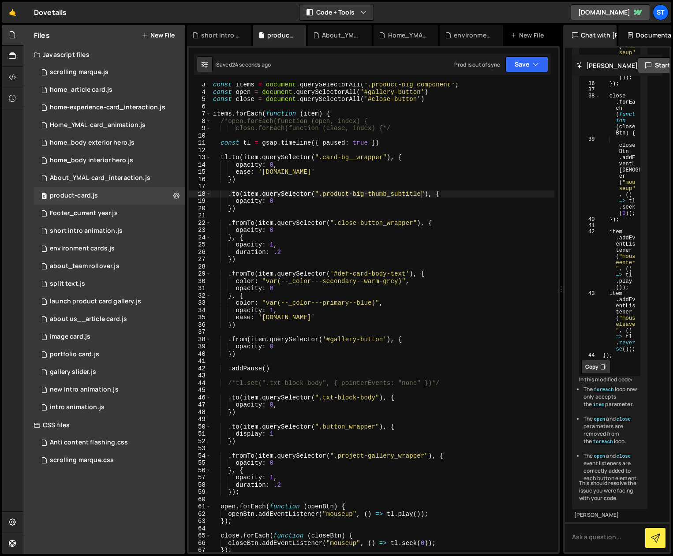
click at [499, 225] on div "const items = document . querySelectorAll ( ".product-big_component" ) const op…" at bounding box center [382, 323] width 343 height 484
drag, startPoint x: 422, startPoint y: 194, endPoint x: 324, endPoint y: 196, distance: 97.9
click at [324, 196] on div "const items = document . querySelectorAll ( ".product-big_component" ) const op…" at bounding box center [382, 323] width 343 height 484
paste textarea "tn_titles"
click at [546, 155] on div "const items = document . querySelectorAll ( ".product-big_component" ) const op…" at bounding box center [382, 323] width 343 height 484
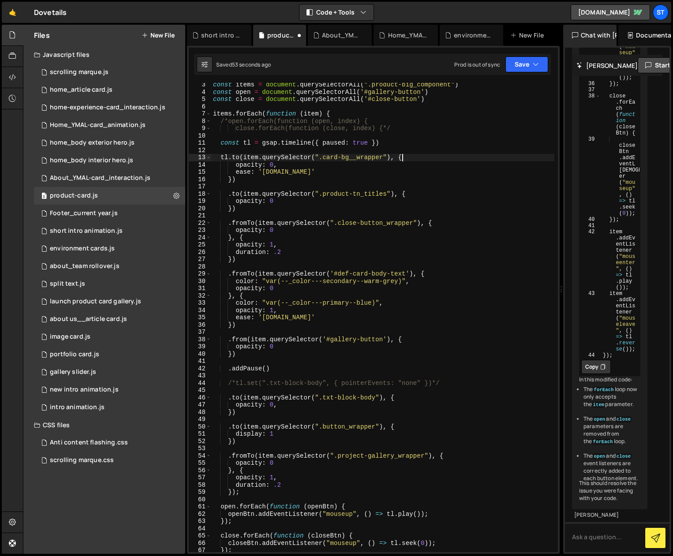
type textarea "[DOMAIN_NAME](item.querySelector(".card-bg__wrapper"), {"
click at [532, 60] on button "Save" at bounding box center [526, 64] width 43 height 16
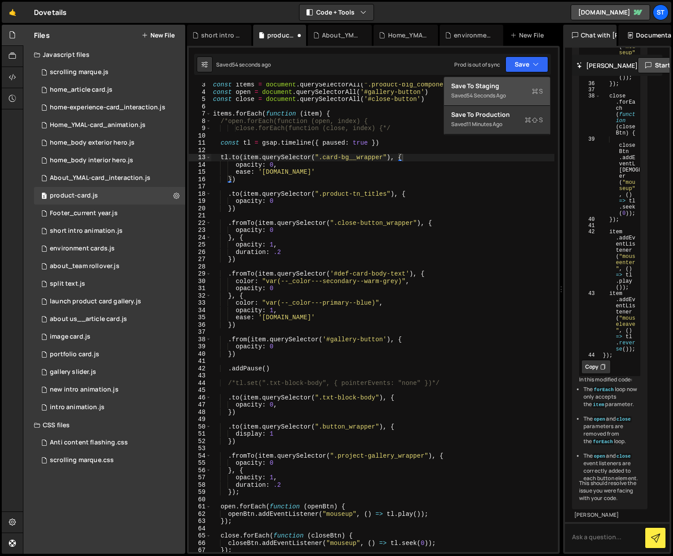
click at [504, 85] on div "Save to Staging S" at bounding box center [497, 86] width 92 height 9
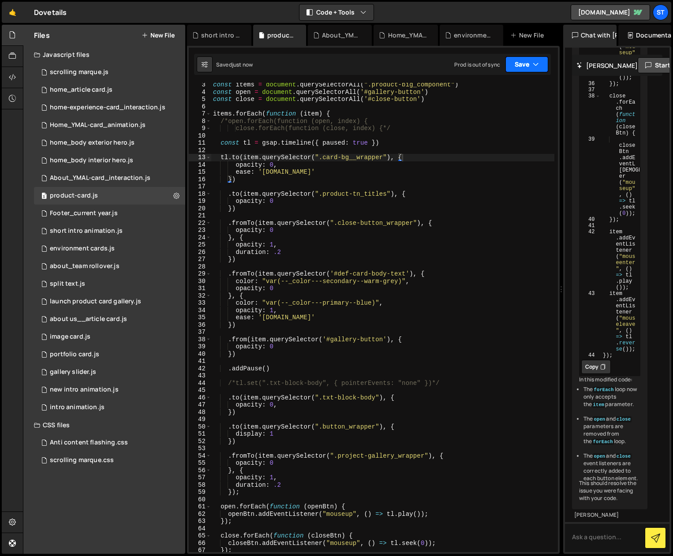
click at [536, 60] on icon "button" at bounding box center [536, 64] width 6 height 9
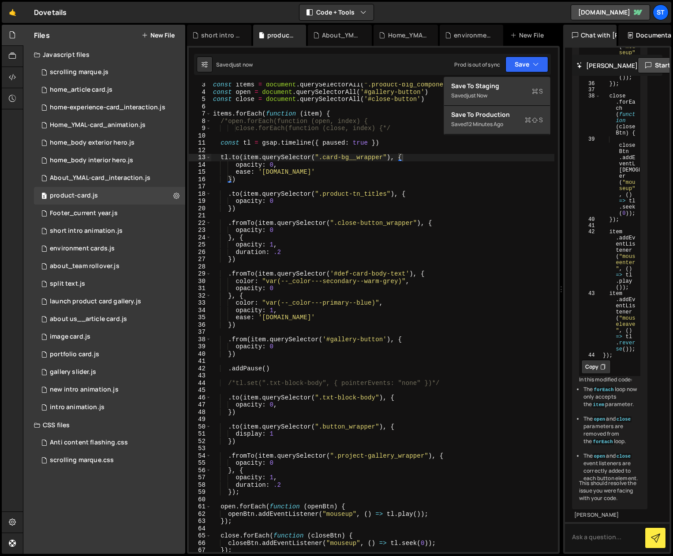
click at [374, 71] on div "Saved just now Prod is out of sync Upgrade to Edit Save Save to Staging S Saved…" at bounding box center [372, 64] width 357 height 21
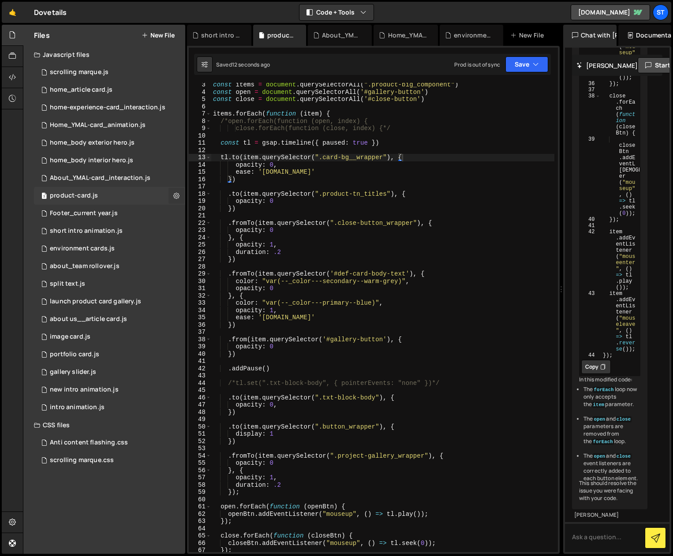
click at [176, 196] on icon at bounding box center [176, 195] width 6 height 8
type input "product-card"
radio input "true"
checkbox input "true"
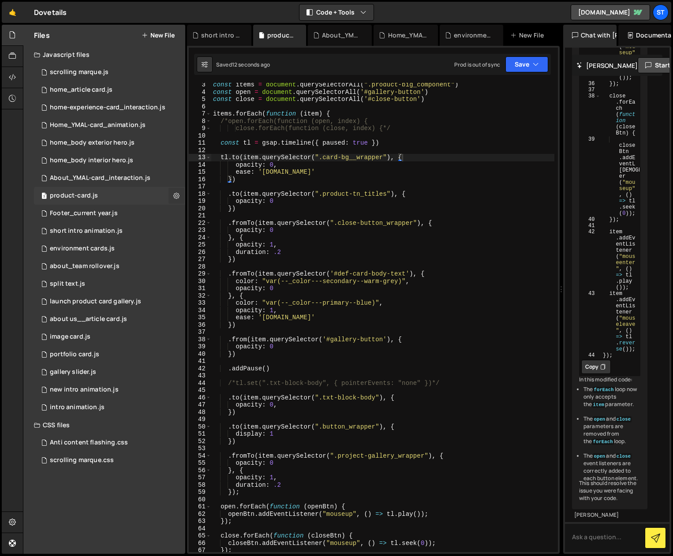
checkbox input "true"
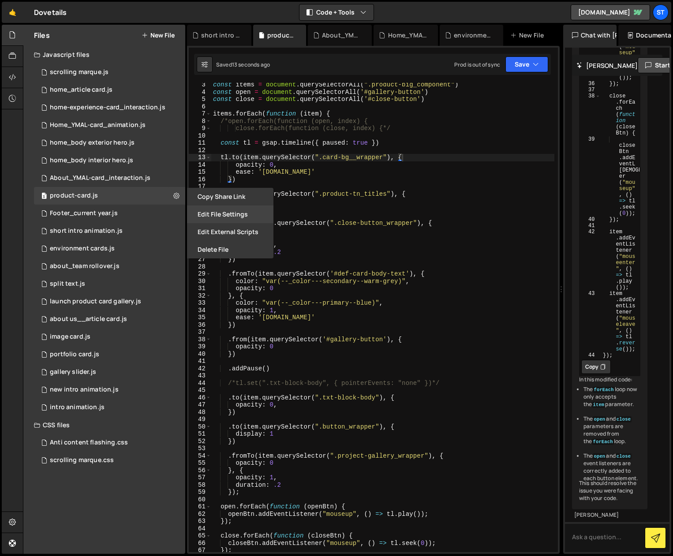
click at [204, 215] on button "Edit File Settings" at bounding box center [230, 214] width 86 height 18
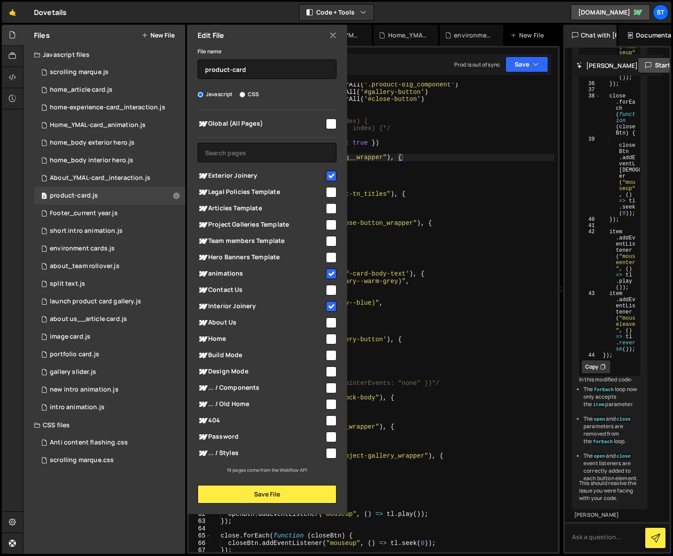
click at [509, 314] on div "const items = document . querySelectorAll ( ".product-big_component" ) const op…" at bounding box center [382, 323] width 343 height 484
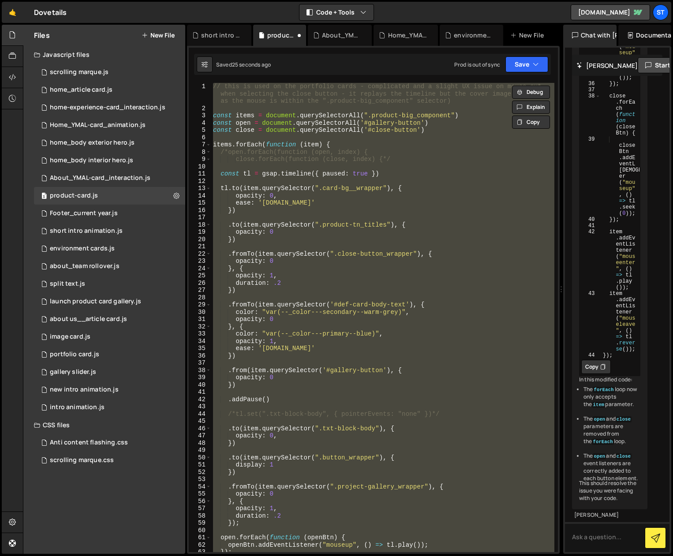
scroll to position [0, 0]
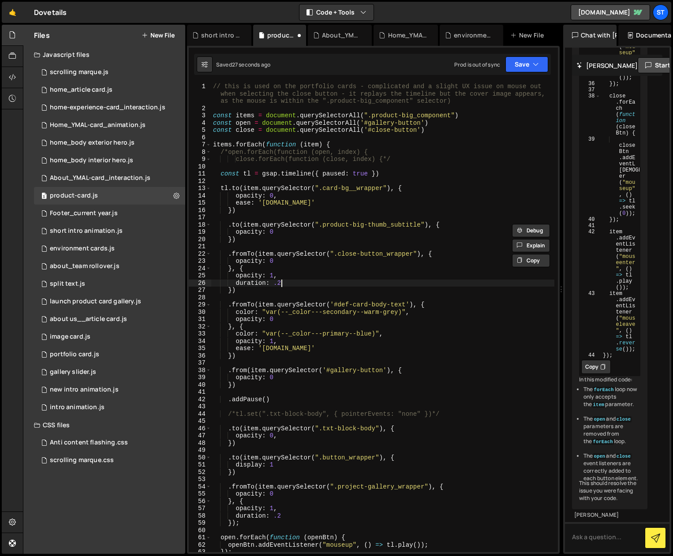
click at [478, 280] on div "// this is used on the portfolio cards - complicated and a slight UX issue on m…" at bounding box center [382, 332] width 343 height 498
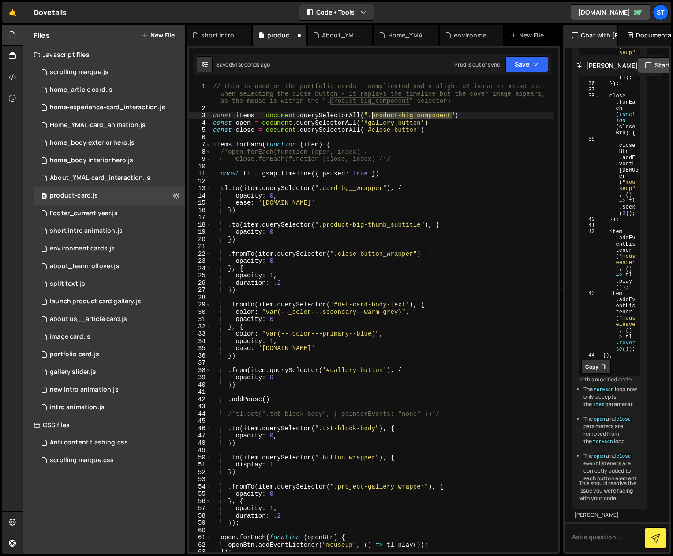
drag, startPoint x: 452, startPoint y: 114, endPoint x: 371, endPoint y: 116, distance: 80.7
click at [371, 116] on div "// this is used on the portfolio cards - complicated and a slight UX issue on m…" at bounding box center [382, 332] width 343 height 498
click at [426, 113] on div "// this is used on the portfolio cards - complicated and a slight UX issue on m…" at bounding box center [382, 317] width 343 height 469
drag, startPoint x: 452, startPoint y: 114, endPoint x: 403, endPoint y: 117, distance: 49.5
click at [403, 117] on div "// this is used on the portfolio cards - complicated and a slight UX issue on m…" at bounding box center [382, 332] width 343 height 498
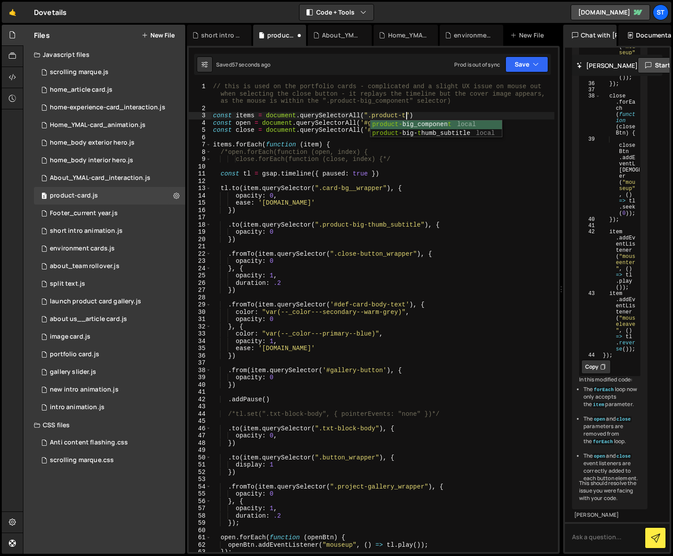
scroll to position [0, 14]
type textarea "const items = document.querySelectorAll(".product-tn_wrap")"
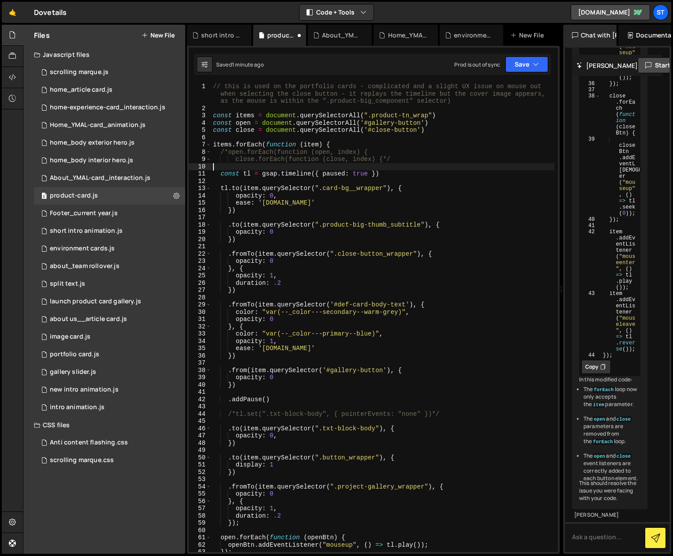
click at [504, 166] on div "// this is used on the portfolio cards - complicated and a slight UX issue on m…" at bounding box center [382, 332] width 343 height 498
click at [534, 61] on icon "button" at bounding box center [536, 64] width 6 height 9
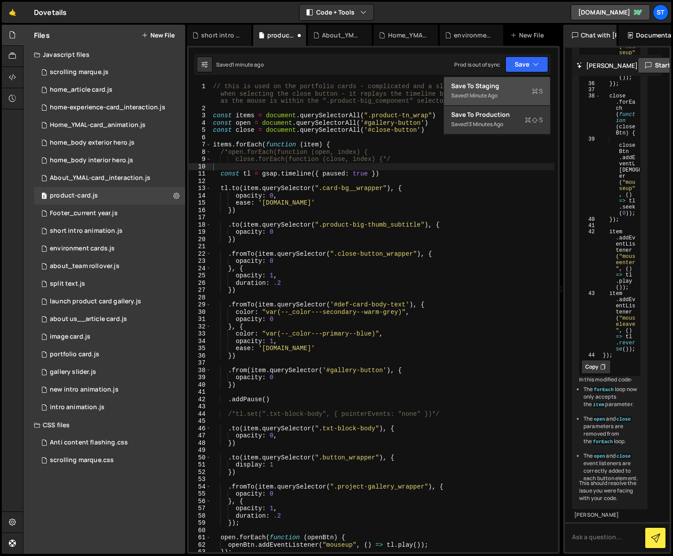
click at [488, 87] on div "Save to Staging S" at bounding box center [497, 86] width 92 height 9
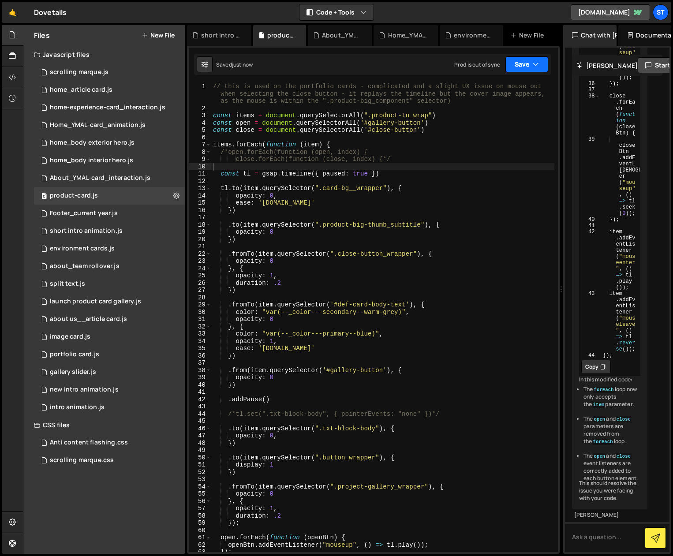
click at [528, 64] on button "Save" at bounding box center [526, 64] width 43 height 16
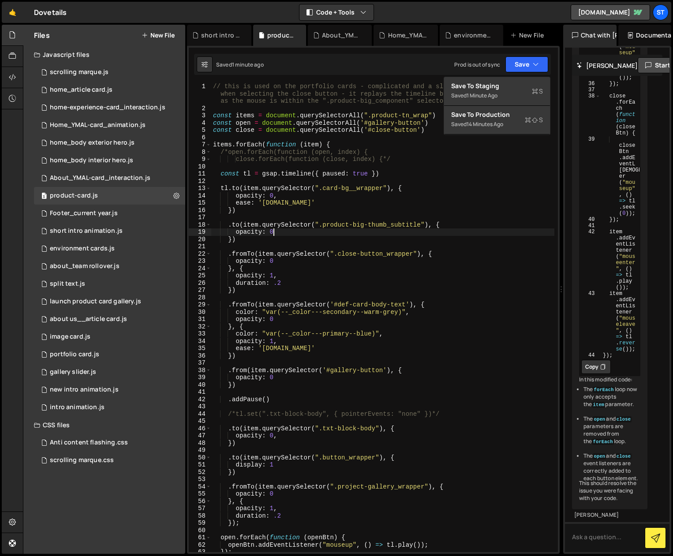
click at [348, 233] on div "// this is used on the portfolio cards - complicated and a slight UX issue on m…" at bounding box center [382, 332] width 343 height 498
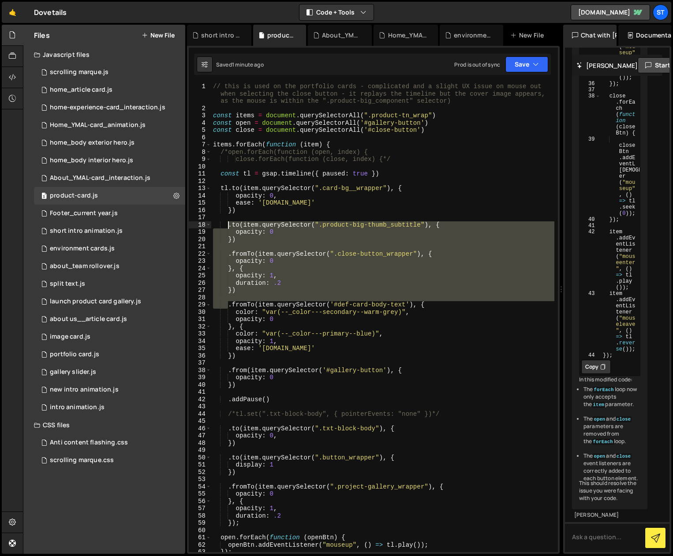
drag, startPoint x: 228, startPoint y: 306, endPoint x: 230, endPoint y: 227, distance: 78.9
click at [230, 227] on div "// this is used on the portfolio cards - complicated and a slight UX issue on m…" at bounding box center [382, 332] width 343 height 498
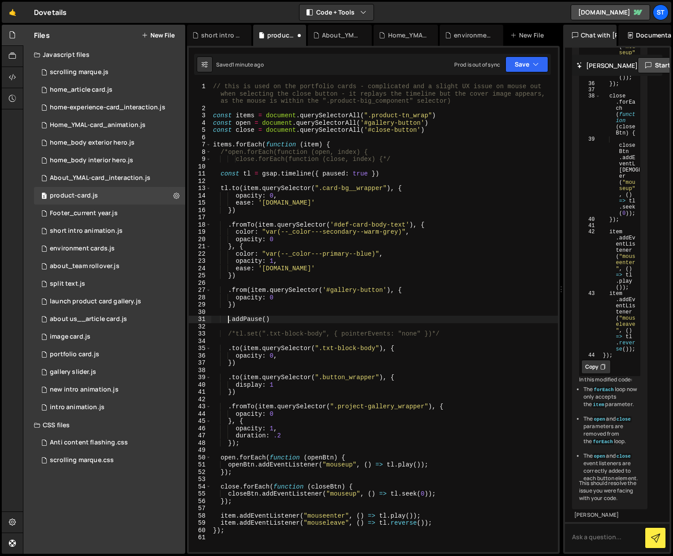
click at [228, 321] on div "// this is used on the portfolio cards - complicated and a slight UX issue on m…" at bounding box center [384, 332] width 347 height 498
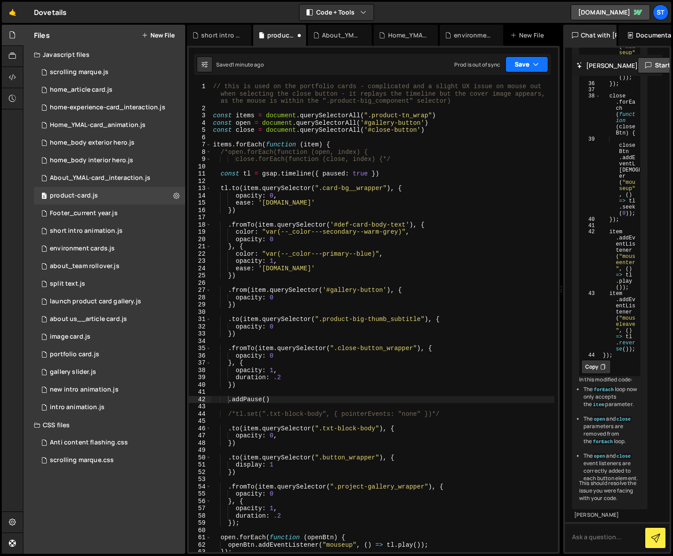
click at [537, 63] on icon "button" at bounding box center [536, 64] width 6 height 9
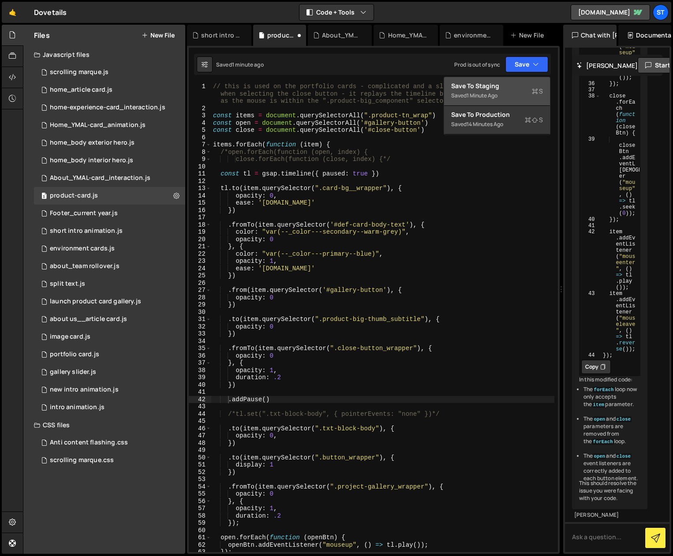
click at [511, 84] on div "Save to Staging S" at bounding box center [497, 86] width 92 height 9
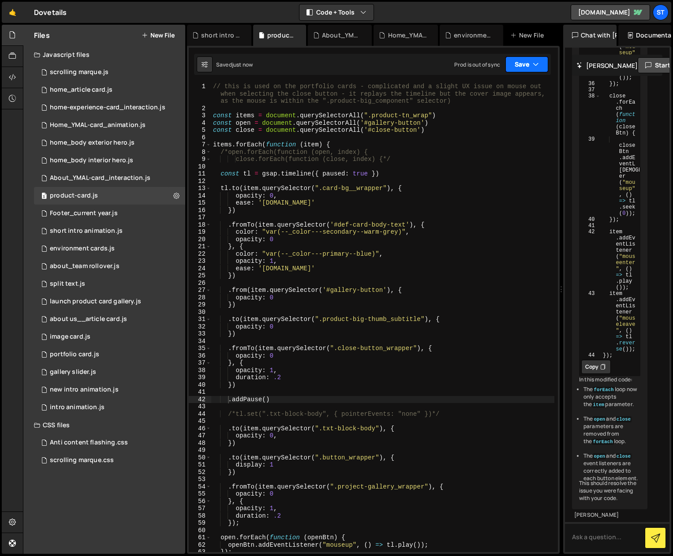
click at [536, 61] on icon "button" at bounding box center [536, 64] width 6 height 9
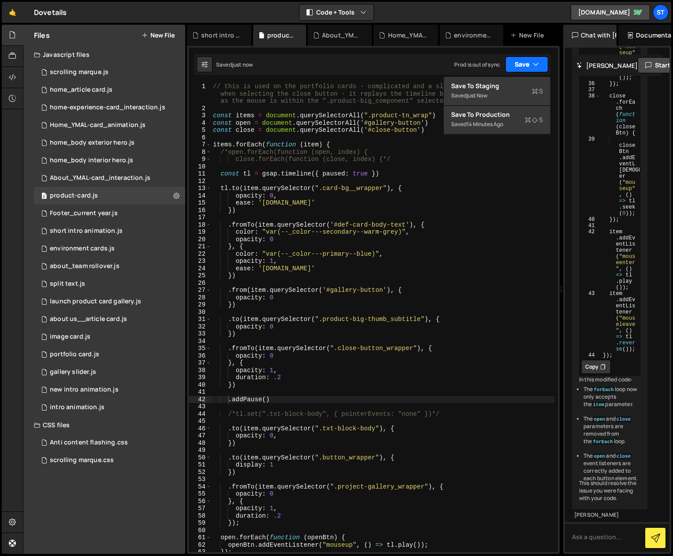
click at [536, 61] on icon "button" at bounding box center [536, 64] width 6 height 9
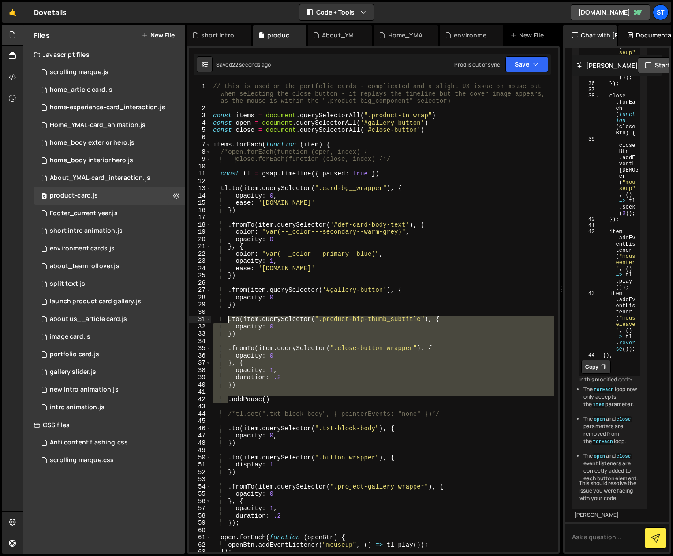
drag, startPoint x: 228, startPoint y: 401, endPoint x: 228, endPoint y: 320, distance: 81.1
click at [228, 320] on div "// this is used on the portfolio cards - complicated and a slight UX issue on m…" at bounding box center [382, 332] width 343 height 498
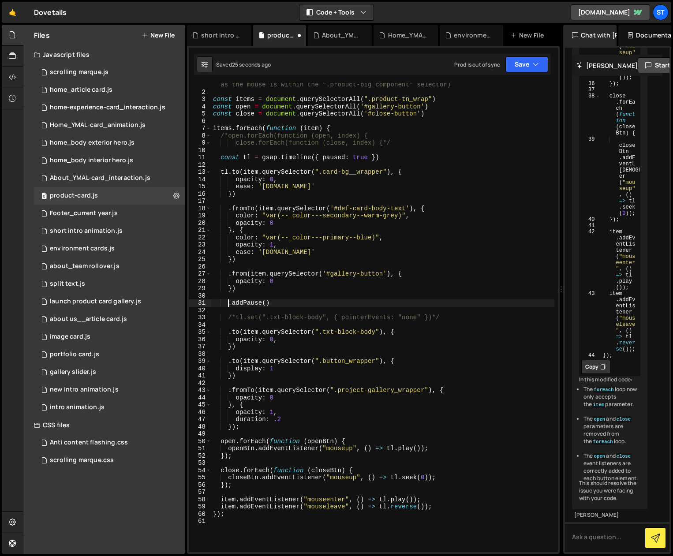
scroll to position [28, 0]
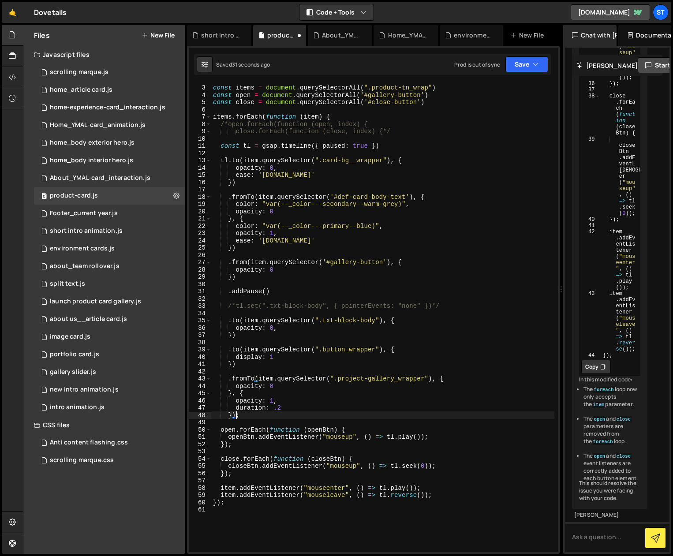
click at [235, 413] on div "const items = document . querySelectorAll ( ".product-tn_wrap" ) const open = d…" at bounding box center [382, 319] width 343 height 484
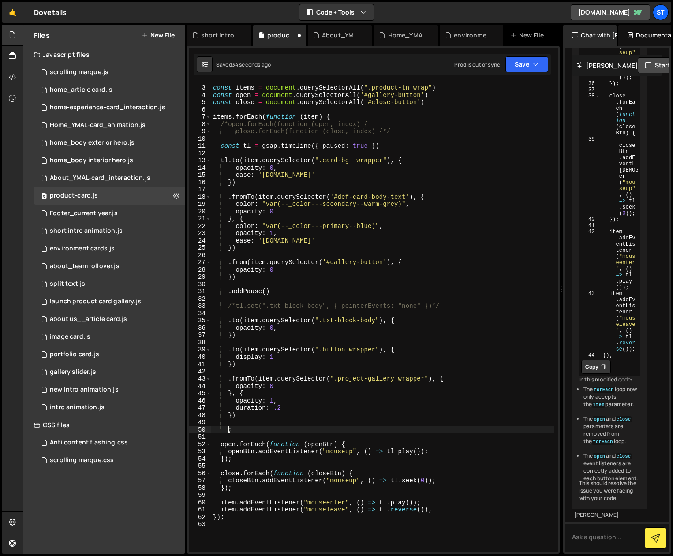
paste textarea
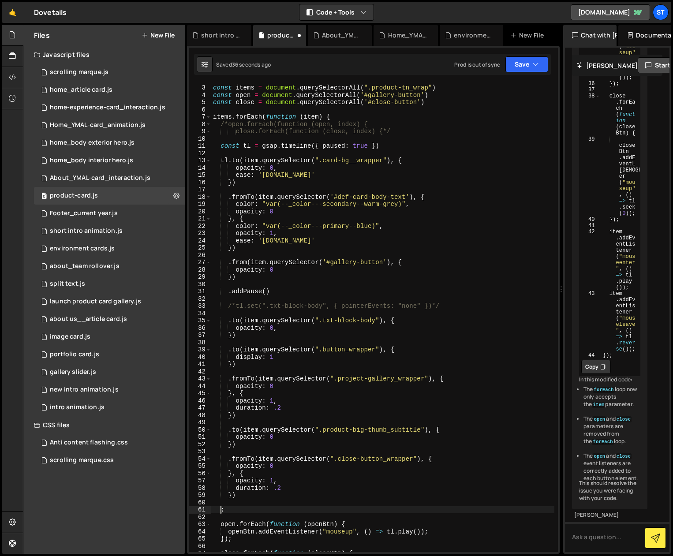
scroll to position [0, 0]
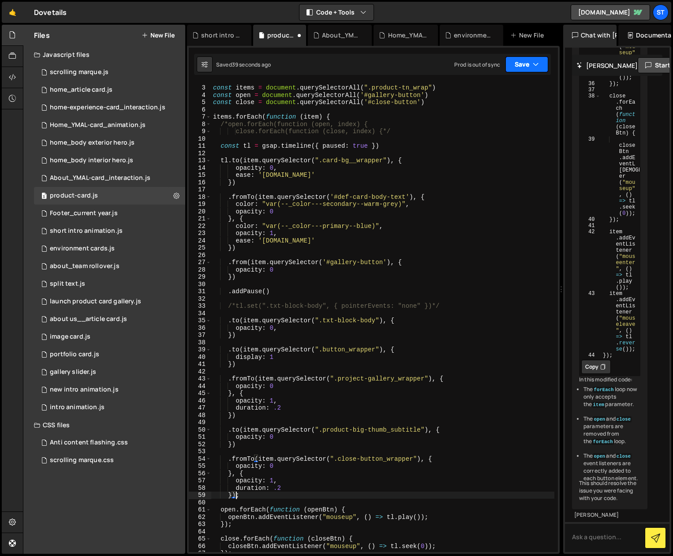
click at [534, 59] on button "Save" at bounding box center [526, 64] width 43 height 16
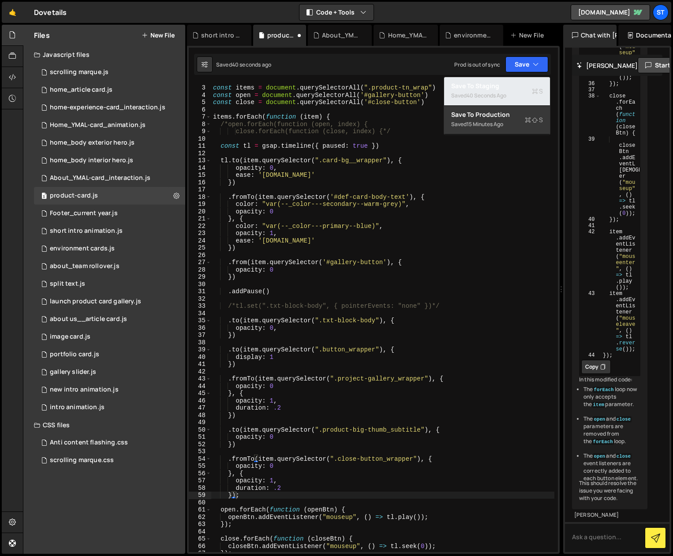
click at [493, 97] on div "40 seconds ago" at bounding box center [487, 95] width 40 height 7
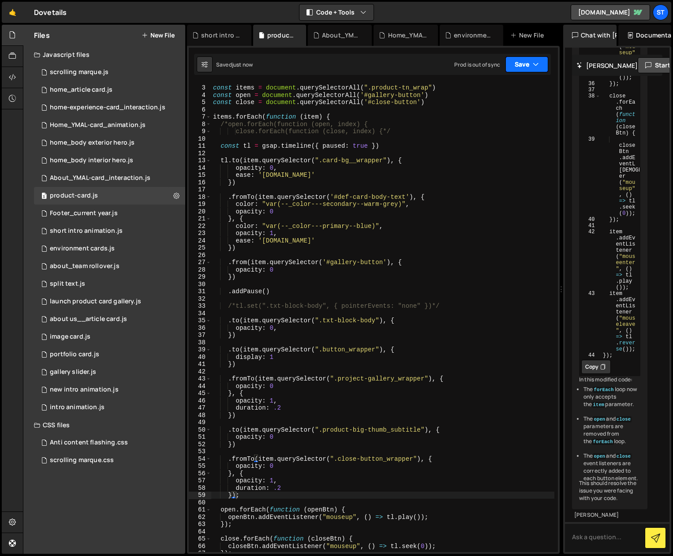
click at [527, 63] on button "Save" at bounding box center [526, 64] width 43 height 16
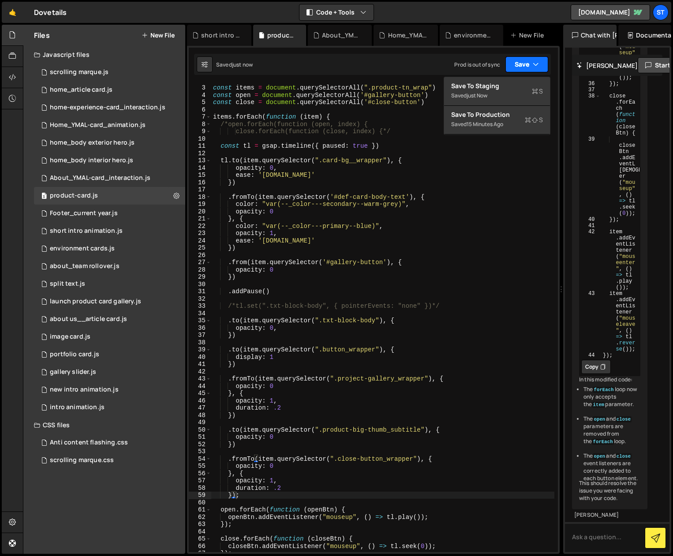
click at [526, 63] on button "Save" at bounding box center [526, 64] width 43 height 16
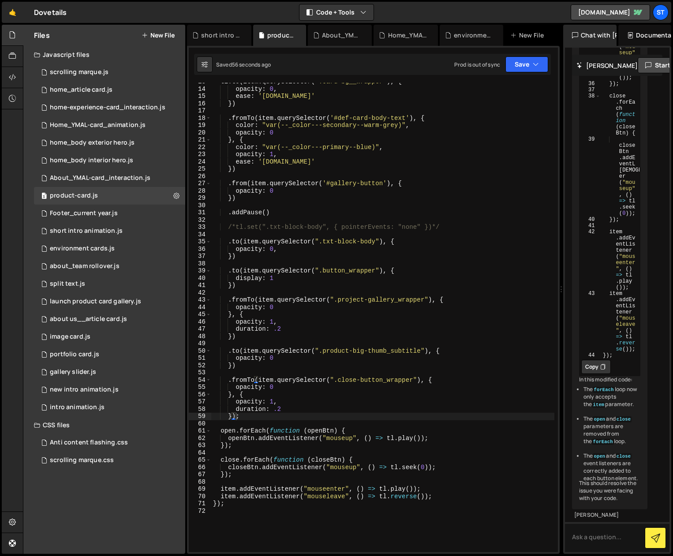
scroll to position [108, 0]
click at [392, 413] on div "tl . to ( item . querySelector ( ".card-bg__wrapper" ) , { opacity : 0 , ease :…" at bounding box center [382, 319] width 343 height 484
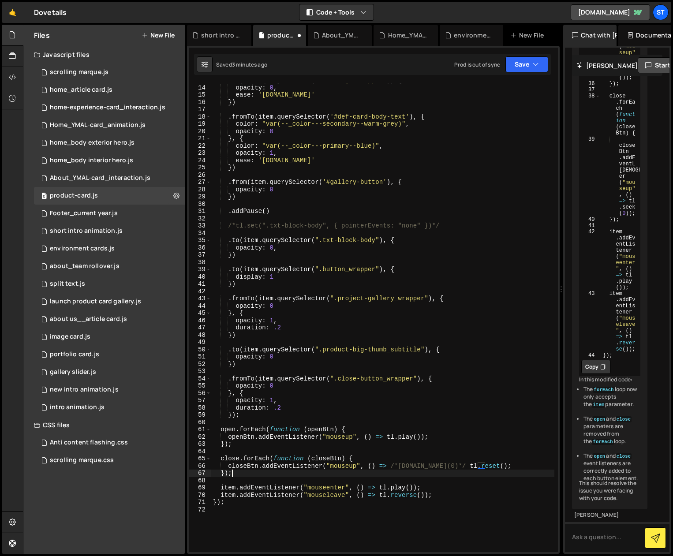
click at [517, 413] on div "tl . to ( item . querySelector ( ".card-bg__wrapper" ) , { opacity : 0 , ease :…" at bounding box center [382, 319] width 343 height 484
click at [524, 62] on button "Save" at bounding box center [526, 64] width 43 height 16
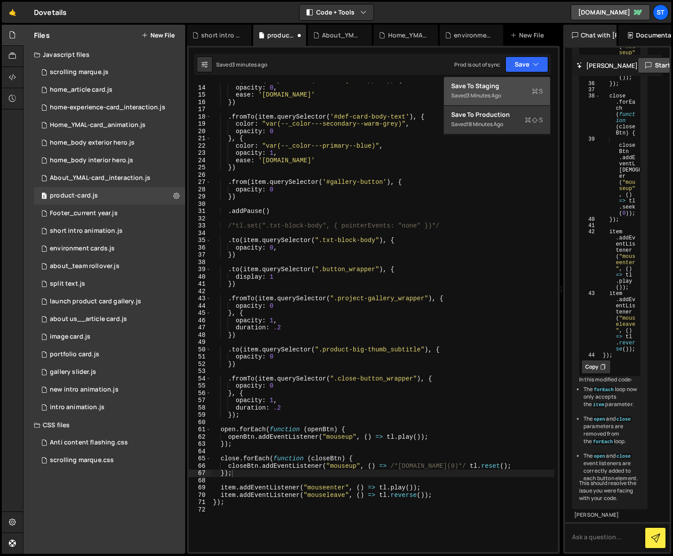
click at [491, 87] on div "Save to Staging S" at bounding box center [497, 86] width 92 height 9
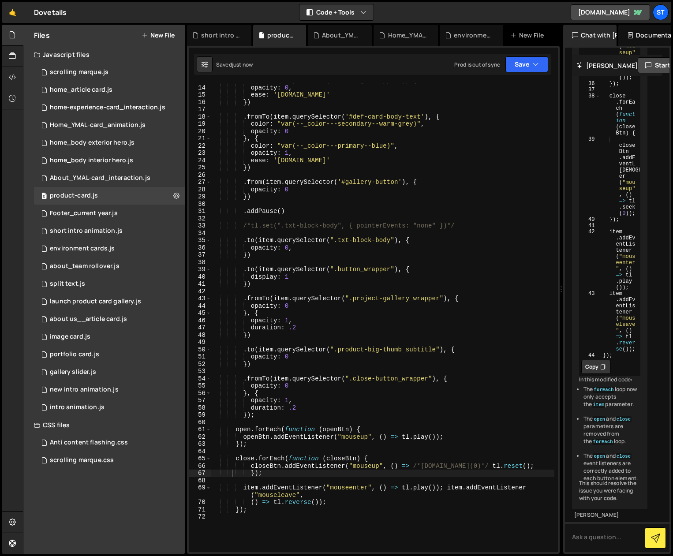
click at [508, 413] on div "tl . to ( item . querySelector ( ".card-bg__wrapper" ) , { opacity : 0 , ease :…" at bounding box center [382, 319] width 343 height 484
click at [527, 63] on button "Save" at bounding box center [526, 64] width 43 height 16
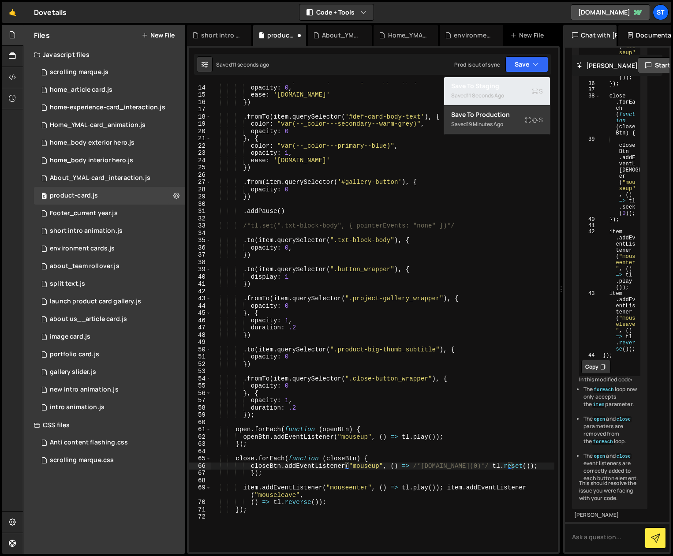
click at [489, 92] on div "11 seconds ago" at bounding box center [485, 95] width 37 height 7
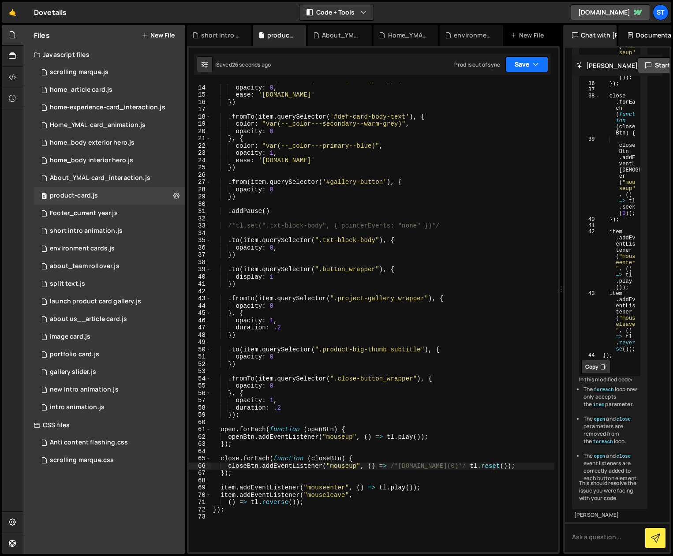
click at [536, 63] on icon "button" at bounding box center [536, 64] width 6 height 9
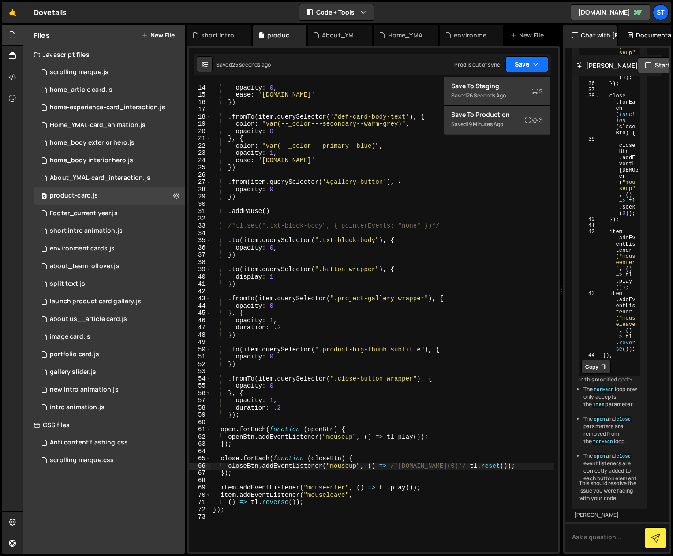
click at [536, 63] on icon "button" at bounding box center [536, 64] width 6 height 9
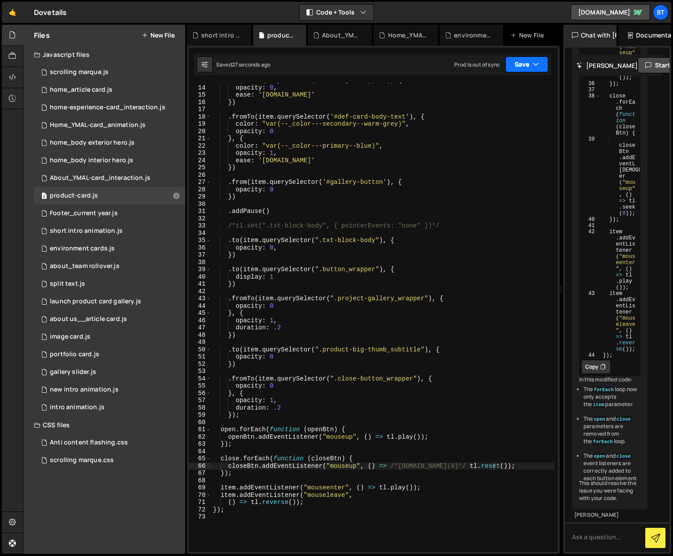
click at [536, 63] on icon "button" at bounding box center [536, 64] width 6 height 9
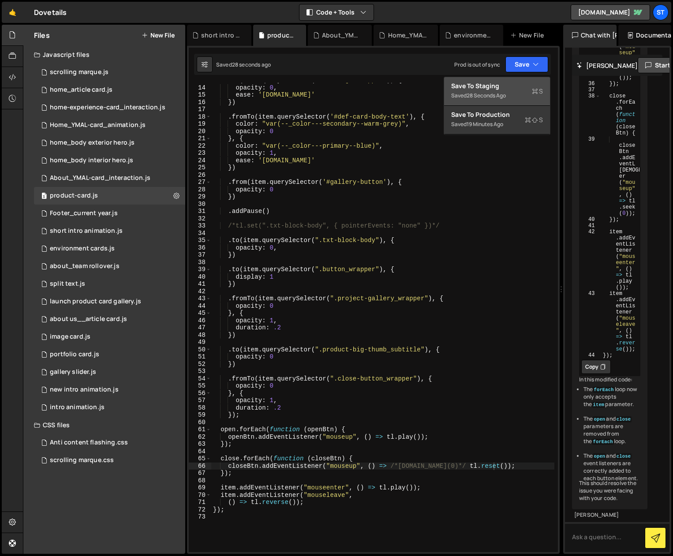
click at [496, 86] on div "Save to Staging S" at bounding box center [497, 86] width 92 height 9
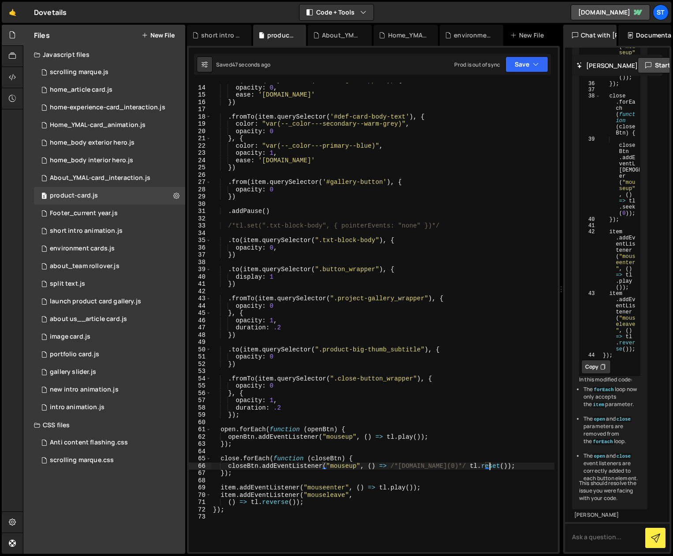
scroll to position [0, 19]
drag, startPoint x: 489, startPoint y: 466, endPoint x: 437, endPoint y: 466, distance: 52.0
click at [437, 413] on div "tl . to ( item . querySelector ( ".card-bg__wrapper" ) , { opacity : 0 , ease :…" at bounding box center [382, 319] width 343 height 484
click at [398, 413] on div "tl . to ( item . querySelector ( ".card-bg__wrapper" ) , { opacity : 0 , ease :…" at bounding box center [382, 319] width 343 height 484
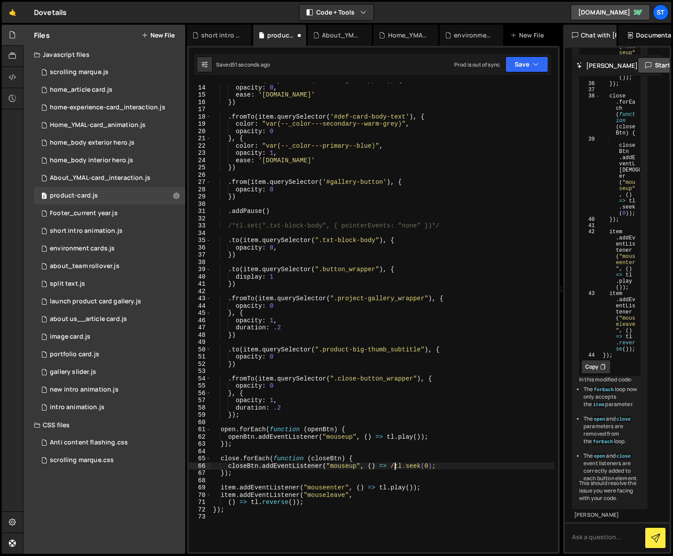
scroll to position [0, 15]
click at [429, 413] on div "tl . to ( item . querySelector ( ".card-bg__wrapper" ) , { opacity : 0 , ease :…" at bounding box center [382, 319] width 343 height 484
click at [548, 363] on div "tl . to ( item . querySelector ( ".card-bg__wrapper" ) , { opacity : 0 , ease :…" at bounding box center [382, 319] width 343 height 484
click at [532, 67] on button "Save" at bounding box center [526, 64] width 43 height 16
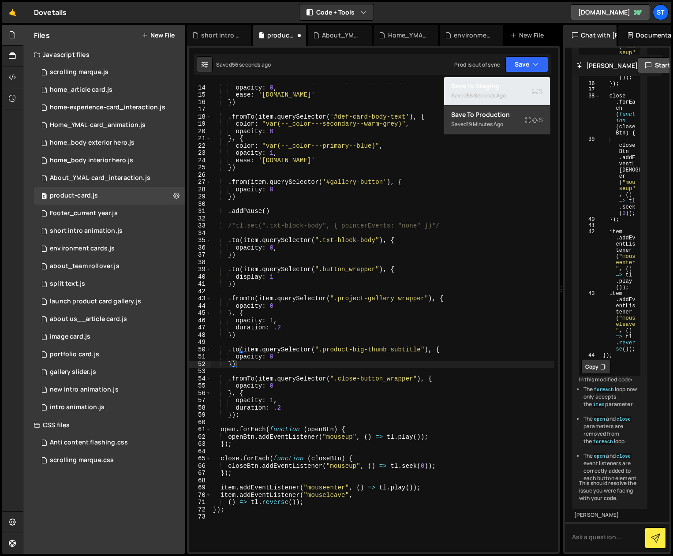
click at [480, 94] on div "56 seconds ago" at bounding box center [486, 95] width 39 height 7
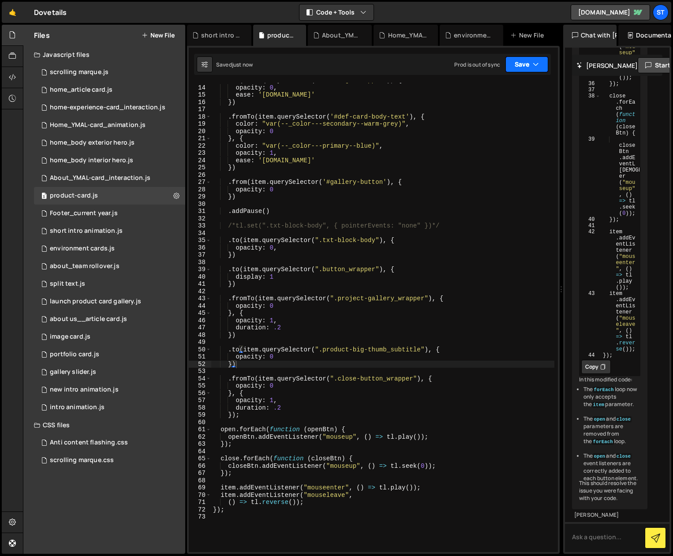
click at [533, 63] on icon "button" at bounding box center [536, 64] width 6 height 9
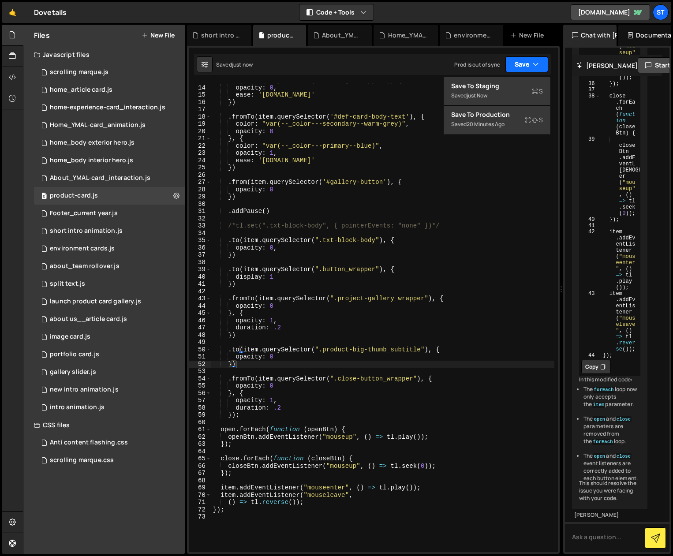
click at [531, 62] on button "Save" at bounding box center [526, 64] width 43 height 16
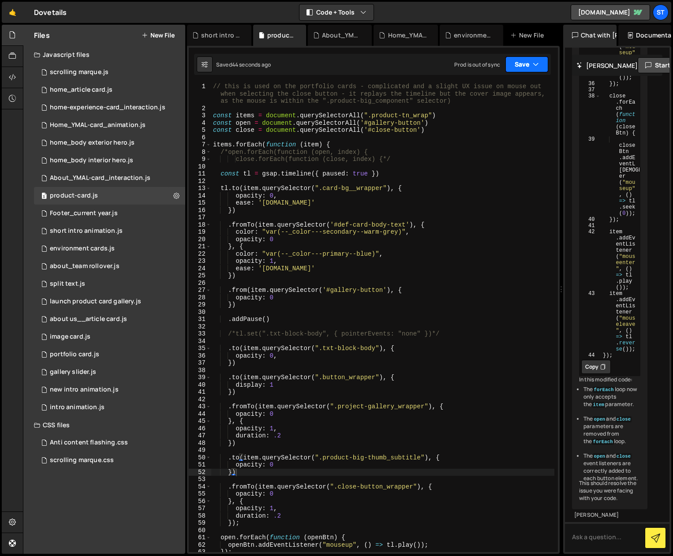
scroll to position [0, 0]
drag, startPoint x: 429, startPoint y: 115, endPoint x: 373, endPoint y: 118, distance: 56.5
click at [373, 118] on div "// this is used on the portfolio cards - complicated and a slight UX issue on m…" at bounding box center [382, 332] width 343 height 498
click at [433, 116] on div "// this is used on the portfolio cards - complicated and a slight UX issue on m…" at bounding box center [382, 332] width 343 height 498
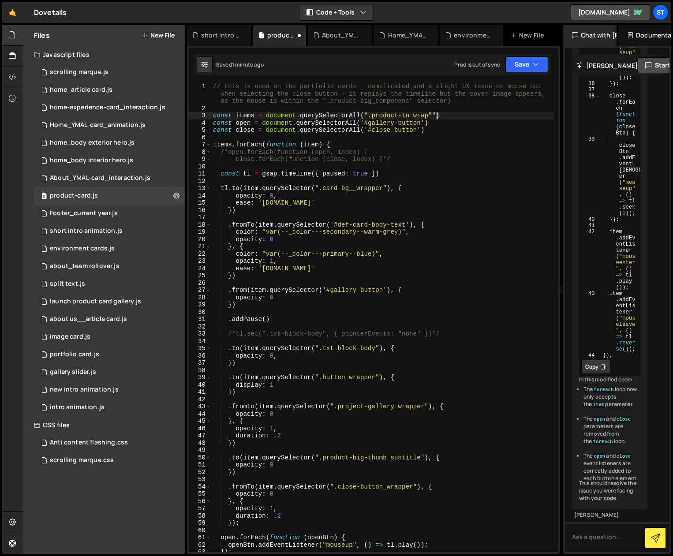
scroll to position [0, 15]
paste textarea "product-big_component"
click at [431, 114] on div "// this is used on the portfolio cards - complicated and a slight UX issue on m…" at bounding box center [382, 332] width 343 height 498
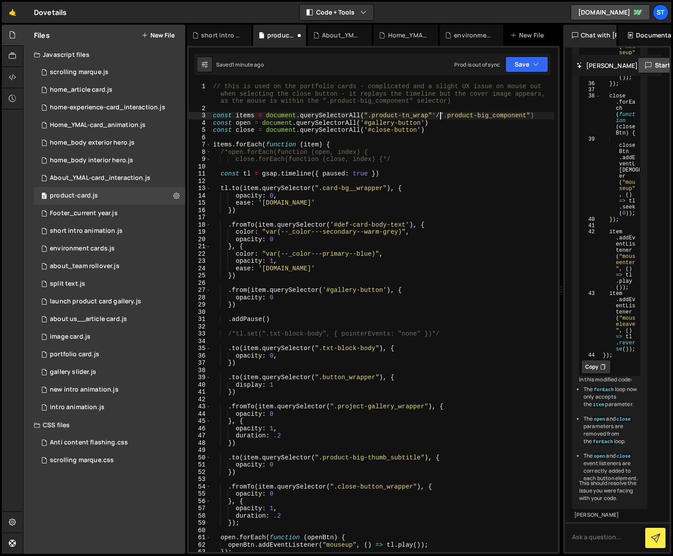
click at [363, 116] on div "// this is used on the portfolio cards - complicated and a slight UX issue on m…" at bounding box center [382, 332] width 343 height 498
click at [528, 67] on button "Save" at bounding box center [526, 64] width 43 height 16
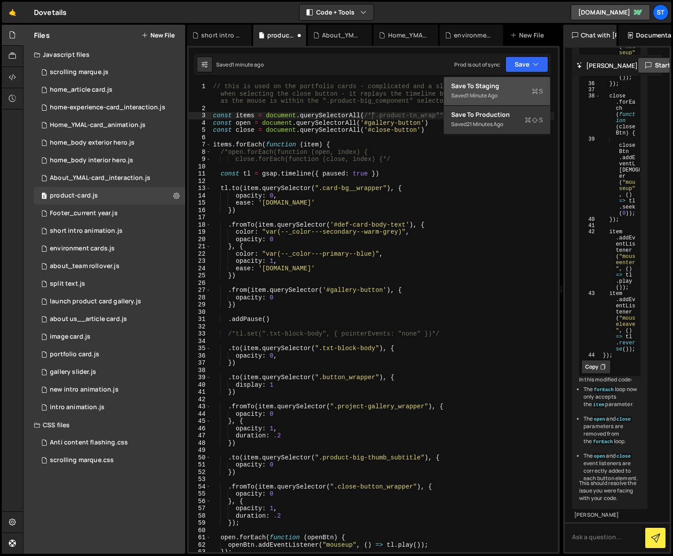
click at [473, 86] on div "Save to Staging S" at bounding box center [497, 86] width 92 height 9
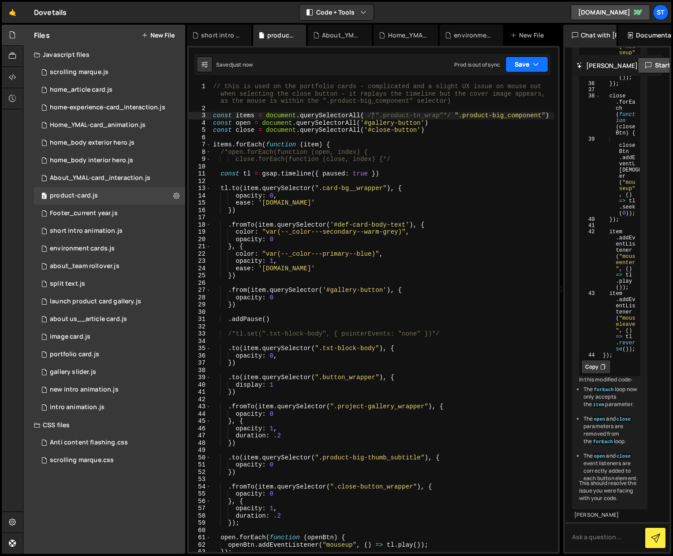
click at [545, 62] on button "Save" at bounding box center [526, 64] width 43 height 16
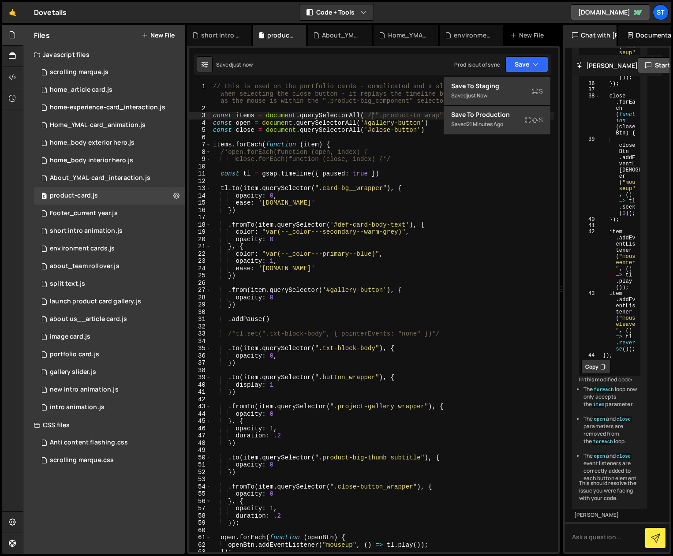
click at [394, 63] on div "Saved just now Prod is out of sync Upgrade to Edit Save Save to Staging S Saved…" at bounding box center [372, 64] width 357 height 21
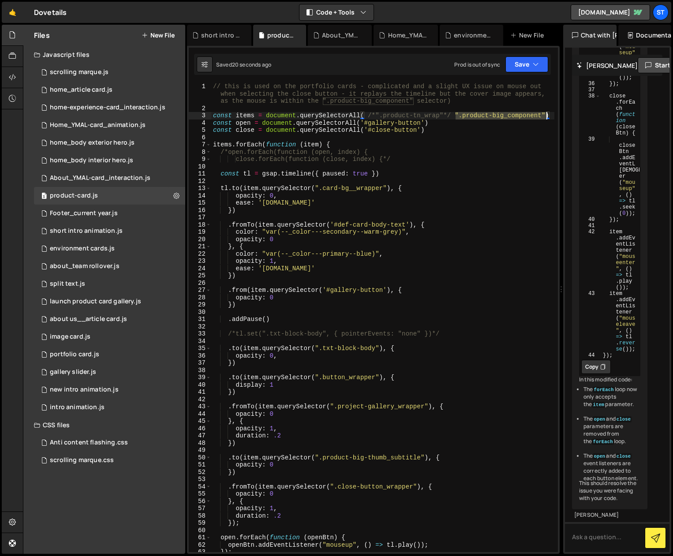
drag, startPoint x: 454, startPoint y: 114, endPoint x: 546, endPoint y: 116, distance: 92.2
click at [546, 116] on div "// this is used on the portfolio cards - complicated and a slight UX issue on m…" at bounding box center [382, 332] width 343 height 498
click at [376, 116] on div "// this is used on the portfolio cards - complicated and a slight UX issue on m…" at bounding box center [382, 332] width 343 height 498
type textarea "const items = document.querySelectorAll( ".product-tn_wrap")"
click at [533, 64] on icon "button" at bounding box center [536, 64] width 6 height 9
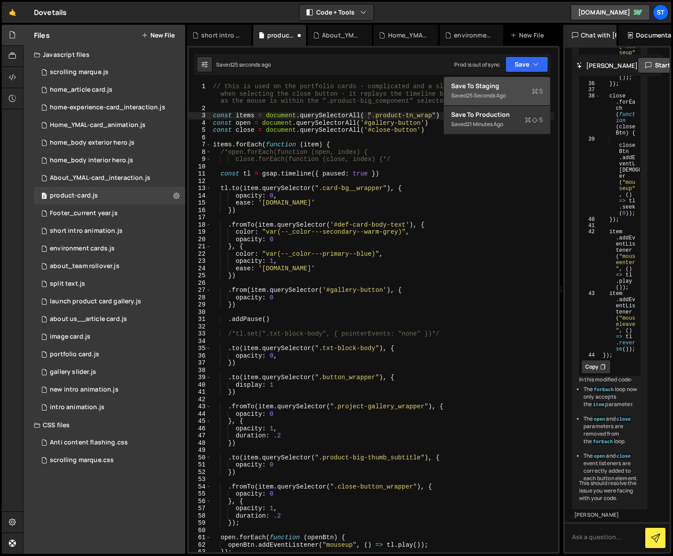
click at [484, 85] on div "Save to Staging S" at bounding box center [497, 86] width 92 height 9
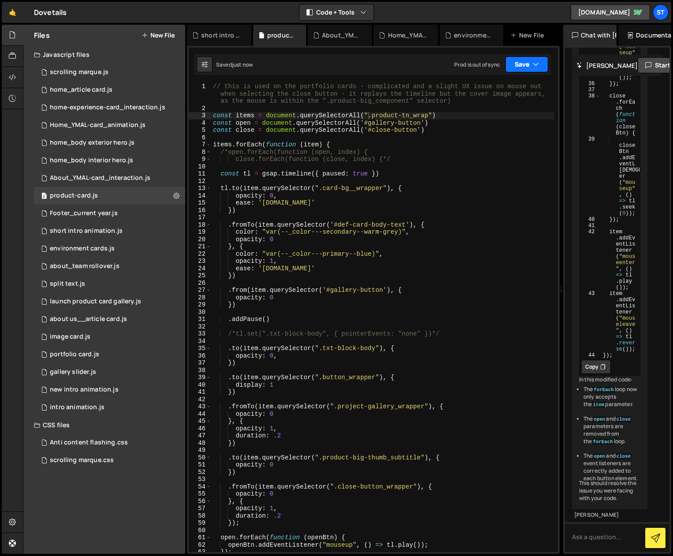
click at [536, 59] on button "Save" at bounding box center [526, 64] width 43 height 16
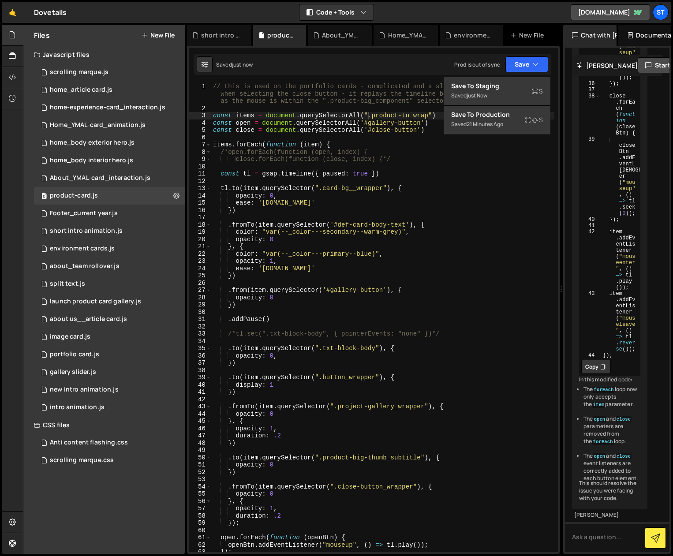
click at [368, 58] on div "Saved just now Prod is out of sync Upgrade to Edit Save Save to Staging S Saved…" at bounding box center [372, 64] width 357 height 21
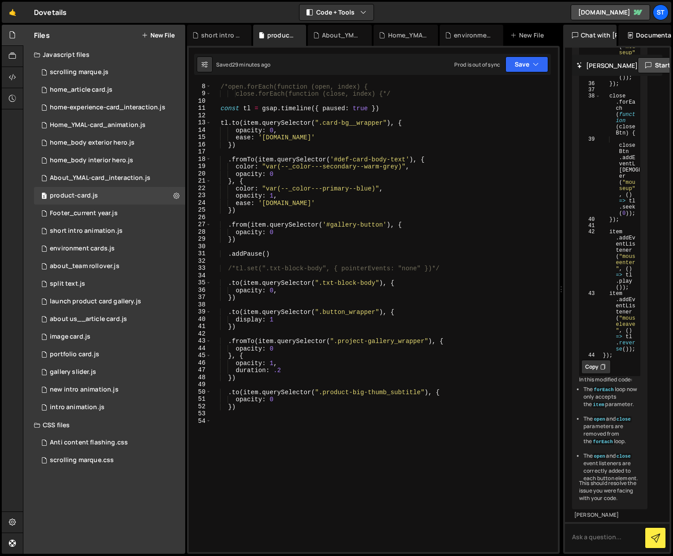
scroll to position [5652, 0]
